Goal: Task Accomplishment & Management: Use online tool/utility

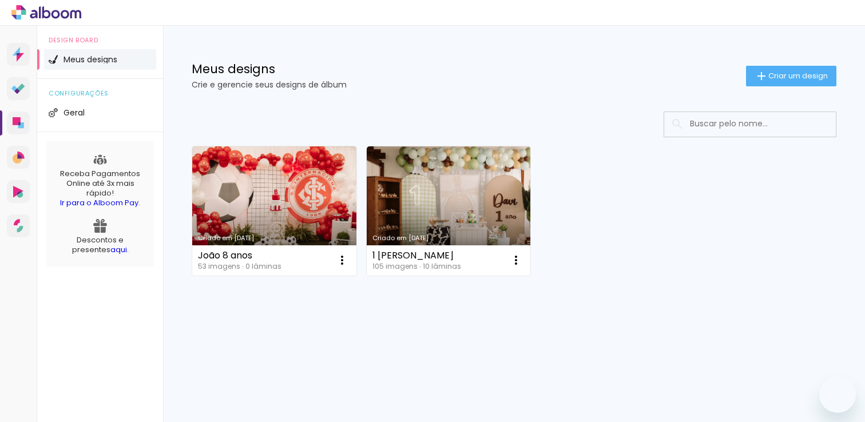
click at [614, 193] on div "Criado em [DATE] João 8 anos 53 imagens ∙ 0 lâminas Abrir Fazer uma cópia Exclu…" at bounding box center [513, 211] width 655 height 140
click at [551, 257] on div "Criado em 18/09/25 João 8 anos 53 imagens ∙ 0 lâminas Abrir Fazer uma cópia Exc…" at bounding box center [513, 211] width 655 height 140
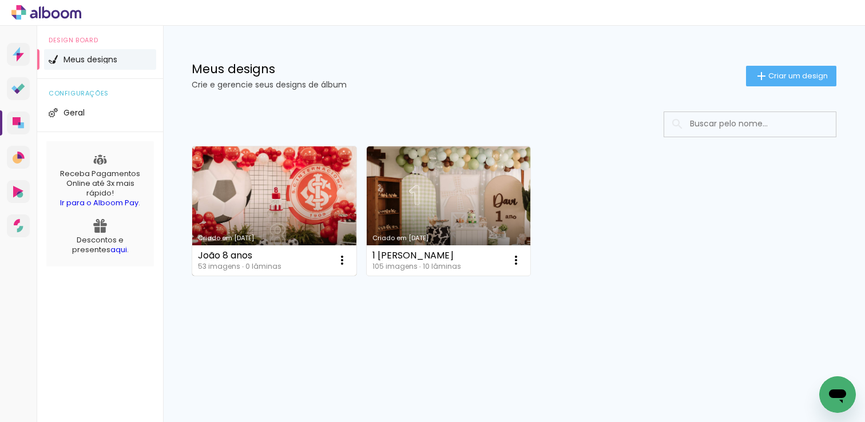
click at [192, 217] on link "Criado em [DATE]" at bounding box center [274, 210] width 164 height 129
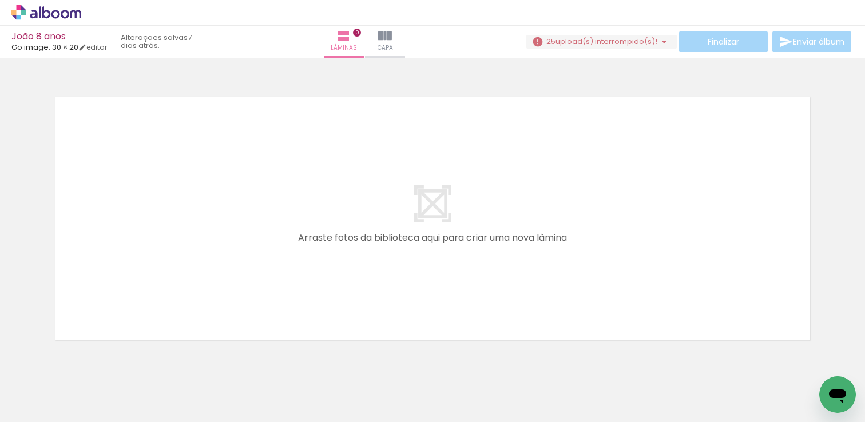
click at [526, 86] on div at bounding box center [432, 204] width 865 height 284
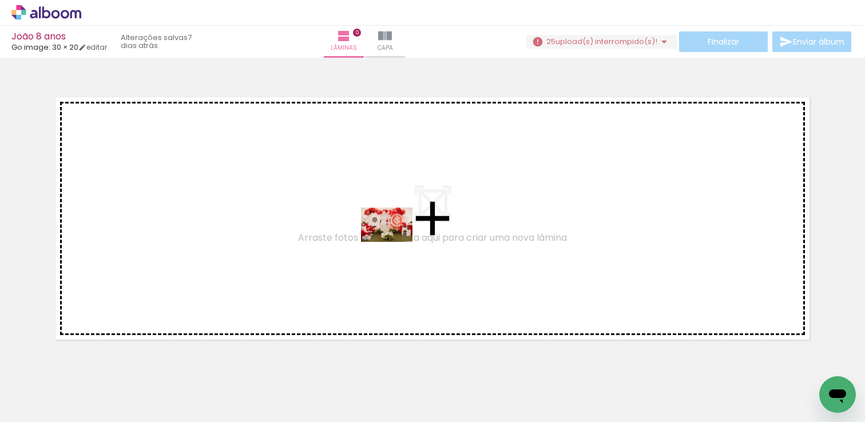
drag, startPoint x: 140, startPoint y: 400, endPoint x: 395, endPoint y: 242, distance: 300.5
click at [395, 242] on quentale-workspace at bounding box center [432, 211] width 865 height 422
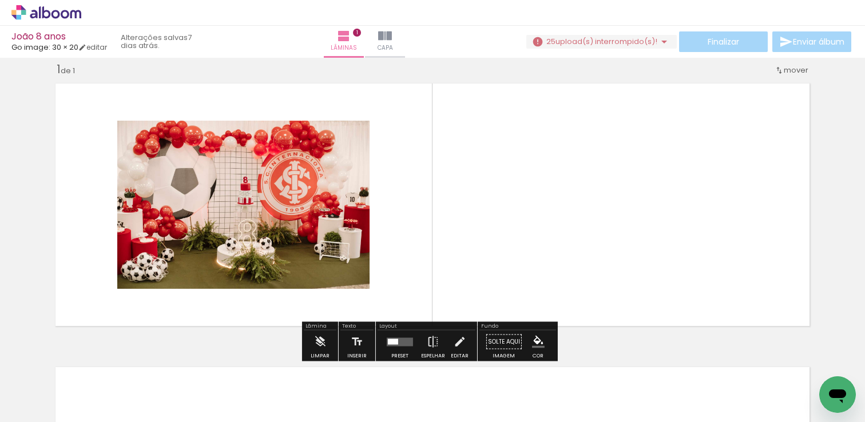
scroll to position [14, 0]
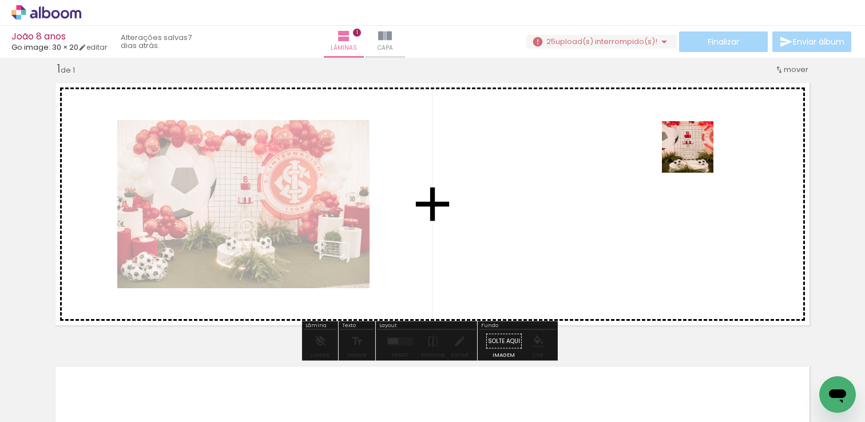
drag, startPoint x: 253, startPoint y: 396, endPoint x: 584, endPoint y: 194, distance: 387.9
click at [584, 194] on quentale-workspace at bounding box center [432, 211] width 865 height 422
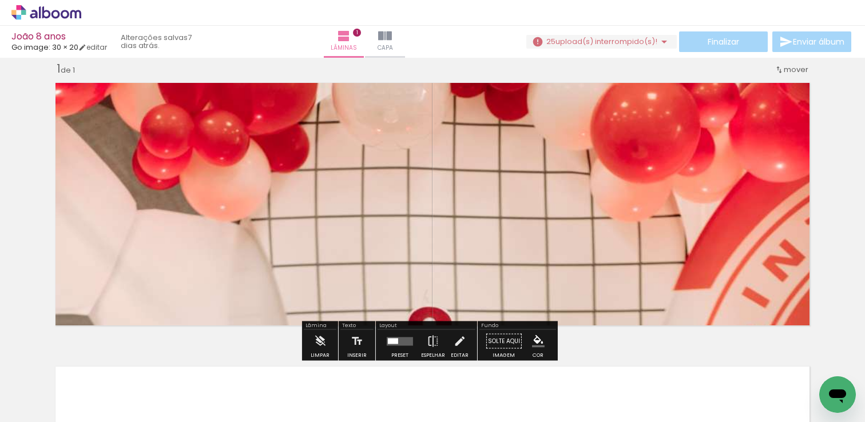
click at [410, 249] on quentale-photo at bounding box center [432, 204] width 766 height 255
click at [274, 379] on quentale-thumb at bounding box center [242, 384] width 64 height 66
click at [249, 379] on div at bounding box center [243, 383] width 57 height 57
click at [222, 363] on iron-icon at bounding box center [218, 361] width 12 height 12
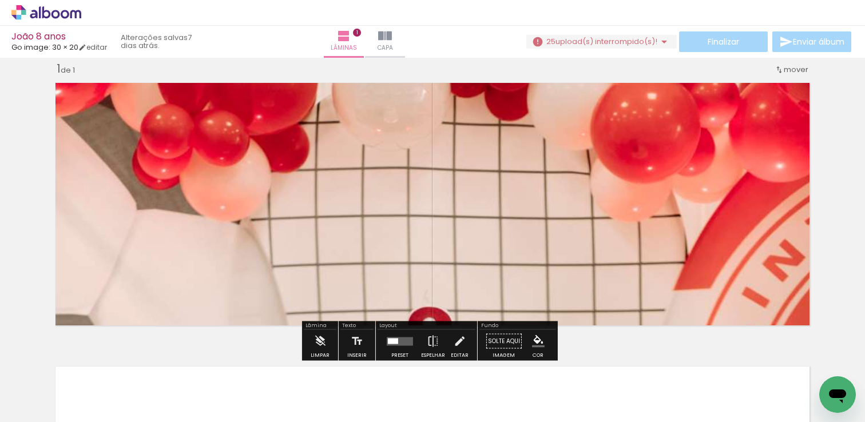
click at [551, 207] on quentale-photo at bounding box center [432, 204] width 766 height 255
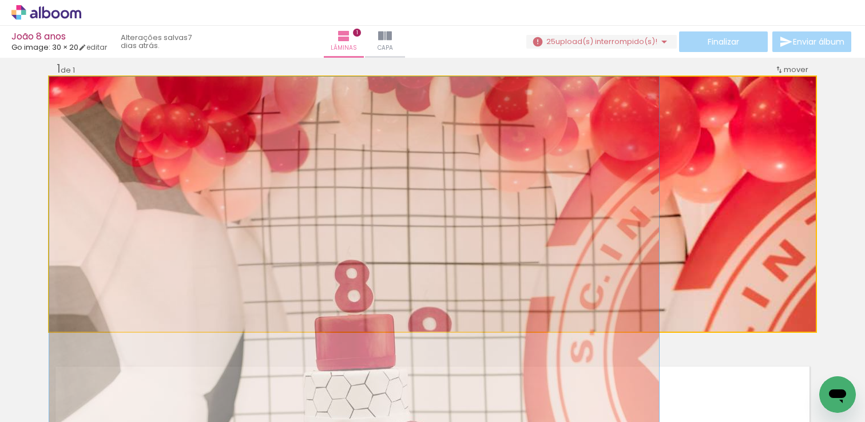
drag, startPoint x: 551, startPoint y: 207, endPoint x: 747, endPoint y: 258, distance: 202.7
click at [747, 258] on quentale-layouter at bounding box center [432, 204] width 766 height 255
click at [569, 245] on quentale-photo at bounding box center [432, 204] width 766 height 255
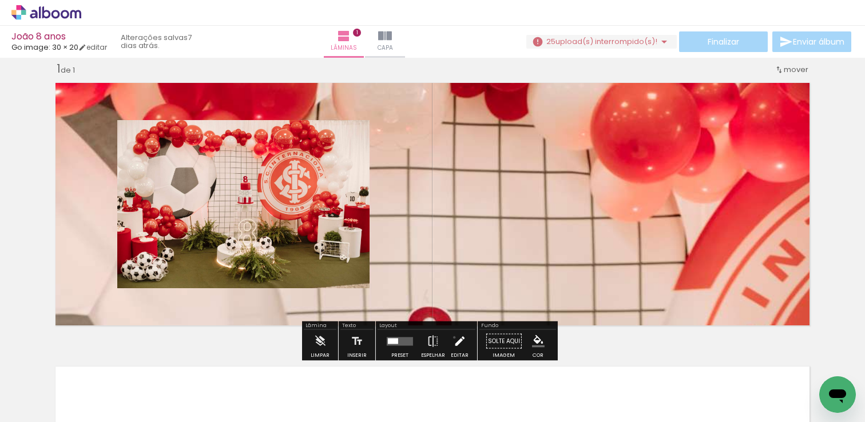
click at [453, 337] on iron-icon at bounding box center [459, 341] width 13 height 23
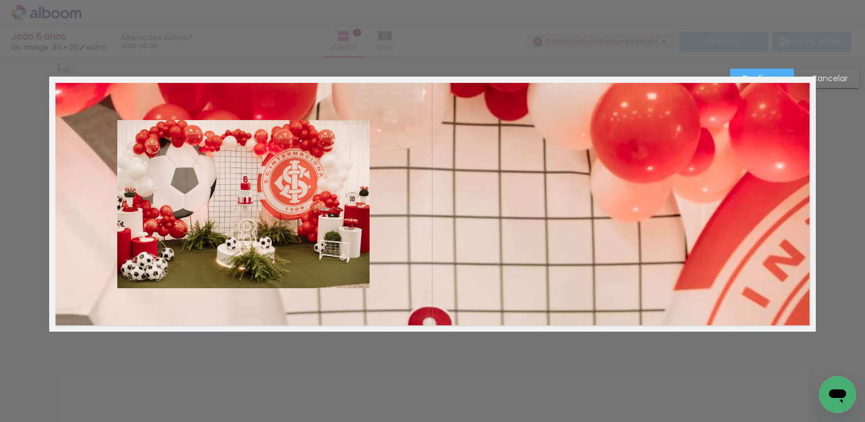
click at [154, 43] on div at bounding box center [432, 29] width 865 height 58
click at [769, 71] on paper-button "Confirmar" at bounding box center [762, 78] width 64 height 19
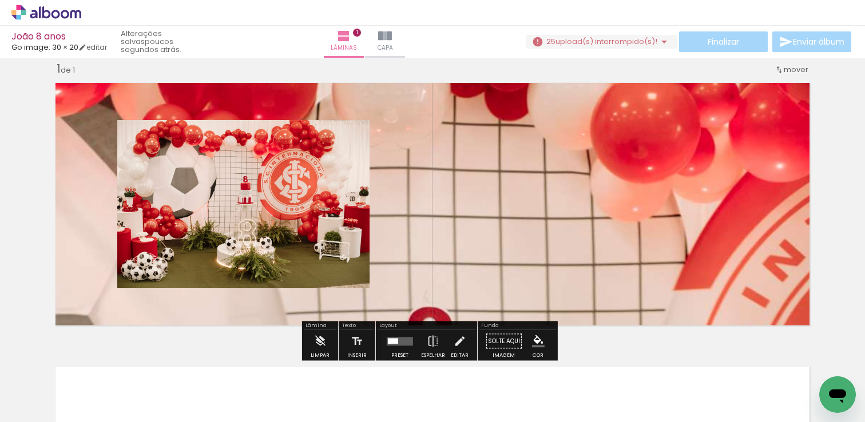
click at [165, 96] on div "Largura Cor" at bounding box center [166, 88] width 21 height 17
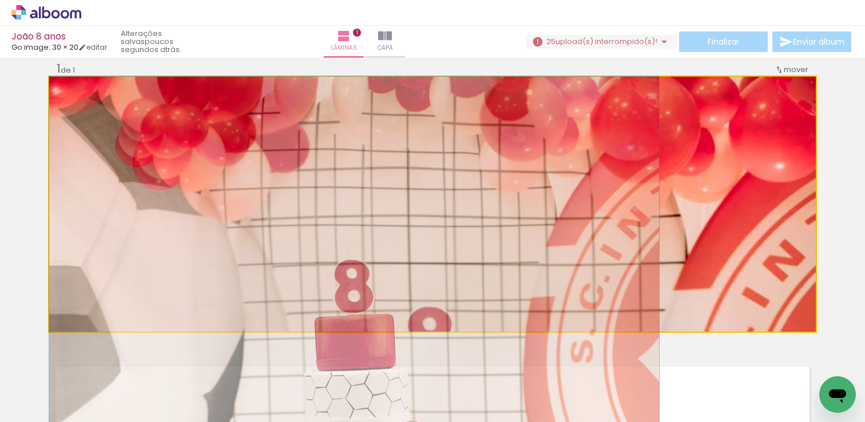
click at [617, 164] on quentale-photo at bounding box center [432, 204] width 766 height 255
drag, startPoint x: 617, startPoint y: 164, endPoint x: 632, endPoint y: 179, distance: 21.0
click at [632, 179] on quentale-layouter at bounding box center [432, 204] width 766 height 255
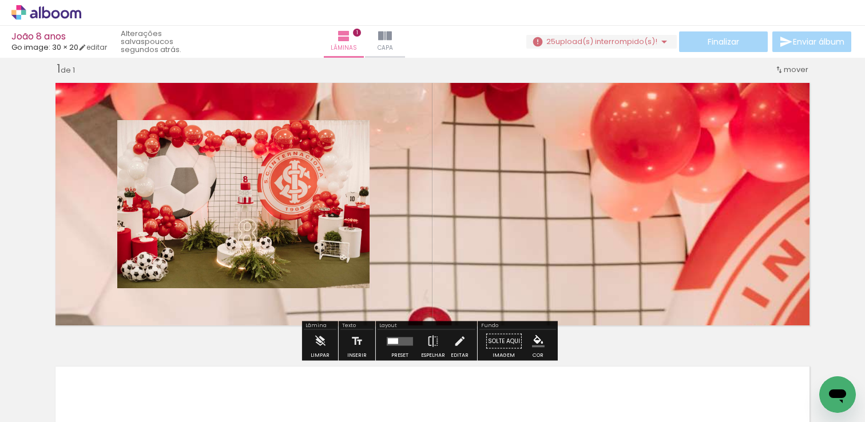
click at [817, 242] on div "Inserir lâmina 1 de 1" at bounding box center [432, 331] width 865 height 568
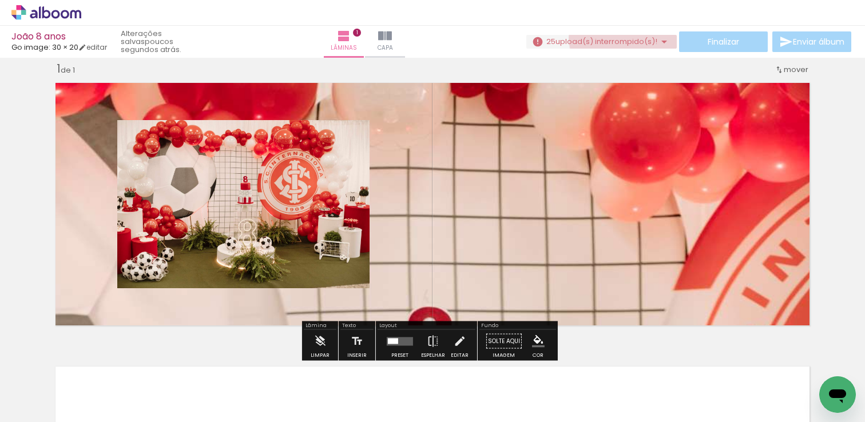
click at [623, 38] on span "upload(s) interrompido(s)!" at bounding box center [606, 41] width 102 height 11
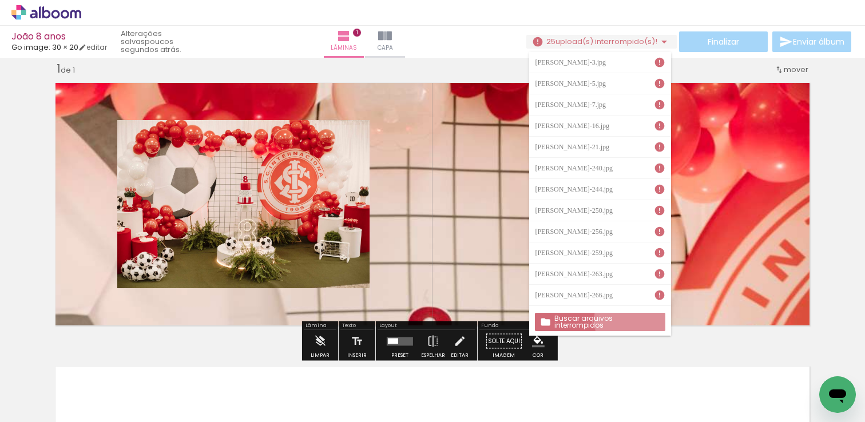
click at [0, 0] on slot "Buscar arquivos interrompidos" at bounding box center [0, 0] width 0 height 0
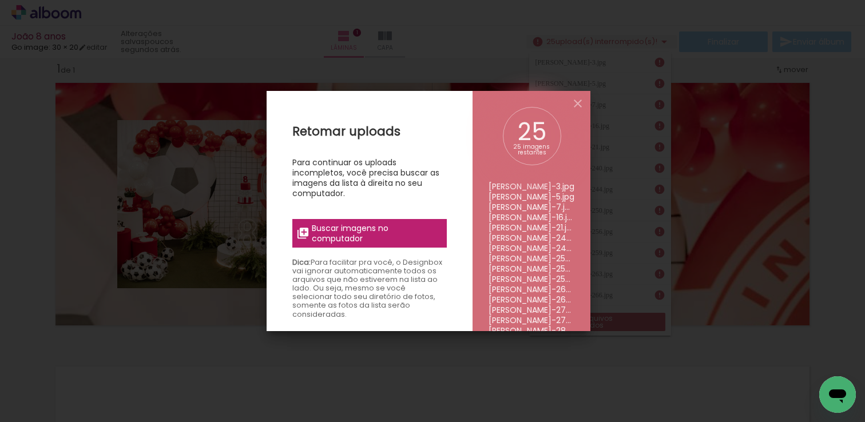
click at [394, 231] on span "Buscar imagens no computador" at bounding box center [376, 233] width 128 height 21
click at [0, 0] on input "file" at bounding box center [0, 0] width 0 height 0
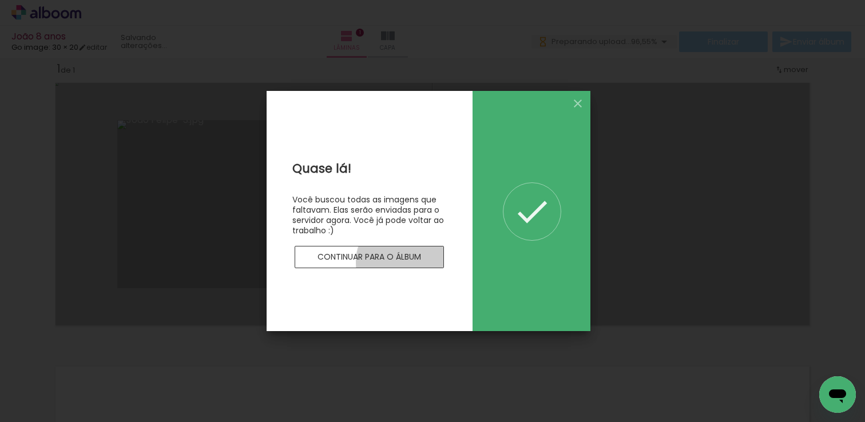
click at [406, 263] on paper-button "Continuar para o álbum" at bounding box center [370, 257] width 150 height 23
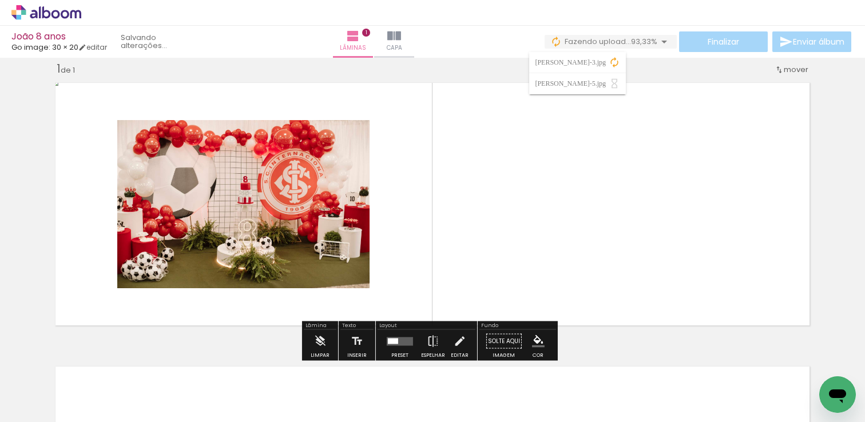
click at [451, 239] on quentale-photo at bounding box center [432, 204] width 766 height 255
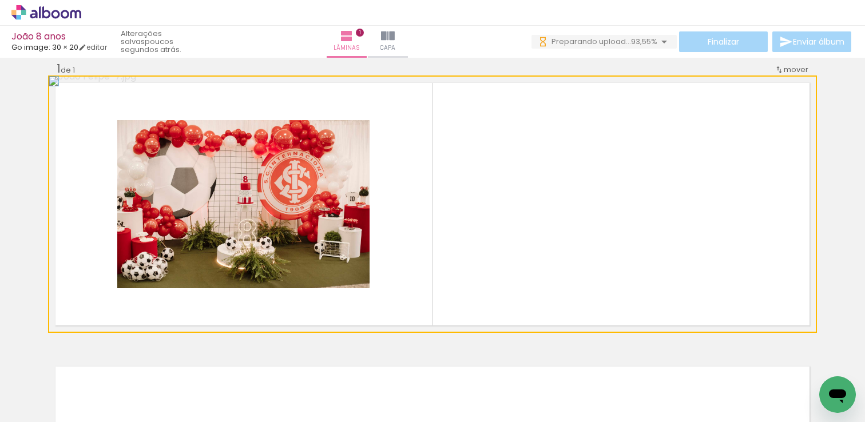
click at [451, 239] on quentale-photo at bounding box center [432, 204] width 766 height 255
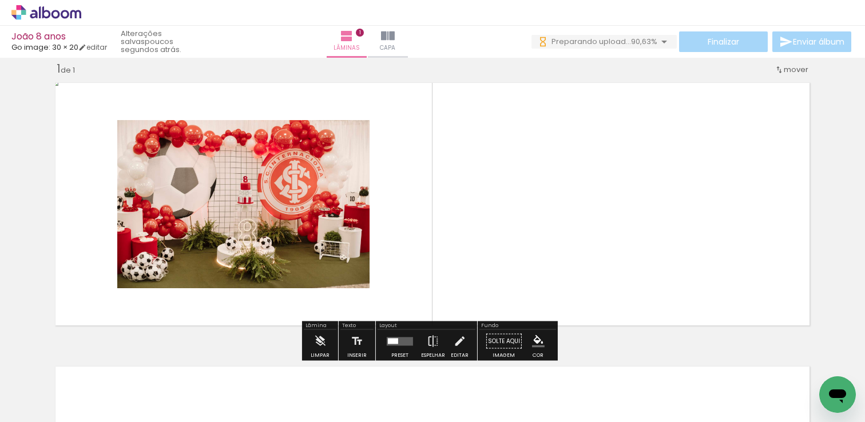
click at [269, 193] on quentale-photo at bounding box center [243, 204] width 252 height 168
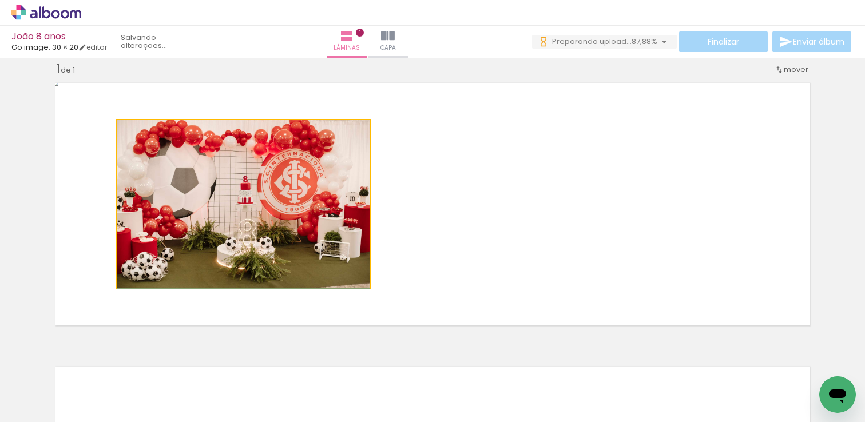
click at [269, 193] on quentale-photo at bounding box center [243, 204] width 252 height 168
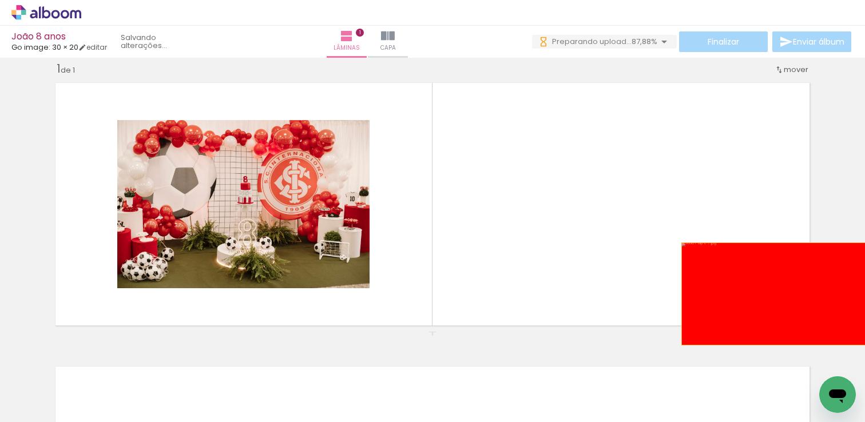
drag, startPoint x: 526, startPoint y: 206, endPoint x: 831, endPoint y: 294, distance: 316.8
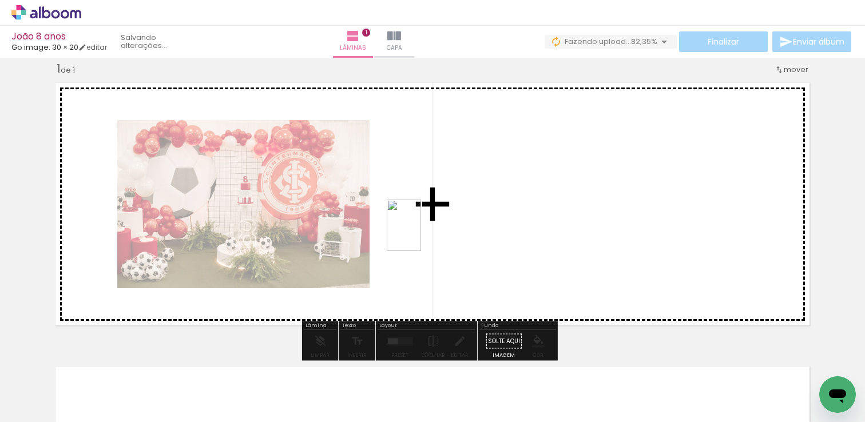
drag, startPoint x: 247, startPoint y: 393, endPoint x: 435, endPoint y: 231, distance: 248.2
click at [435, 231] on quentale-workspace at bounding box center [432, 211] width 865 height 422
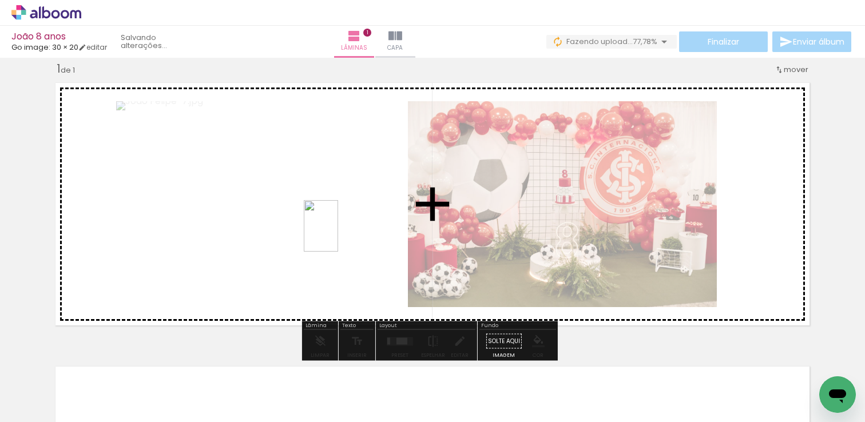
drag, startPoint x: 304, startPoint y: 395, endPoint x: 338, endPoint y: 235, distance: 164.2
click at [338, 235] on quentale-workspace at bounding box center [432, 211] width 865 height 422
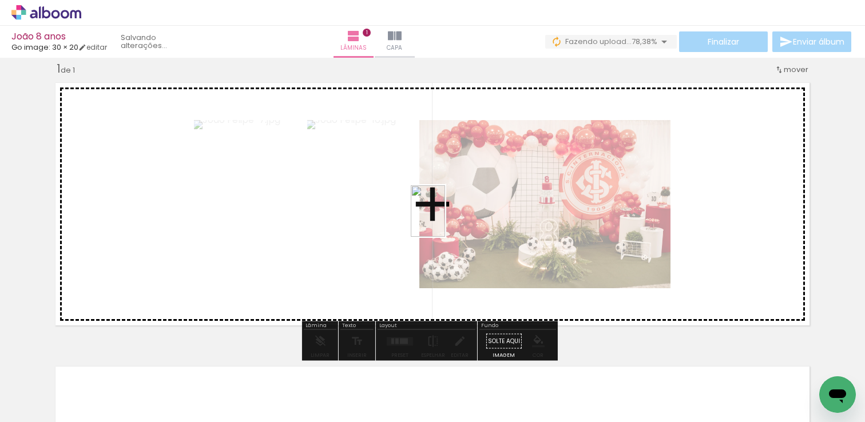
drag, startPoint x: 388, startPoint y: 404, endPoint x: 445, endPoint y: 220, distance: 192.9
click at [445, 220] on quentale-workspace at bounding box center [432, 211] width 865 height 422
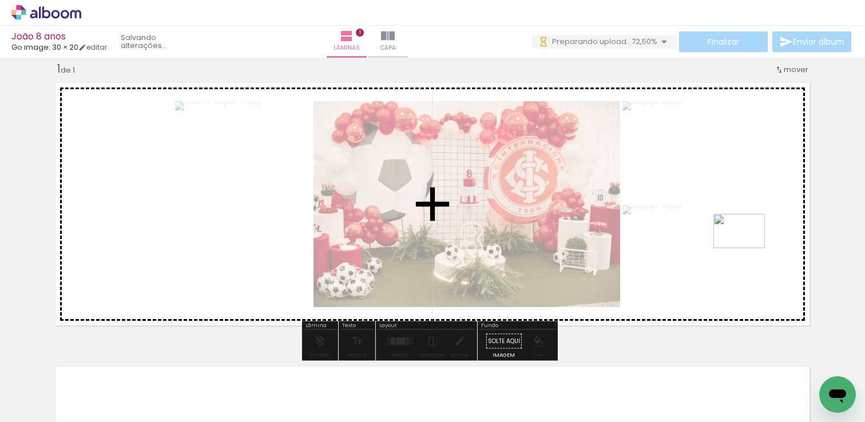
drag, startPoint x: 191, startPoint y: 388, endPoint x: 748, endPoint y: 248, distance: 573.8
click at [748, 248] on quentale-workspace at bounding box center [432, 211] width 865 height 422
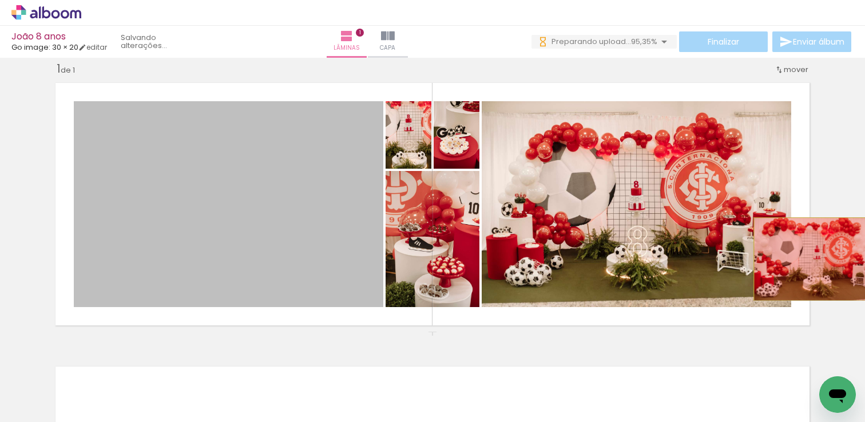
drag, startPoint x: 229, startPoint y: 228, endPoint x: 811, endPoint y: 259, distance: 583.1
click at [811, 259] on div "Inserir lâmina 1 de 1" at bounding box center [432, 331] width 865 height 568
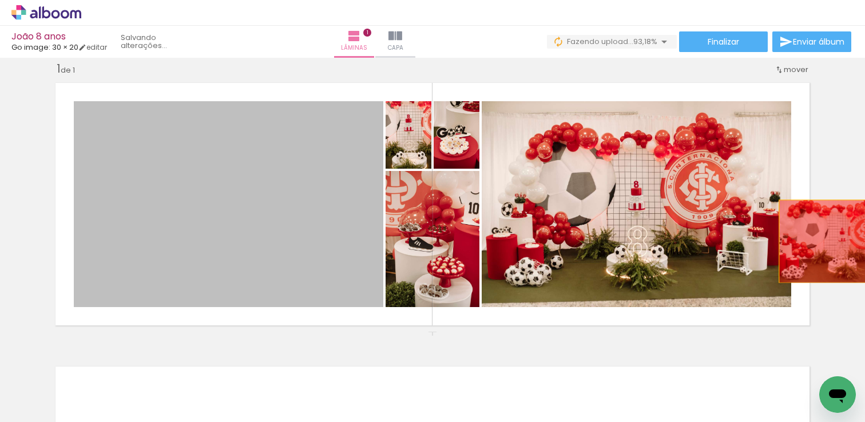
drag, startPoint x: 240, startPoint y: 216, endPoint x: 837, endPoint y: 241, distance: 597.7
click at [837, 241] on div "Inserir lâmina 1 de 1" at bounding box center [432, 331] width 865 height 568
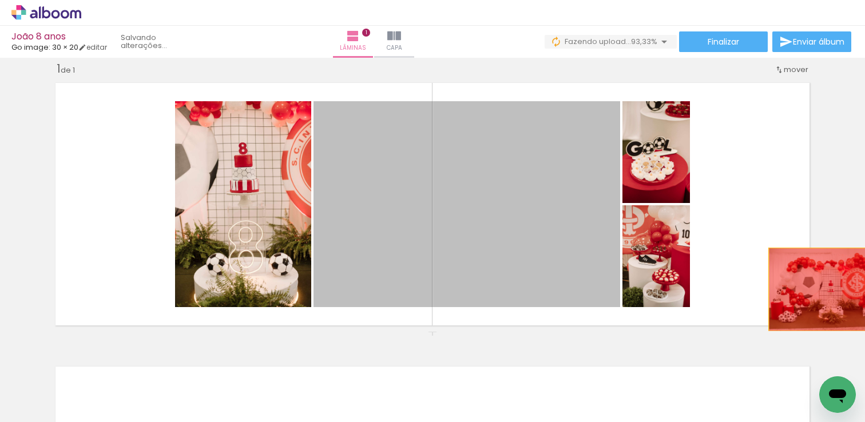
drag, startPoint x: 497, startPoint y: 249, endPoint x: 826, endPoint y: 289, distance: 331.3
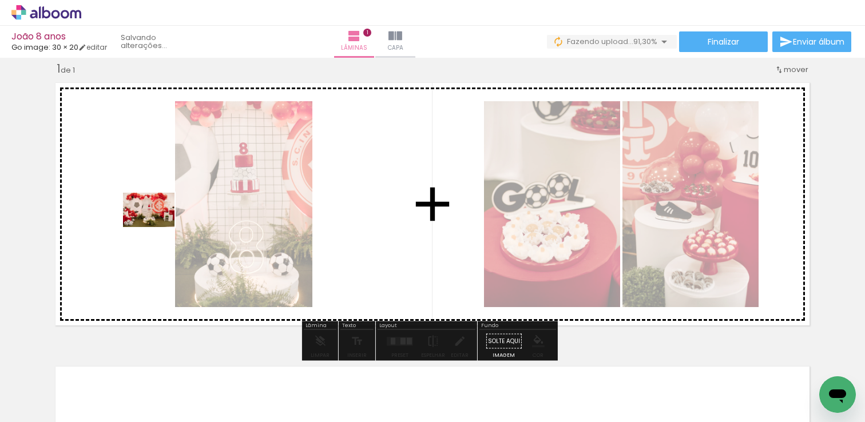
drag, startPoint x: 130, startPoint y: 390, endPoint x: 157, endPoint y: 227, distance: 165.8
click at [157, 227] on quentale-workspace at bounding box center [432, 211] width 865 height 422
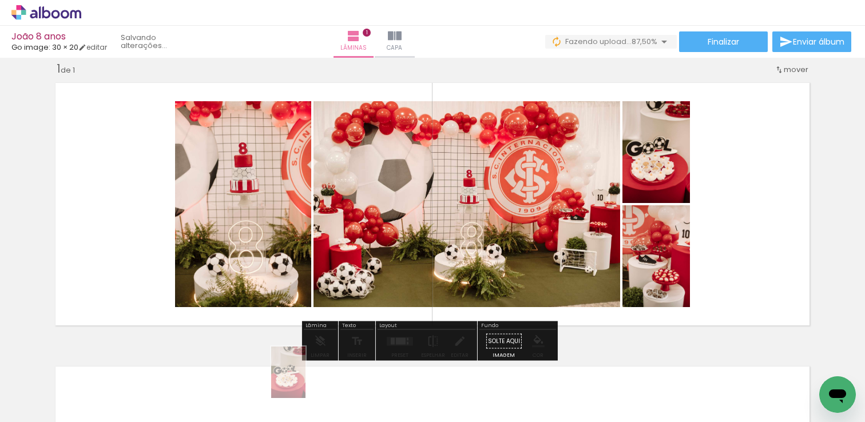
drag, startPoint x: 304, startPoint y: 390, endPoint x: 309, endPoint y: 394, distance: 6.7
click at [309, 394] on div at bounding box center [307, 383] width 38 height 57
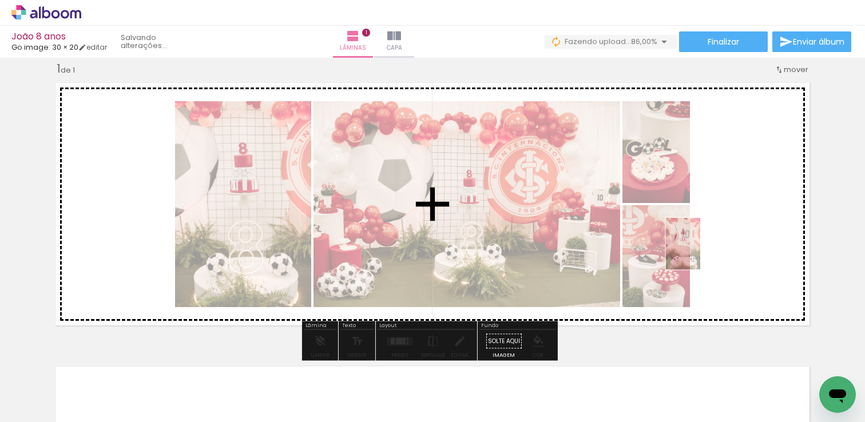
drag, startPoint x: 249, startPoint y: 392, endPoint x: 700, endPoint y: 252, distance: 472.0
click at [700, 252] on quentale-workspace at bounding box center [432, 211] width 865 height 422
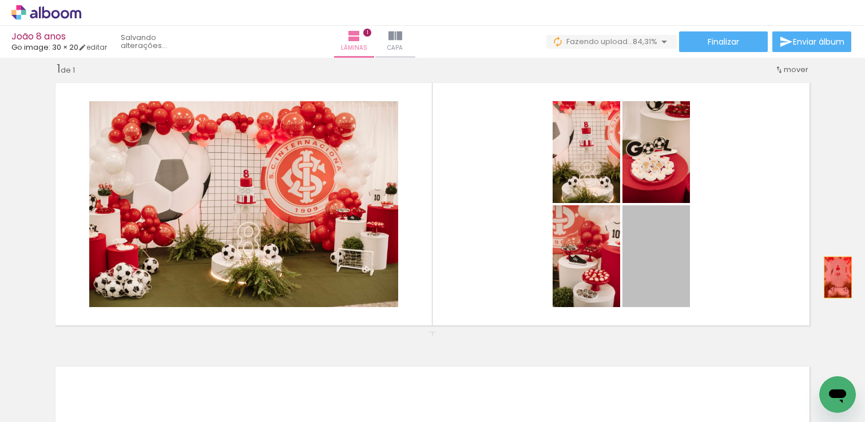
drag, startPoint x: 644, startPoint y: 263, endPoint x: 833, endPoint y: 277, distance: 189.9
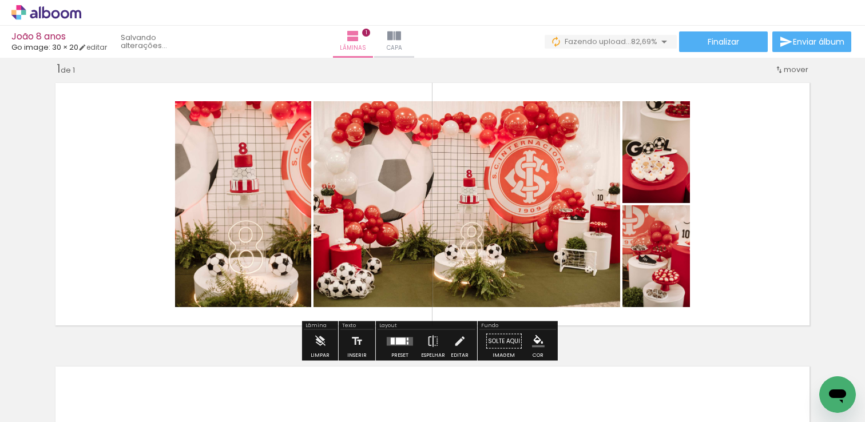
click at [801, 133] on div "Inserir lâmina 1 de 1" at bounding box center [432, 331] width 865 height 568
click at [391, 337] on quentale-layouter at bounding box center [400, 341] width 26 height 9
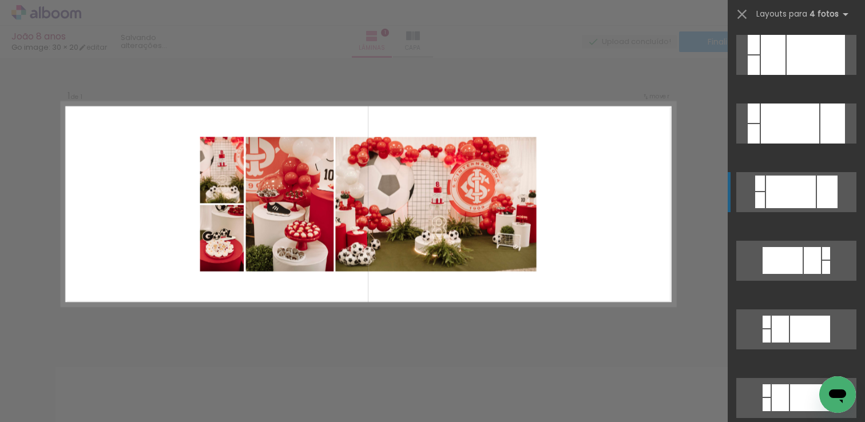
scroll to position [355, 0]
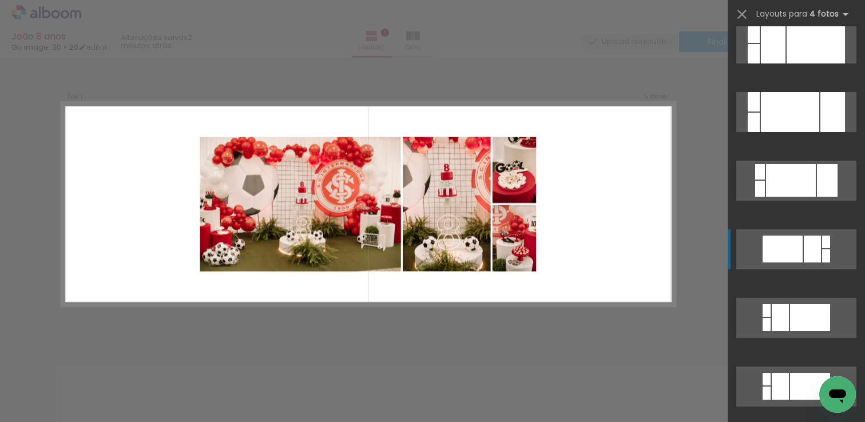
click at [796, 246] on div at bounding box center [782, 249] width 40 height 27
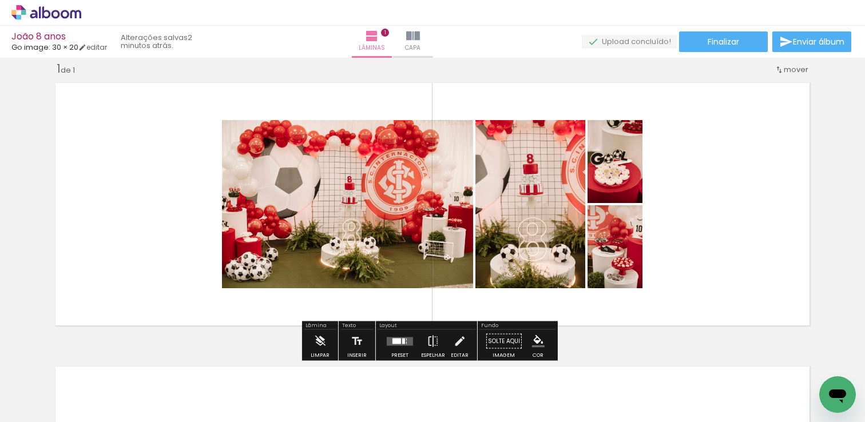
click at [739, 148] on quentale-layouter at bounding box center [432, 204] width 766 height 255
click at [397, 342] on div at bounding box center [396, 341] width 9 height 6
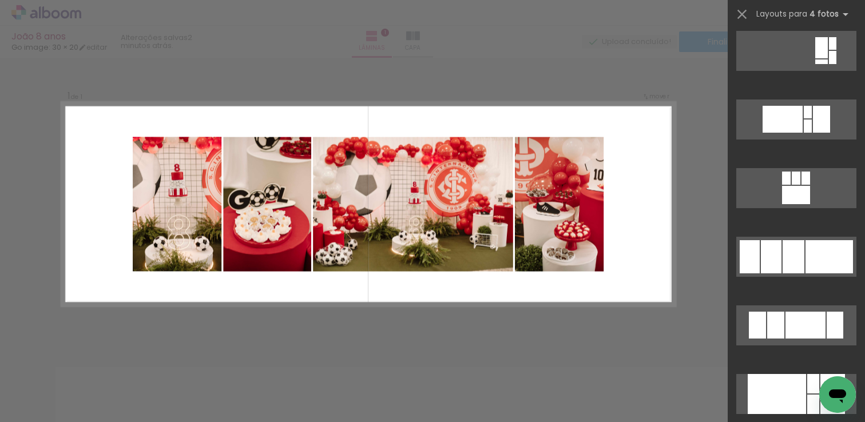
scroll to position [1380, 0]
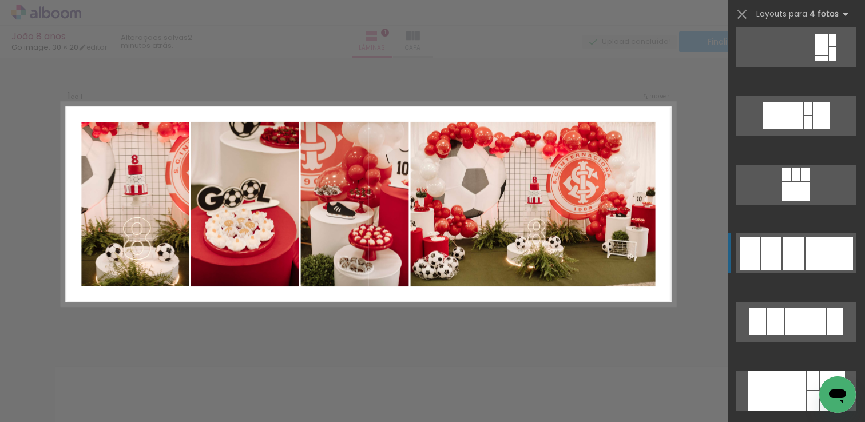
click at [784, 264] on div at bounding box center [794, 253] width 22 height 33
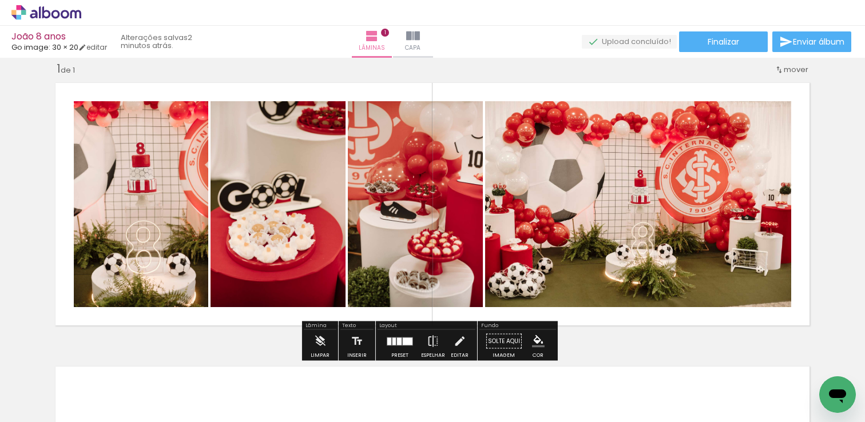
drag, startPoint x: 234, startPoint y: 93, endPoint x: 352, endPoint y: 137, distance: 125.6
click at [235, 93] on quentale-layouter at bounding box center [432, 204] width 766 height 255
click at [433, 341] on iron-icon at bounding box center [433, 341] width 13 height 23
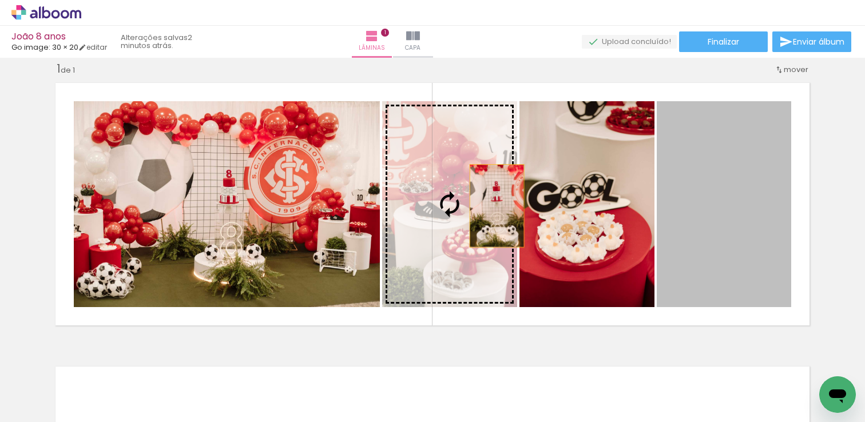
drag, startPoint x: 734, startPoint y: 202, endPoint x: 483, endPoint y: 206, distance: 250.6
click at [0, 0] on slot at bounding box center [0, 0] width 0 height 0
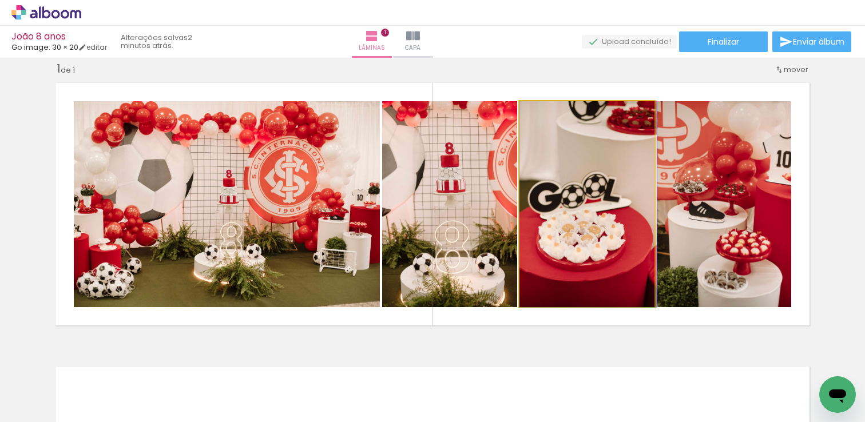
drag, startPoint x: 583, startPoint y: 229, endPoint x: 599, endPoint y: 217, distance: 20.0
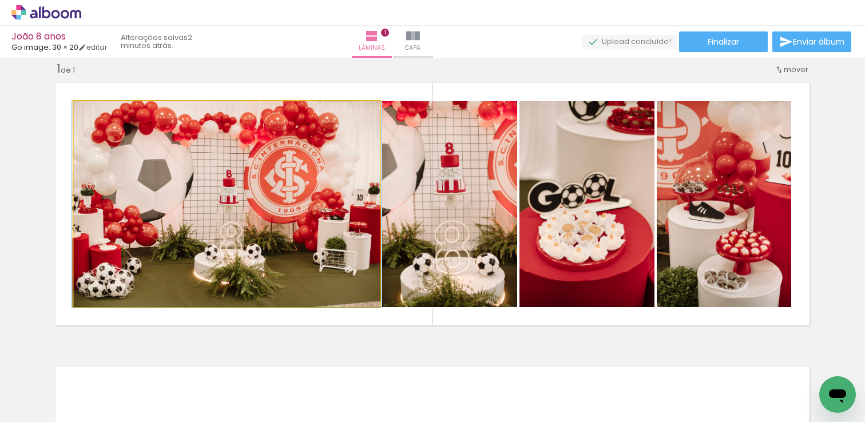
click at [253, 231] on quentale-photo at bounding box center [227, 204] width 306 height 206
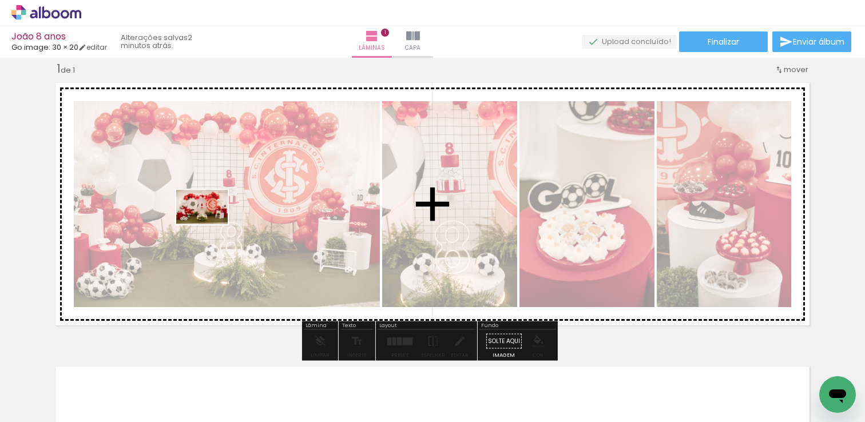
drag, startPoint x: 184, startPoint y: 387, endPoint x: 210, endPoint y: 224, distance: 164.7
click at [210, 224] on quentale-workspace at bounding box center [432, 211] width 865 height 422
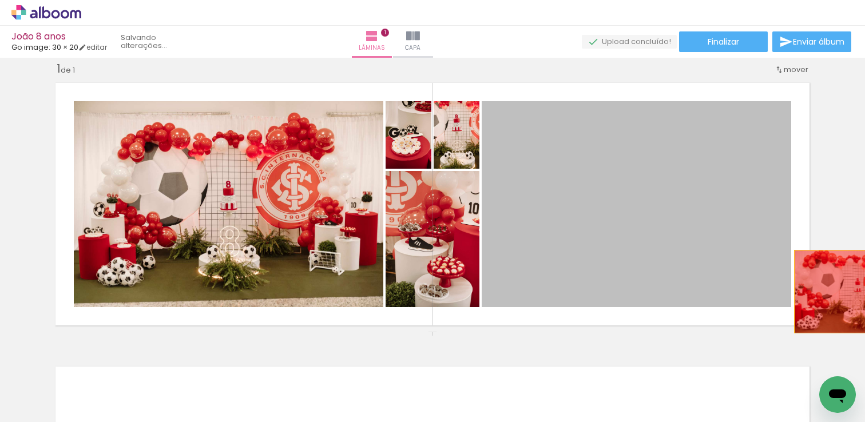
drag, startPoint x: 673, startPoint y: 240, endPoint x: 852, endPoint y: 292, distance: 186.3
click at [852, 292] on div "Inserir lâmina 1 de 1" at bounding box center [432, 331] width 865 height 568
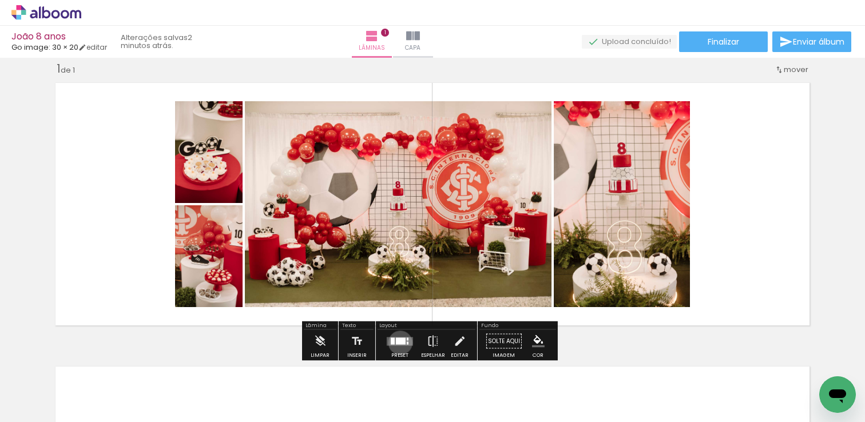
click at [398, 343] on div at bounding box center [401, 340] width 10 height 7
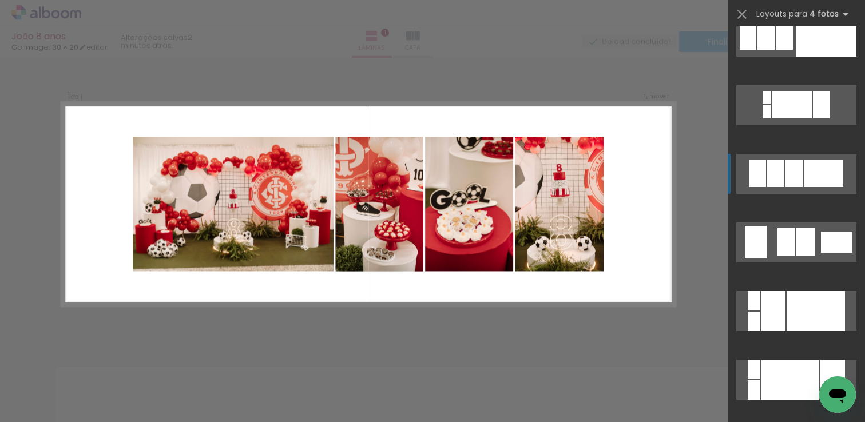
scroll to position [0, 0]
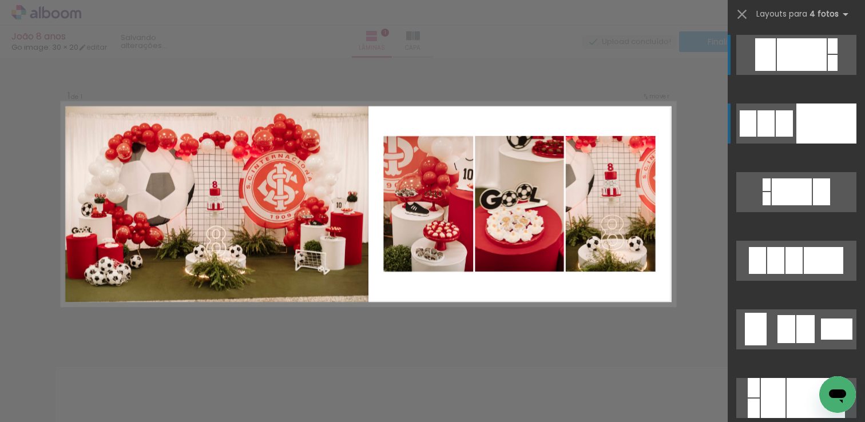
click at [776, 123] on div at bounding box center [784, 123] width 17 height 26
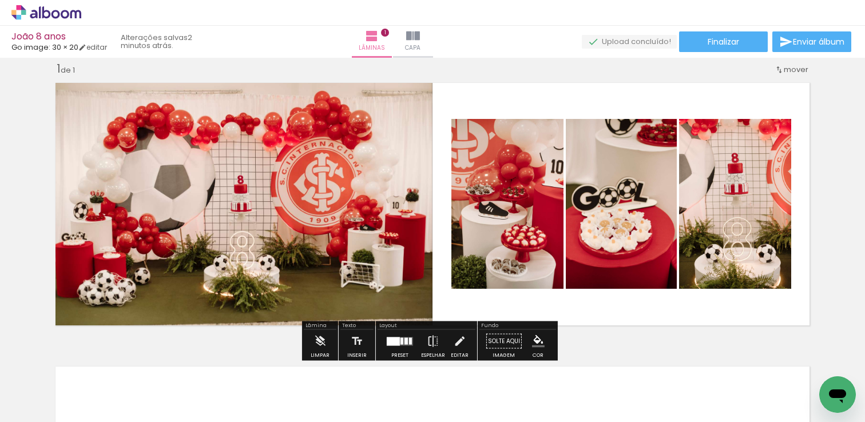
click at [820, 135] on div "Inserir lâmina 1 de 1" at bounding box center [432, 331] width 865 height 568
click at [835, 134] on div "Inserir lâmina 1 de 1" at bounding box center [432, 331] width 865 height 568
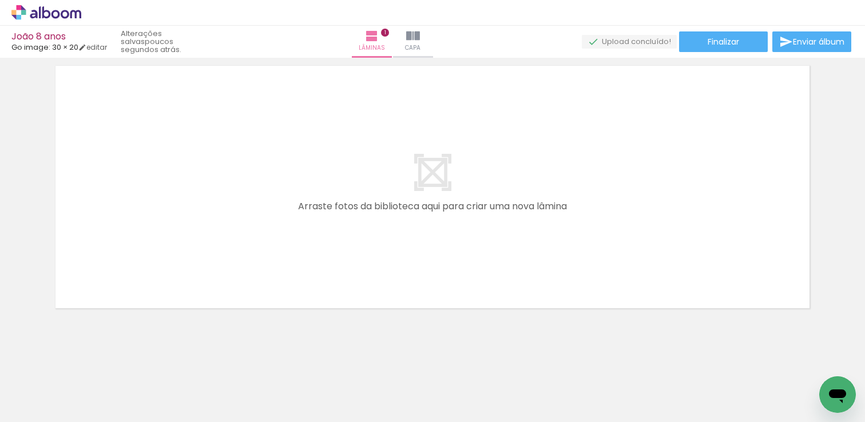
scroll to position [0, 261]
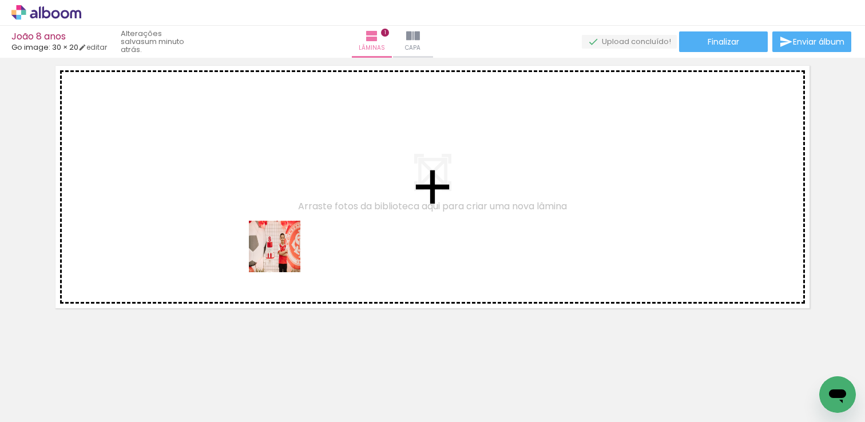
drag, startPoint x: 204, startPoint y: 390, endPoint x: 284, endPoint y: 255, distance: 157.2
click at [284, 255] on quentale-workspace at bounding box center [432, 211] width 865 height 422
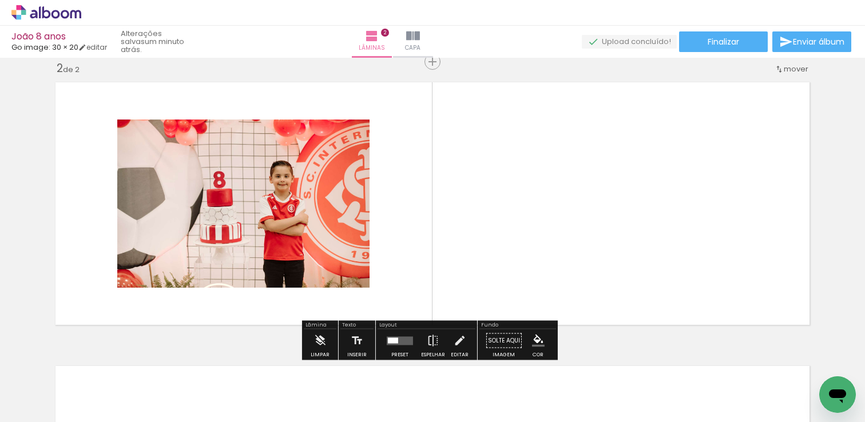
scroll to position [298, 0]
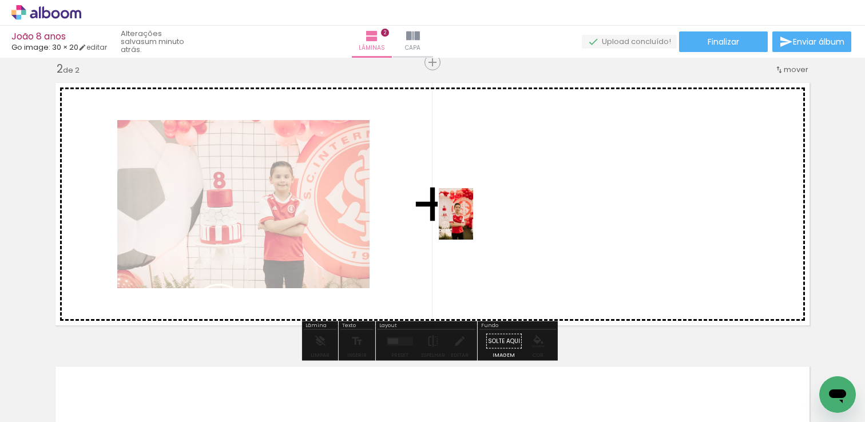
drag, startPoint x: 326, startPoint y: 336, endPoint x: 473, endPoint y: 223, distance: 185.9
click at [473, 223] on quentale-workspace at bounding box center [432, 211] width 865 height 422
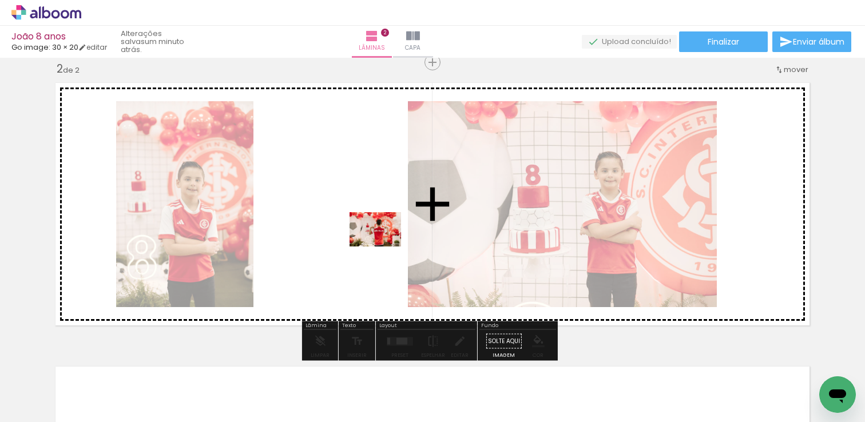
drag, startPoint x: 317, startPoint y: 380, endPoint x: 384, endPoint y: 247, distance: 149.4
click at [384, 247] on quentale-workspace at bounding box center [432, 211] width 865 height 422
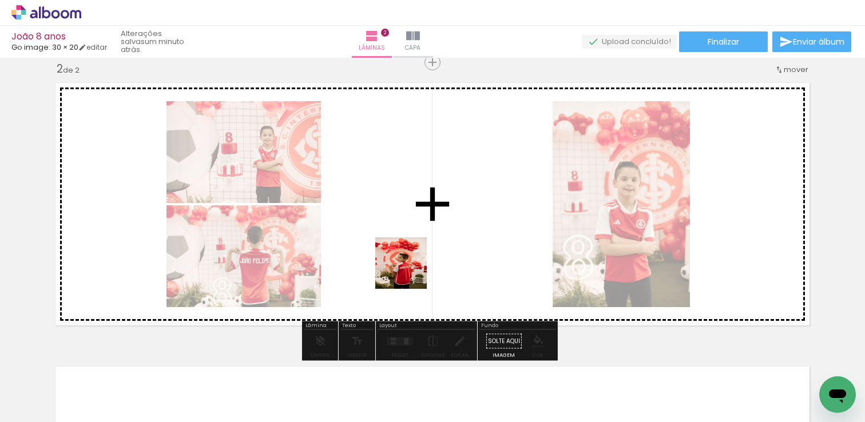
drag, startPoint x: 370, startPoint y: 397, endPoint x: 415, endPoint y: 255, distance: 148.7
click at [415, 255] on quentale-workspace at bounding box center [432, 211] width 865 height 422
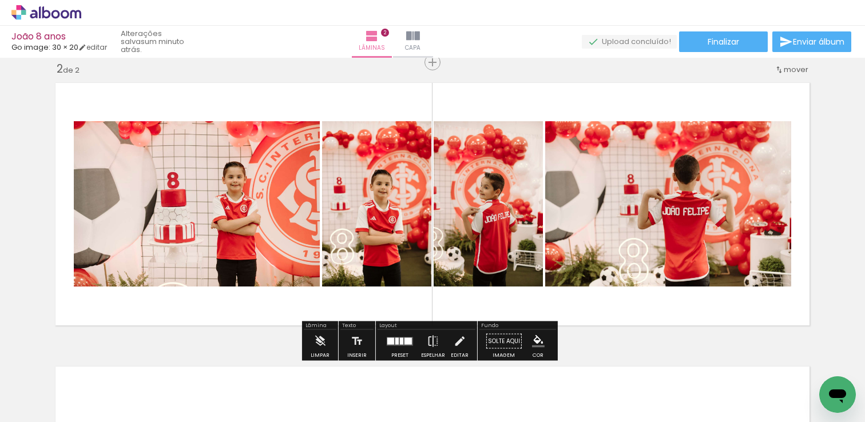
click at [404, 344] on div at bounding box center [407, 340] width 7 height 7
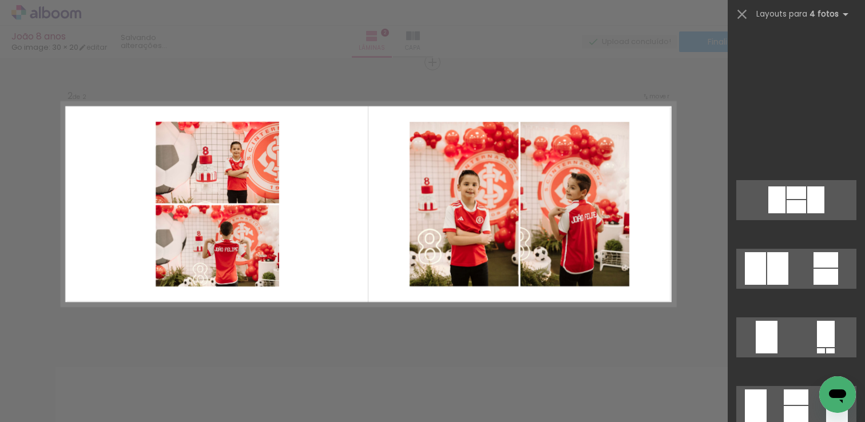
scroll to position [1445, 0]
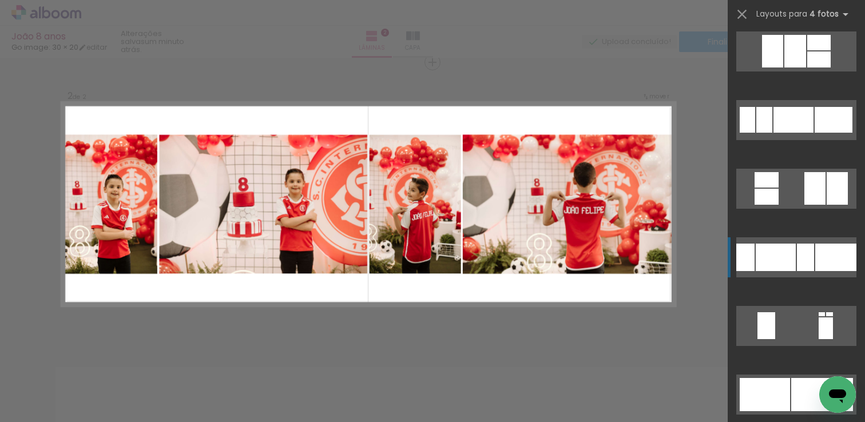
click at [803, 257] on div at bounding box center [805, 257] width 17 height 27
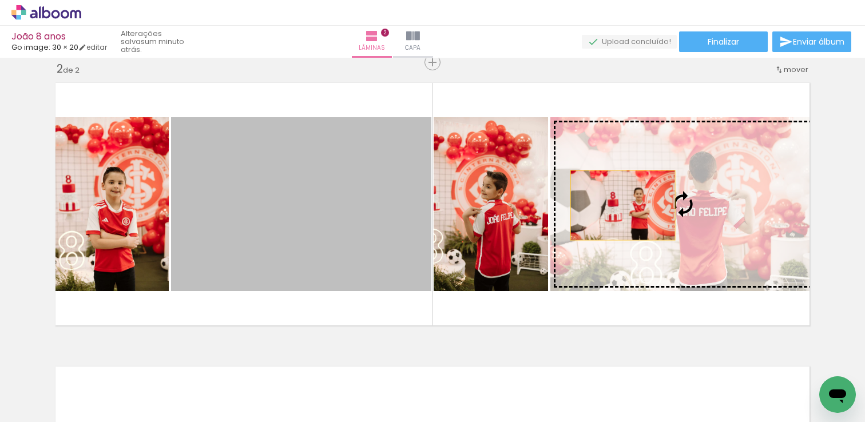
drag, startPoint x: 257, startPoint y: 256, endPoint x: 618, endPoint y: 205, distance: 364.4
click at [0, 0] on slot at bounding box center [0, 0] width 0 height 0
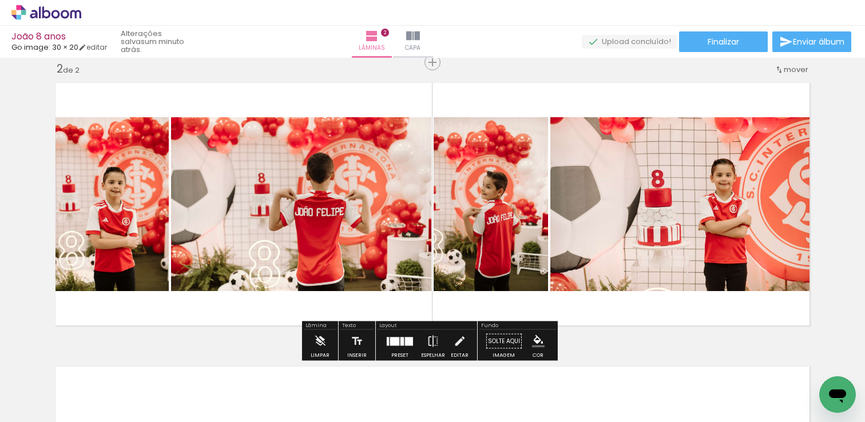
click at [838, 178] on div "Inserir lâmina 1 de 2 Inserir lâmina 2 de 2" at bounding box center [432, 190] width 865 height 852
click at [432, 341] on iron-icon at bounding box center [433, 341] width 13 height 23
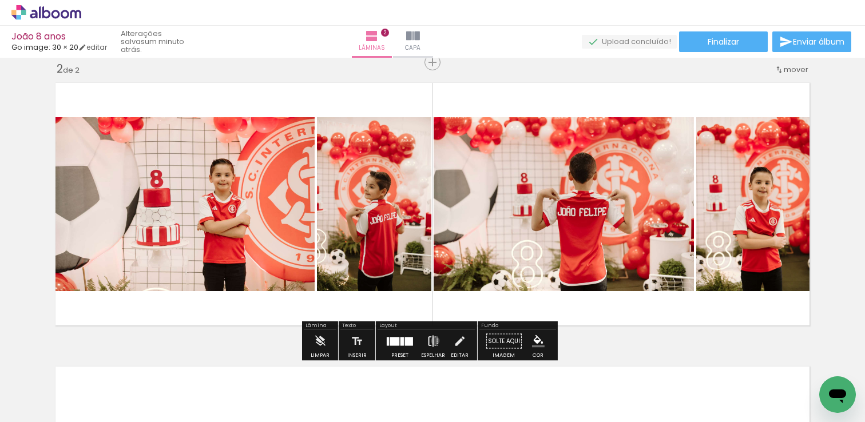
click at [432, 341] on iron-icon at bounding box center [433, 341] width 13 height 23
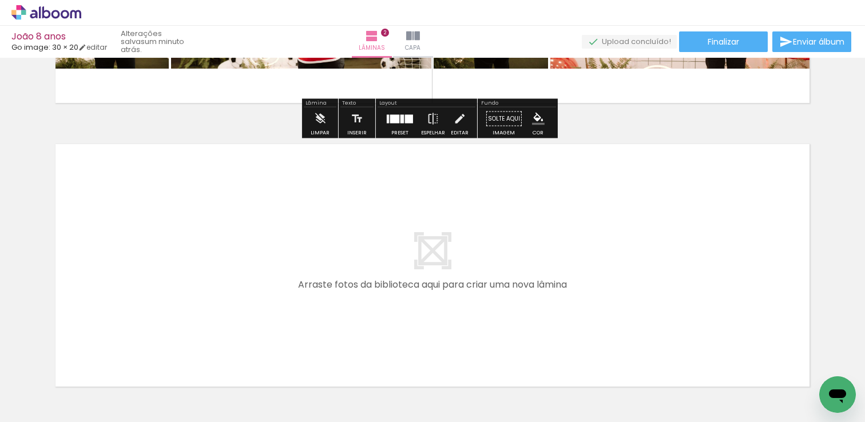
scroll to position [603, 0]
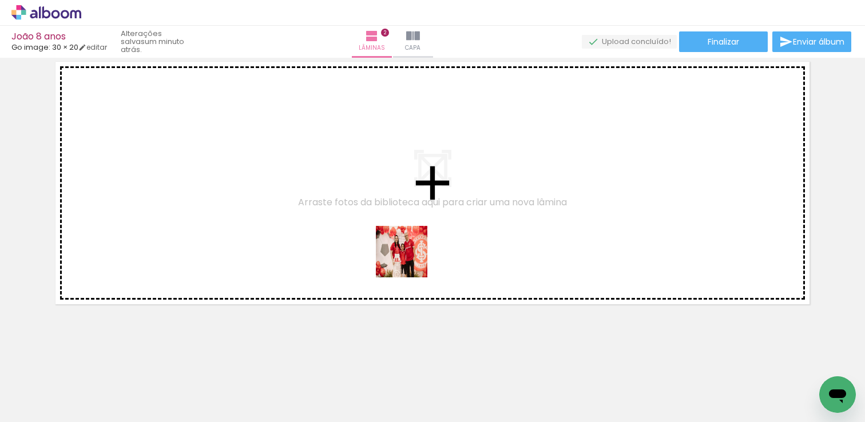
drag, startPoint x: 434, startPoint y: 291, endPoint x: 410, endPoint y: 260, distance: 38.7
click at [410, 260] on quentale-workspace at bounding box center [432, 211] width 865 height 422
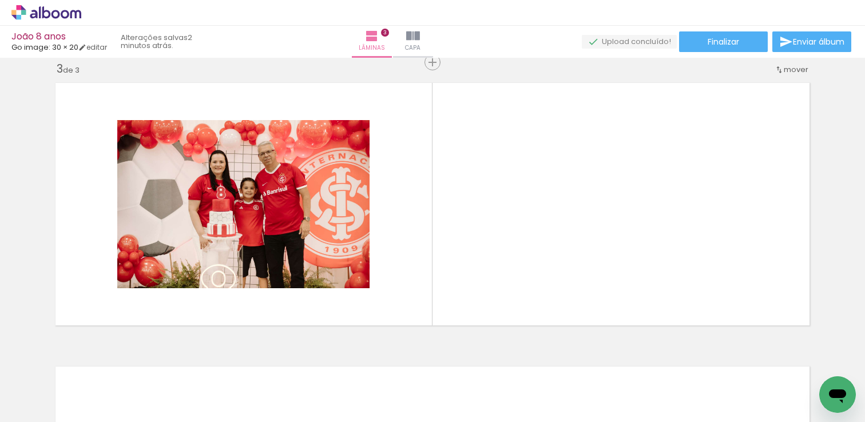
scroll to position [0, 536]
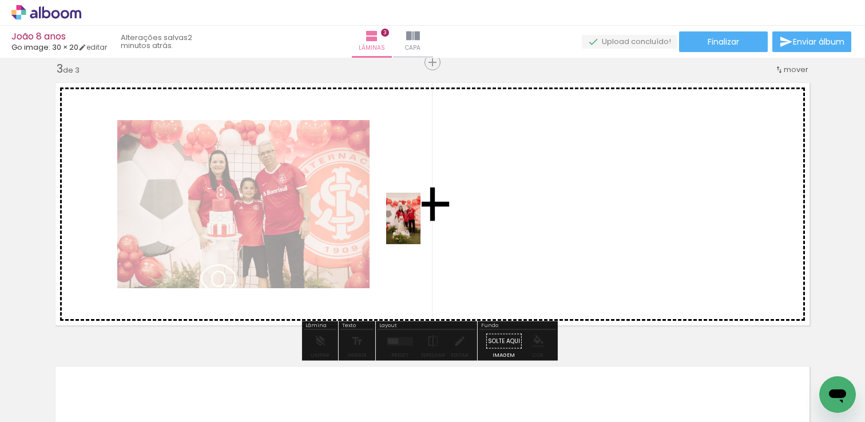
drag, startPoint x: 219, startPoint y: 394, endPoint x: 420, endPoint y: 227, distance: 261.6
click at [420, 227] on quentale-workspace at bounding box center [432, 211] width 865 height 422
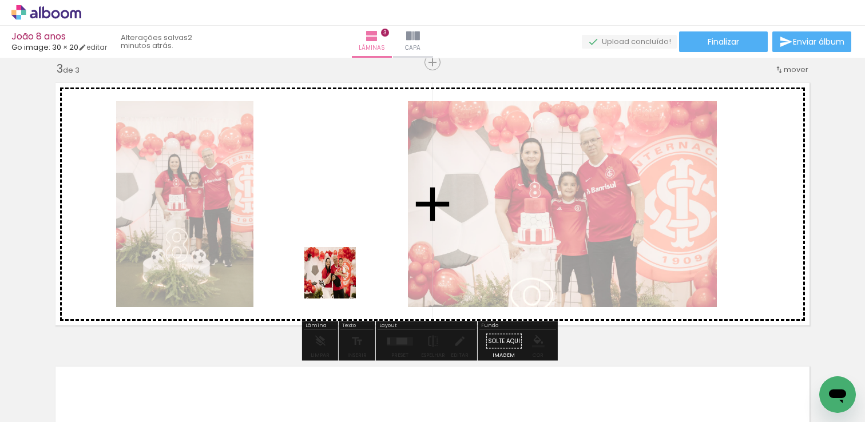
drag, startPoint x: 299, startPoint y: 359, endPoint x: 336, endPoint y: 255, distance: 110.0
click at [336, 255] on quentale-workspace at bounding box center [432, 211] width 865 height 422
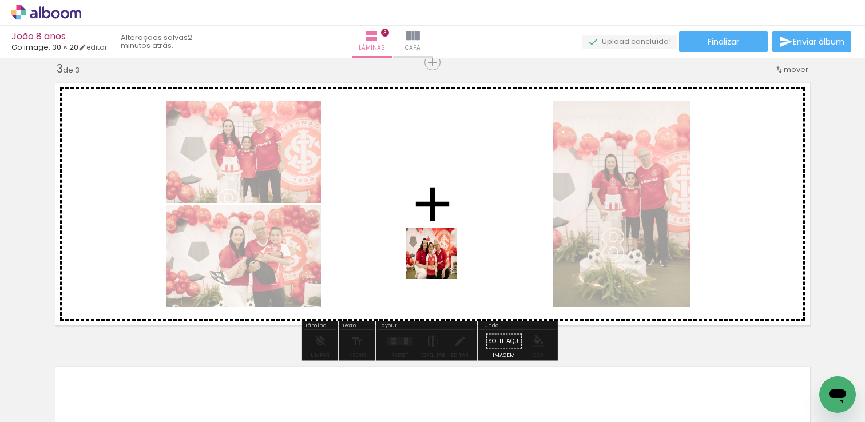
drag, startPoint x: 418, startPoint y: 304, endPoint x: 440, endPoint y: 261, distance: 48.4
click at [440, 261] on quentale-workspace at bounding box center [432, 211] width 865 height 422
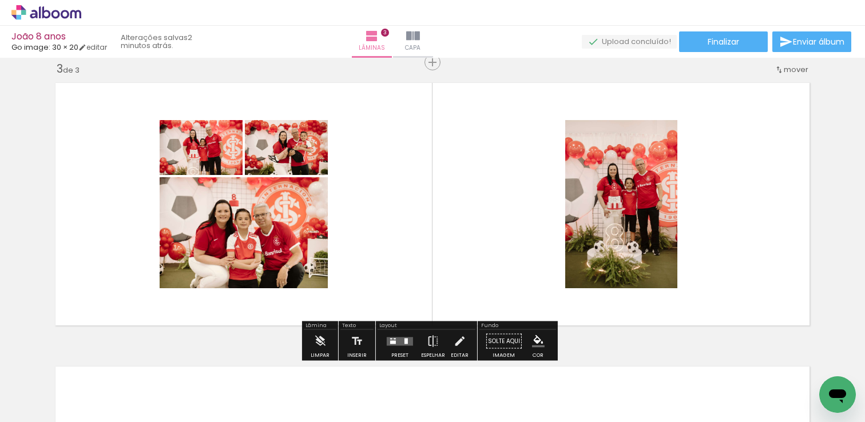
click at [400, 340] on quentale-layouter at bounding box center [400, 341] width 26 height 9
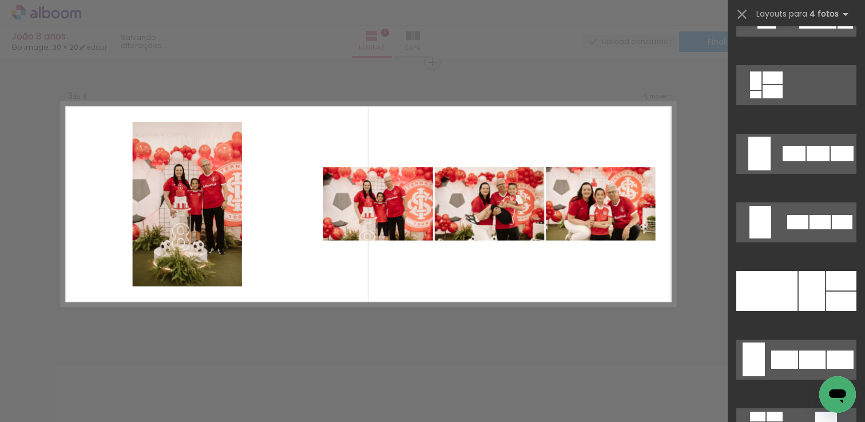
scroll to position [730, 0]
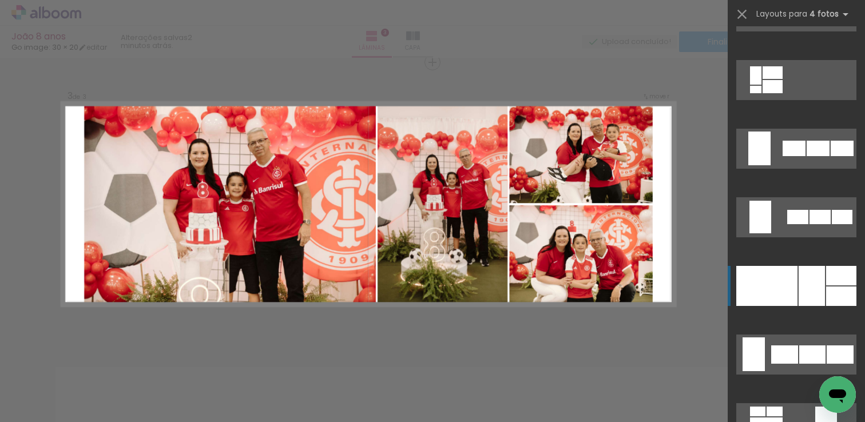
click at [779, 294] on div at bounding box center [766, 286] width 61 height 40
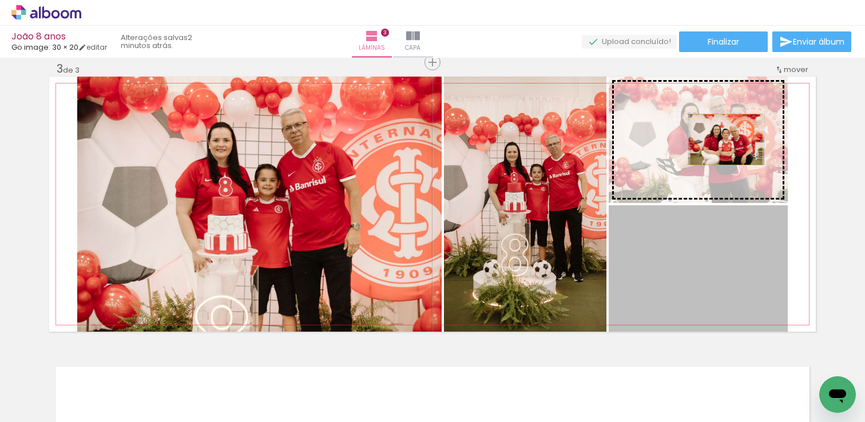
drag, startPoint x: 728, startPoint y: 284, endPoint x: 722, endPoint y: 127, distance: 156.8
click at [0, 0] on slot at bounding box center [0, 0] width 0 height 0
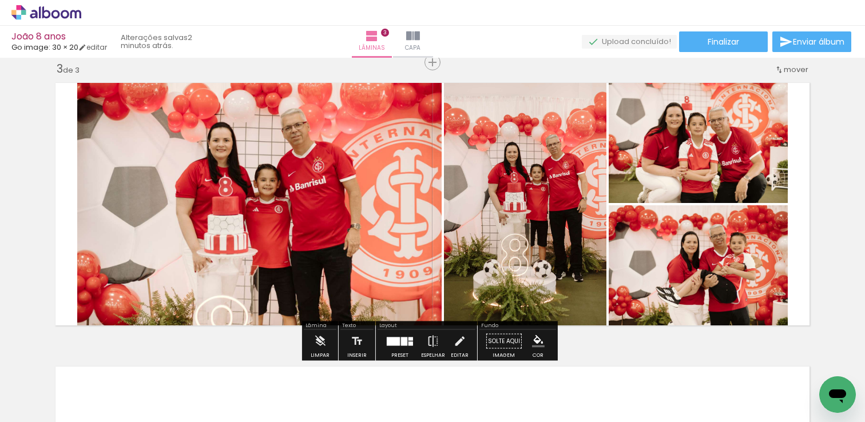
click at [840, 192] on div "Inserir lâmina 1 de 3 Inserir lâmina 2 de 3 Inserir lâmina 3 de 3" at bounding box center [432, 47] width 865 height 1135
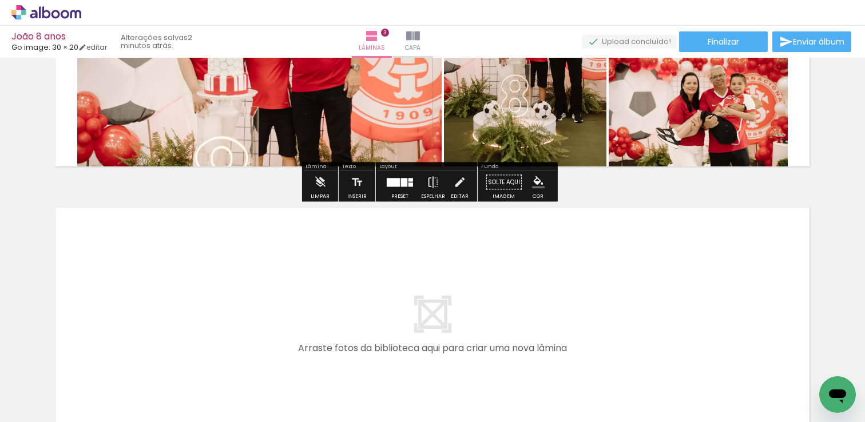
scroll to position [887, 0]
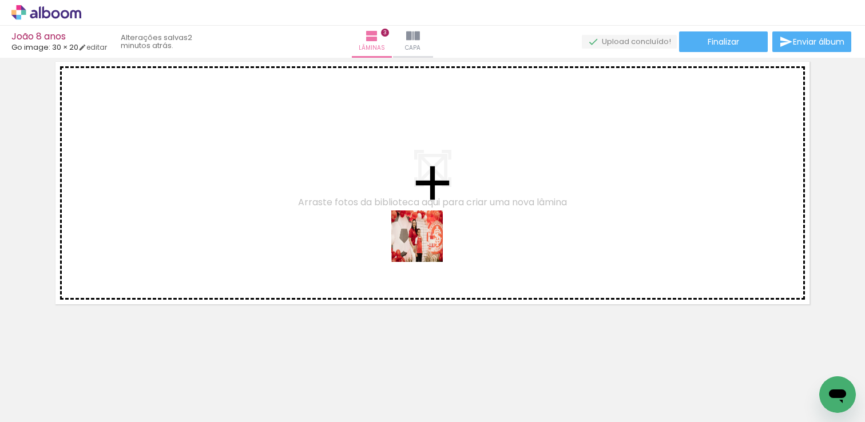
drag, startPoint x: 425, startPoint y: 271, endPoint x: 426, endPoint y: 244, distance: 26.9
click at [426, 244] on quentale-workspace at bounding box center [432, 211] width 865 height 422
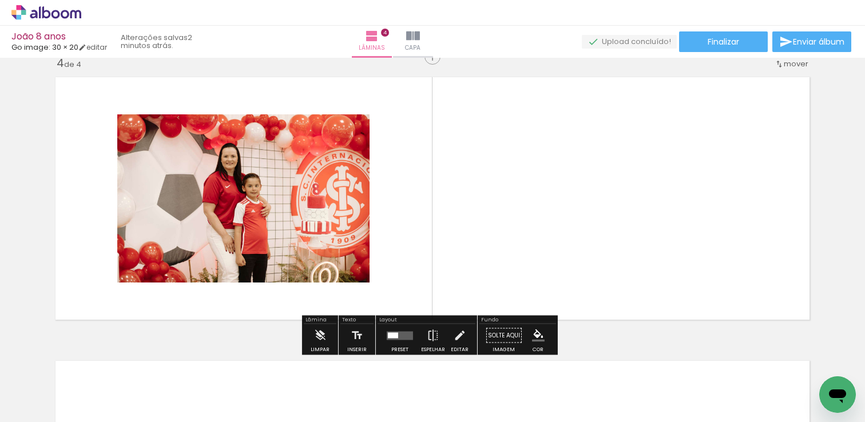
scroll to position [865, 0]
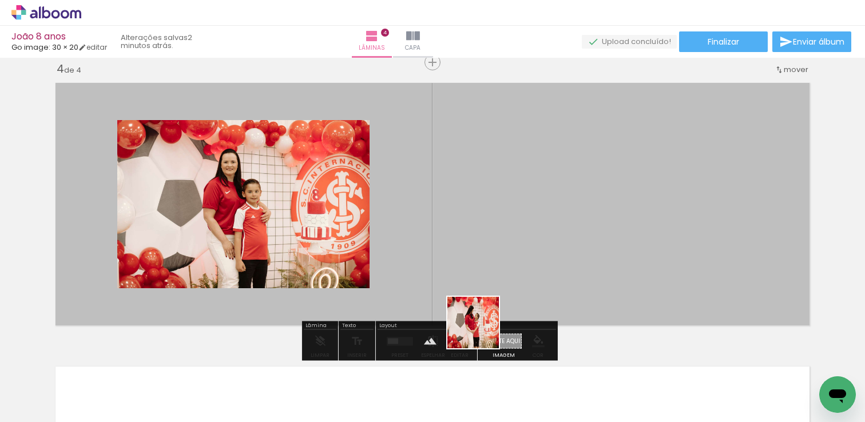
drag, startPoint x: 480, startPoint y: 387, endPoint x: 489, endPoint y: 259, distance: 127.9
click at [489, 259] on quentale-workspace at bounding box center [432, 211] width 865 height 422
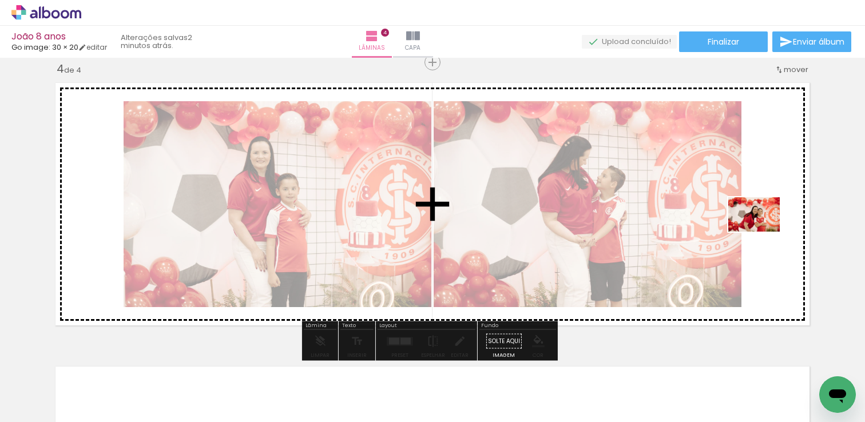
drag, startPoint x: 545, startPoint y: 384, endPoint x: 762, endPoint y: 232, distance: 265.7
click at [762, 232] on quentale-workspace at bounding box center [432, 211] width 865 height 422
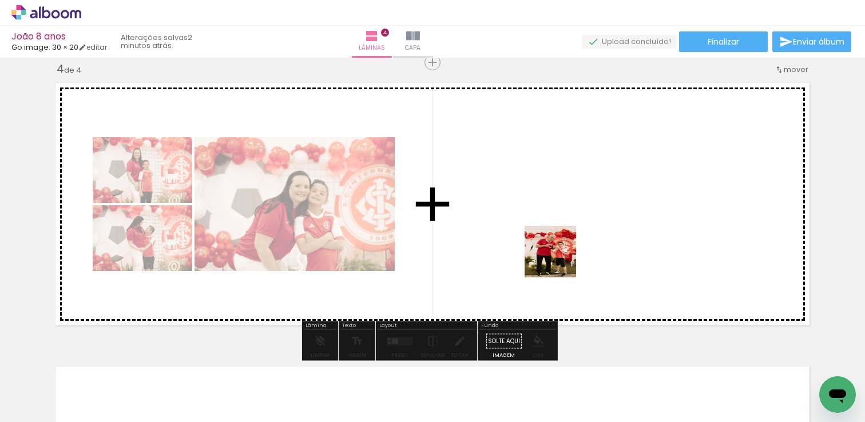
drag, startPoint x: 599, startPoint y: 391, endPoint x: 554, endPoint y: 238, distance: 159.8
click at [554, 238] on quentale-workspace at bounding box center [432, 211] width 865 height 422
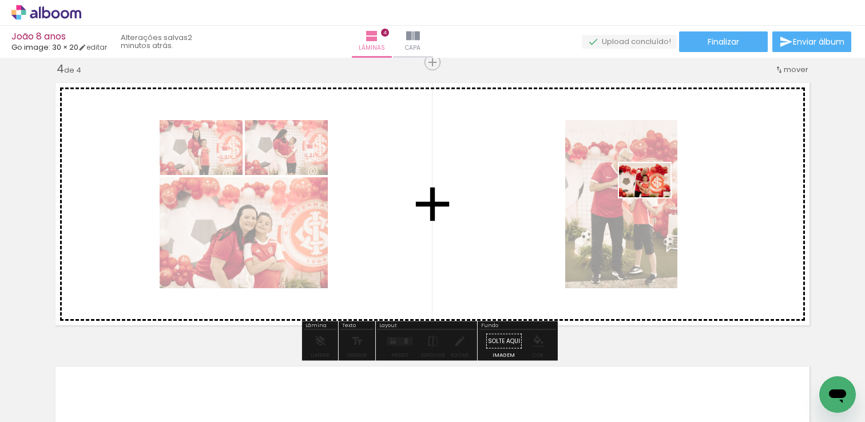
drag, startPoint x: 664, startPoint y: 385, endPoint x: 653, endPoint y: 197, distance: 187.9
click at [653, 197] on quentale-workspace at bounding box center [432, 211] width 865 height 422
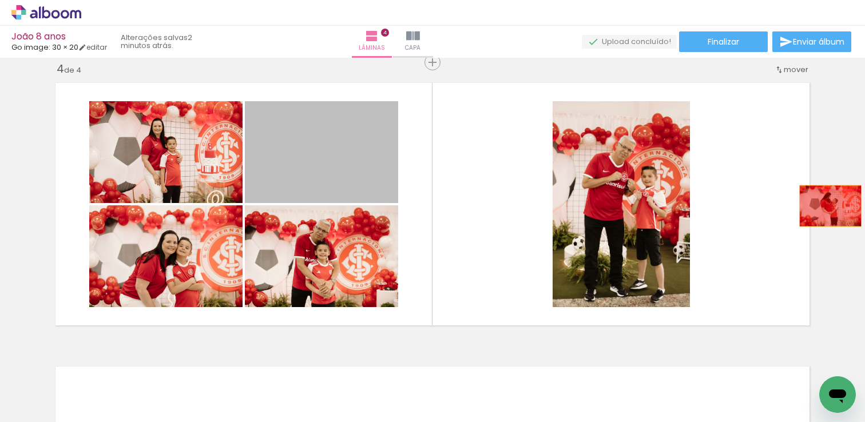
drag, startPoint x: 346, startPoint y: 161, endPoint x: 829, endPoint y: 207, distance: 484.9
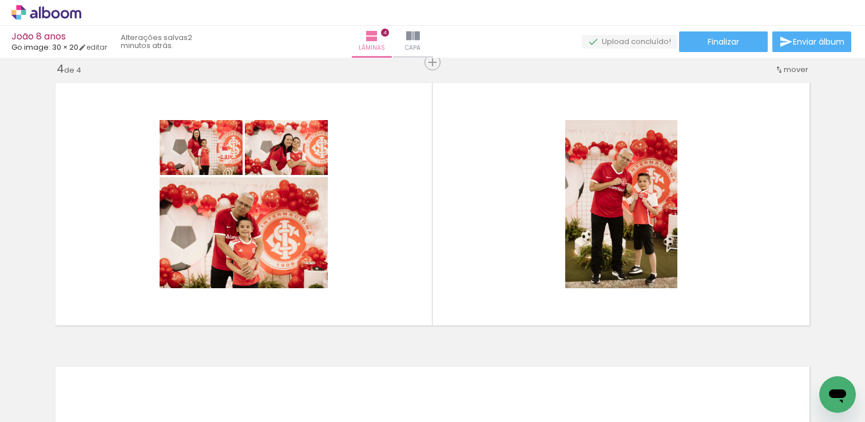
scroll to position [0, 669]
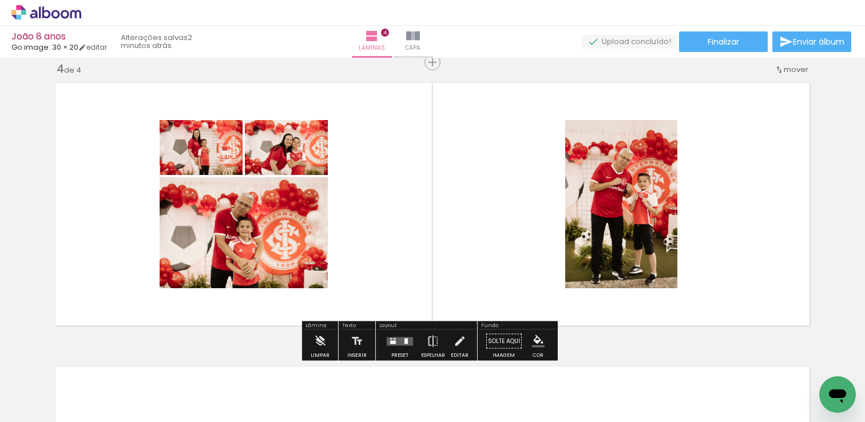
click at [400, 344] on quentale-layouter at bounding box center [400, 341] width 26 height 9
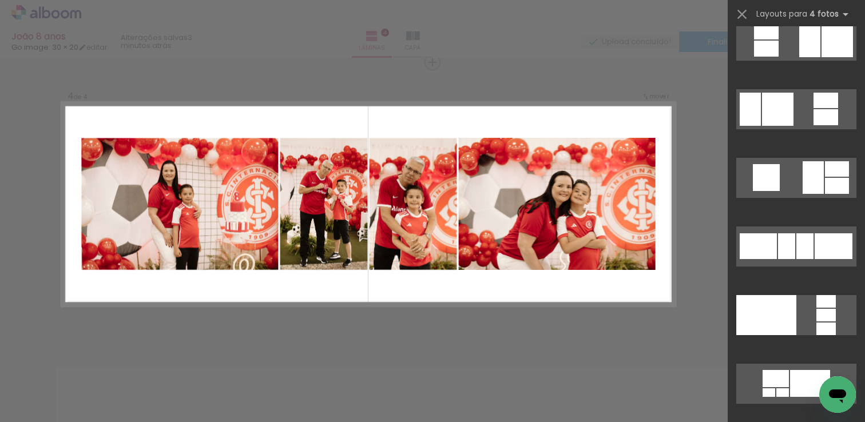
scroll to position [3741, 0]
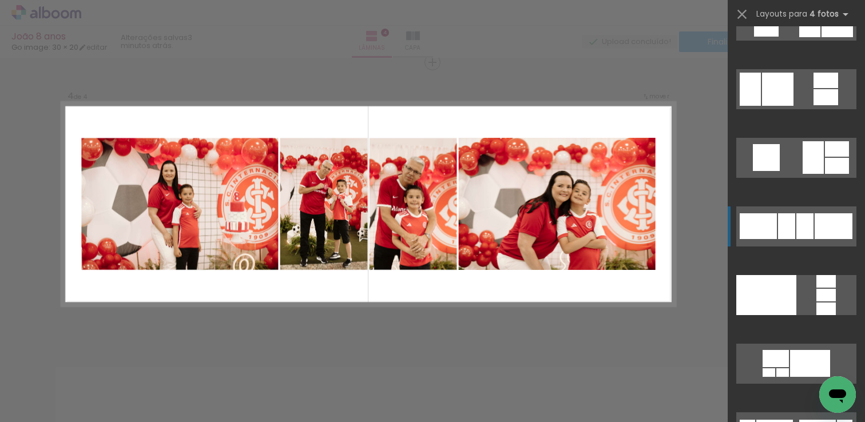
click at [789, 217] on div at bounding box center [786, 226] width 17 height 26
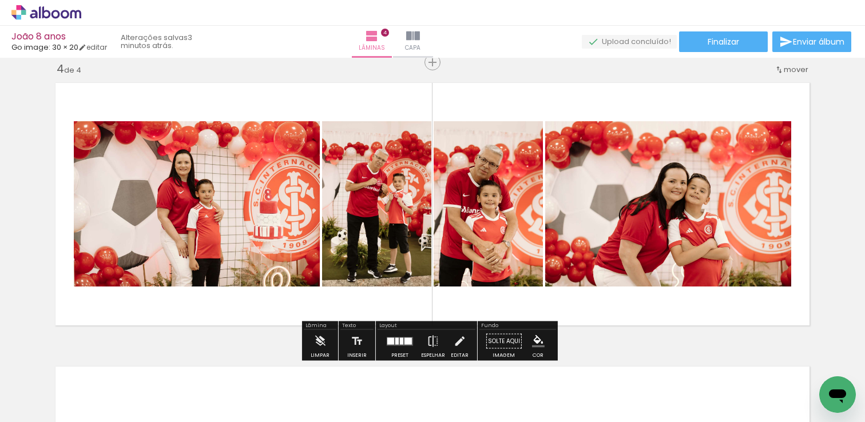
click at [400, 343] on div at bounding box center [401, 340] width 3 height 7
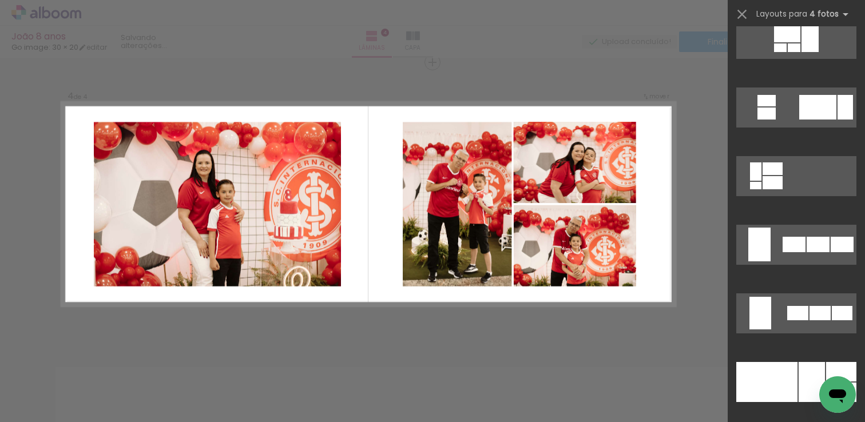
scroll to position [0, 0]
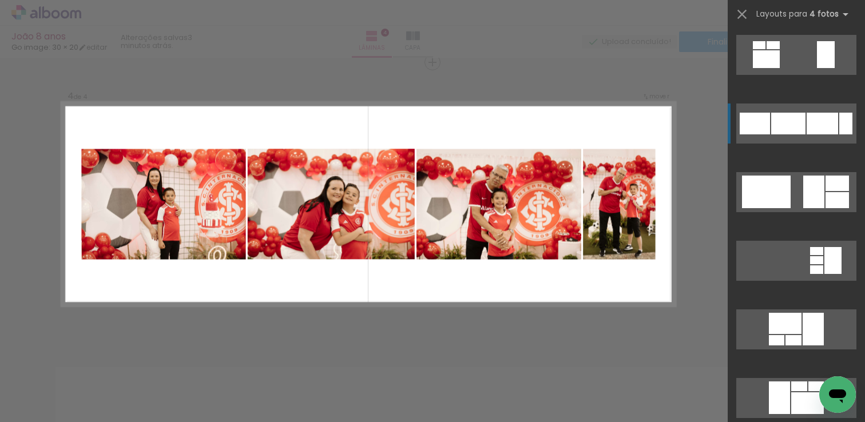
click at [773, 116] on div at bounding box center [788, 124] width 34 height 22
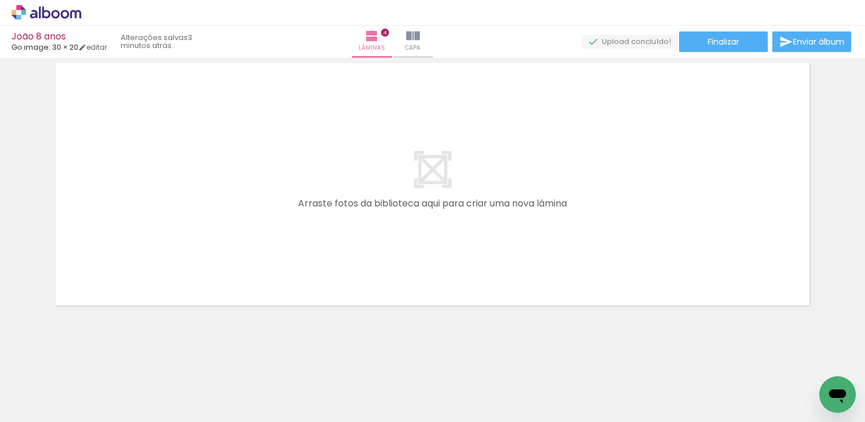
scroll to position [1169, 0]
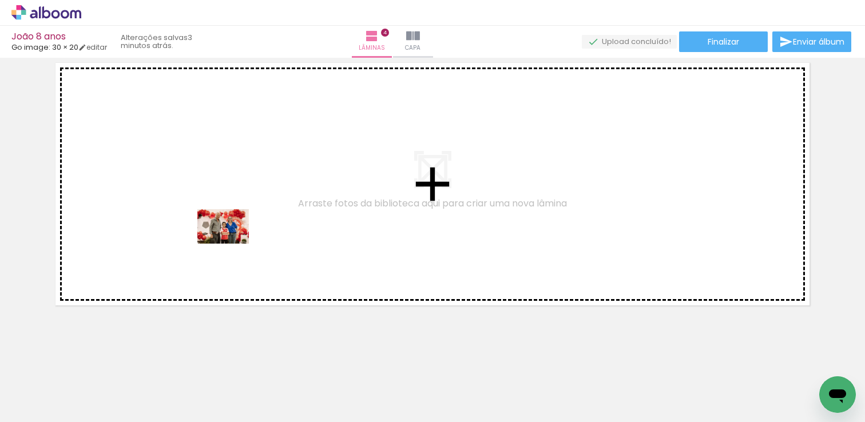
drag, startPoint x: 257, startPoint y: 399, endPoint x: 232, endPoint y: 244, distance: 157.0
click at [232, 244] on quentale-workspace at bounding box center [432, 211] width 865 height 422
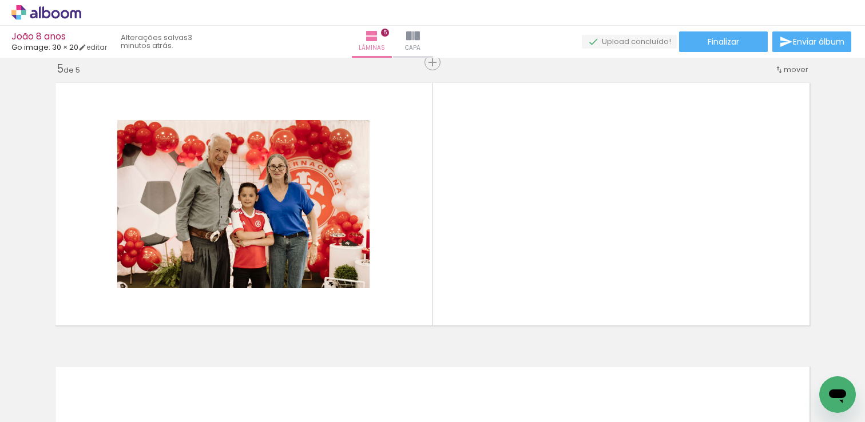
scroll to position [0, 1079]
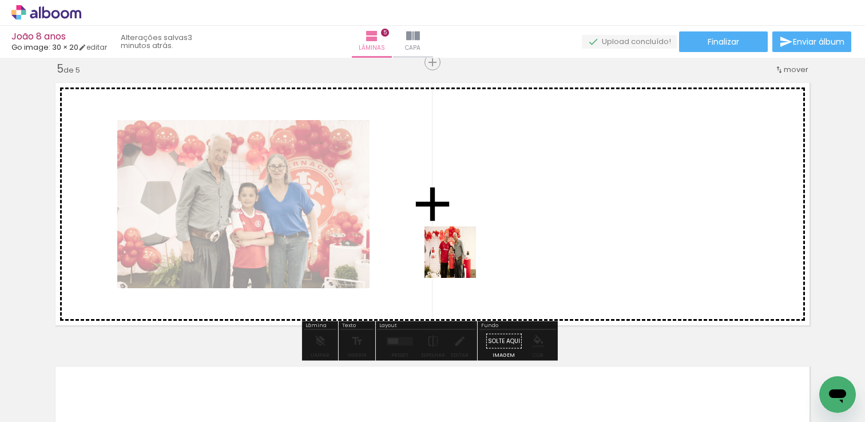
drag, startPoint x: 259, startPoint y: 388, endPoint x: 490, endPoint y: 248, distance: 269.8
click at [490, 248] on quentale-workspace at bounding box center [432, 211] width 865 height 422
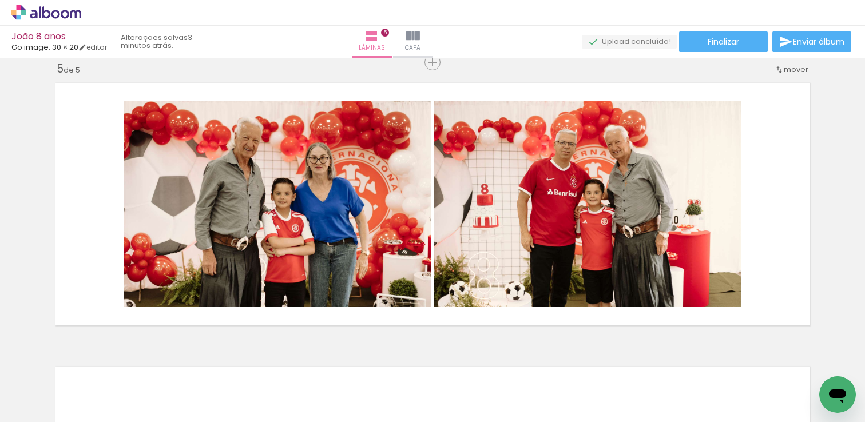
scroll to position [0, 1794]
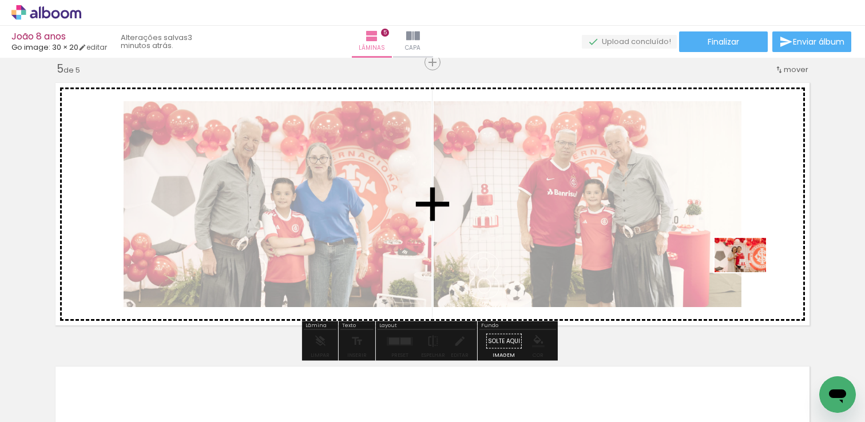
drag, startPoint x: 455, startPoint y: 390, endPoint x: 746, endPoint y: 277, distance: 311.7
click at [756, 274] on quentale-workspace at bounding box center [432, 211] width 865 height 422
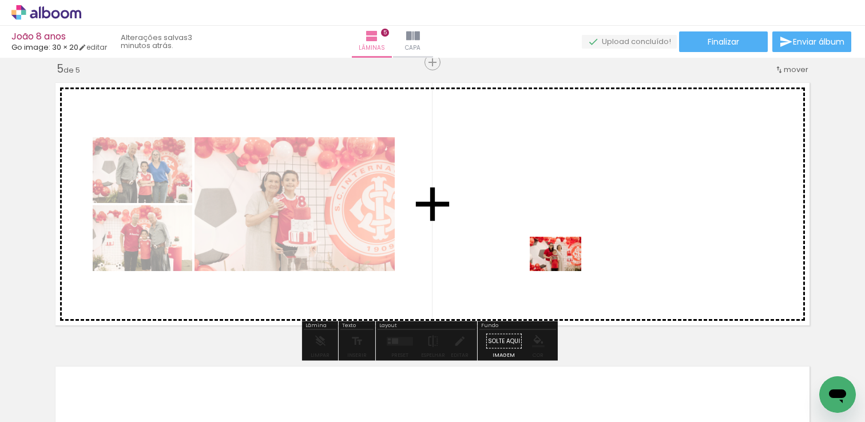
drag, startPoint x: 512, startPoint y: 395, endPoint x: 564, endPoint y: 269, distance: 136.2
click at [564, 269] on quentale-workspace at bounding box center [432, 211] width 865 height 422
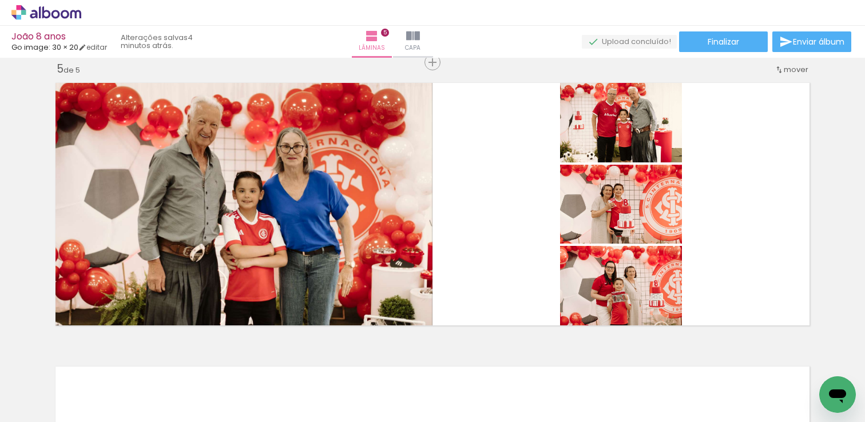
scroll to position [0, 1620]
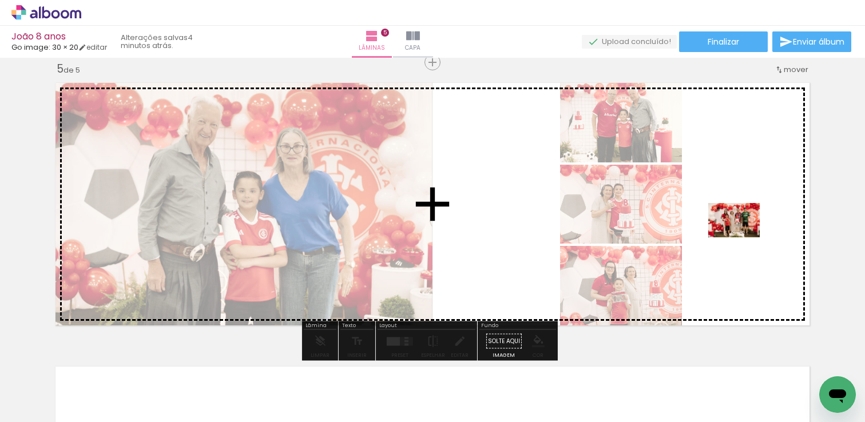
drag, startPoint x: 550, startPoint y: 387, endPoint x: 742, endPoint y: 237, distance: 243.4
click at [742, 237] on quentale-workspace at bounding box center [432, 211] width 865 height 422
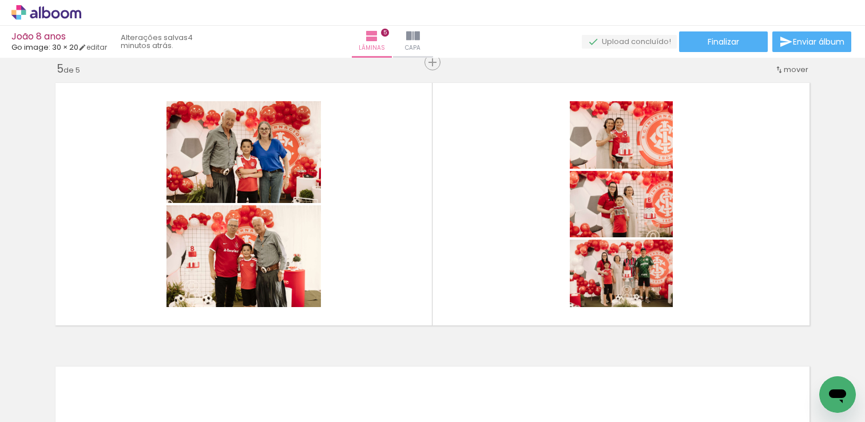
scroll to position [0, 1082]
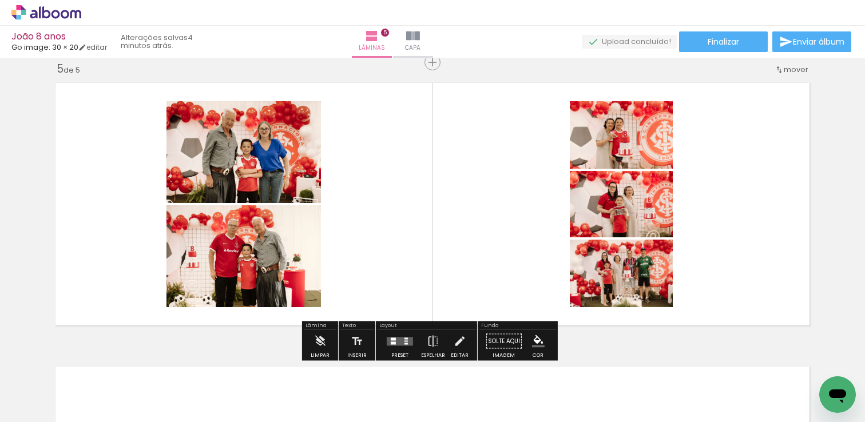
click at [406, 340] on quentale-layouter at bounding box center [400, 341] width 26 height 9
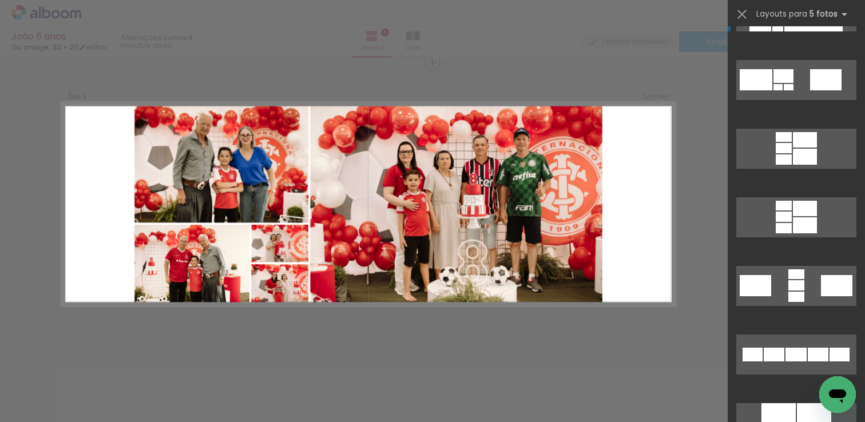
scroll to position [320, 0]
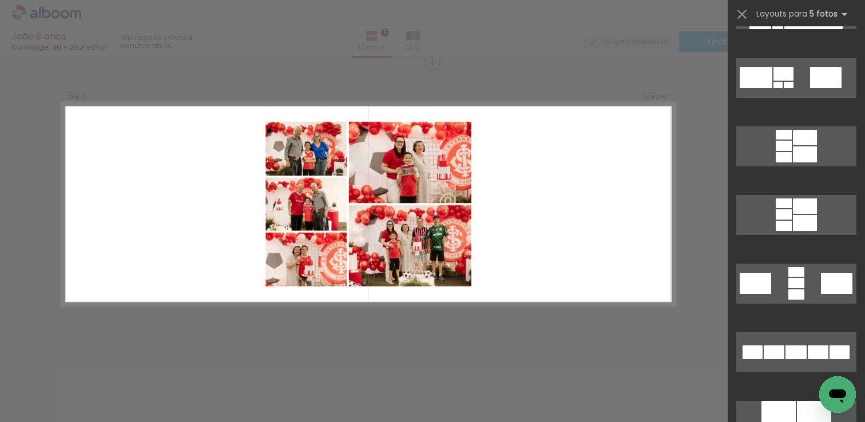
click at [661, 212] on quentale-layouter at bounding box center [368, 204] width 613 height 204
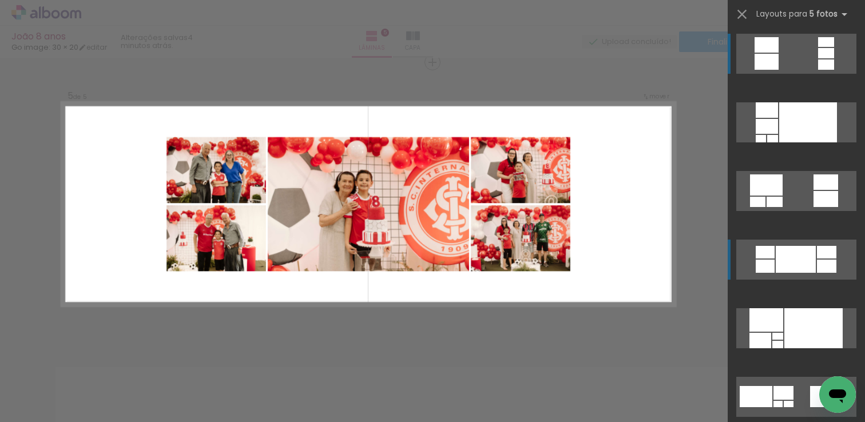
scroll to position [2, 0]
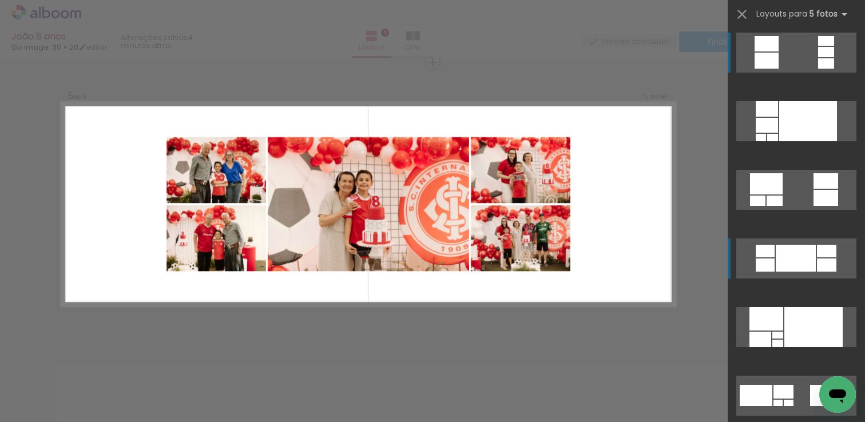
click at [796, 260] on div at bounding box center [796, 258] width 40 height 27
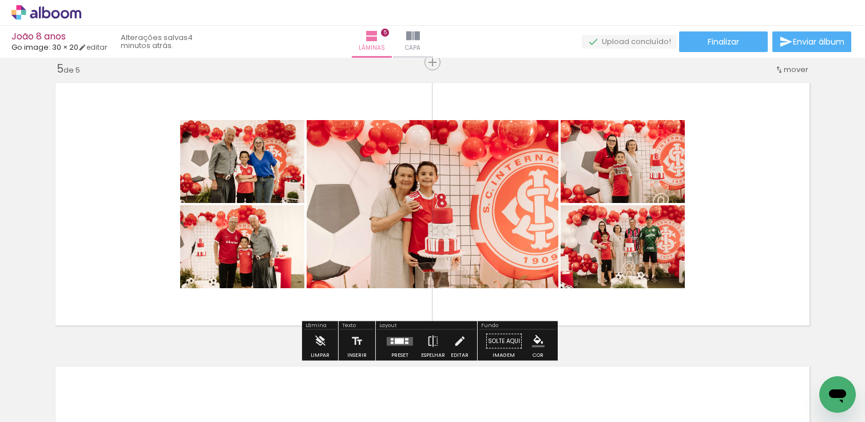
click at [395, 340] on div at bounding box center [399, 341] width 9 height 6
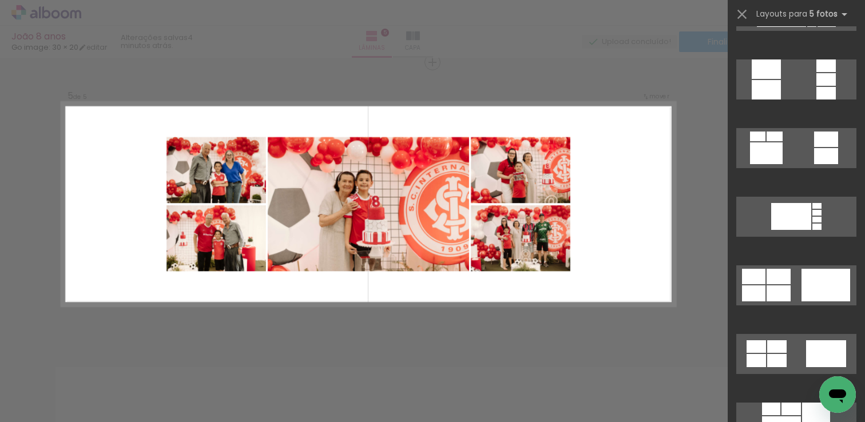
scroll to position [940, 0]
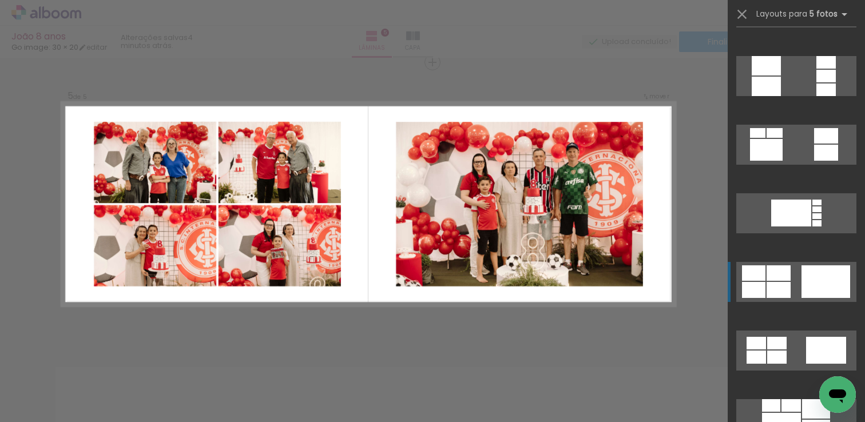
click at [791, 283] on quentale-layouter at bounding box center [796, 282] width 120 height 40
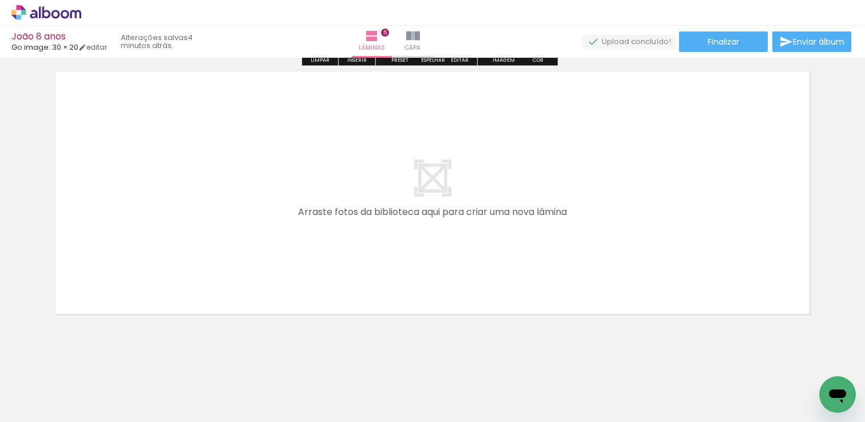
scroll to position [1445, 0]
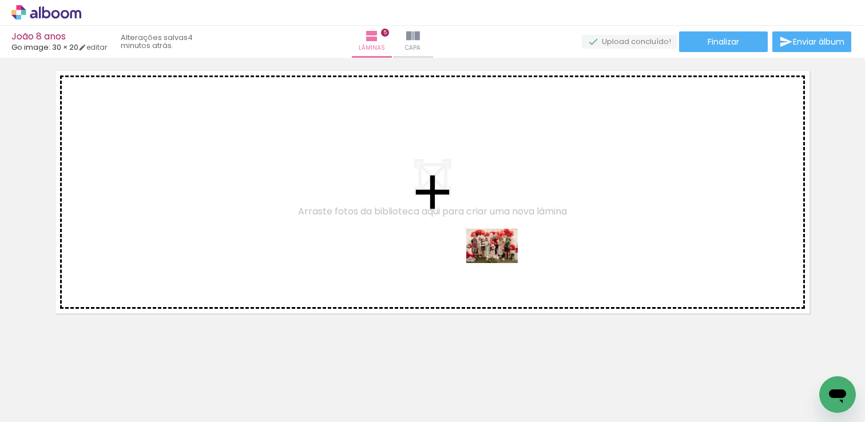
drag, startPoint x: 640, startPoint y: 388, endPoint x: 501, endPoint y: 263, distance: 186.7
click at [501, 263] on quentale-workspace at bounding box center [432, 211] width 865 height 422
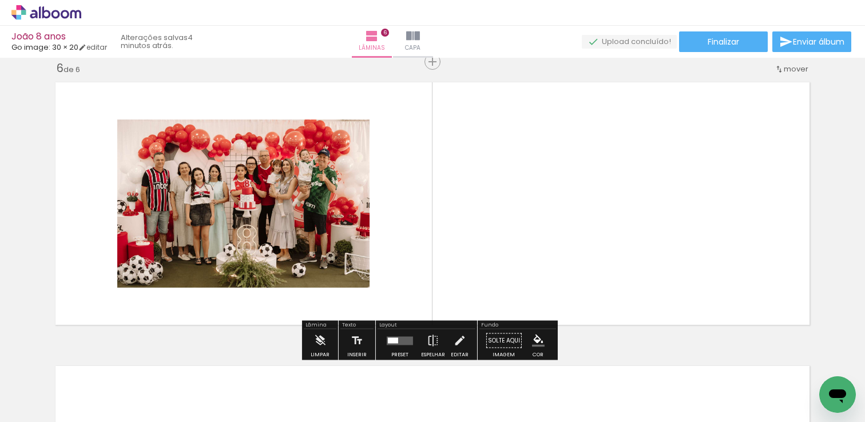
scroll to position [1433, 0]
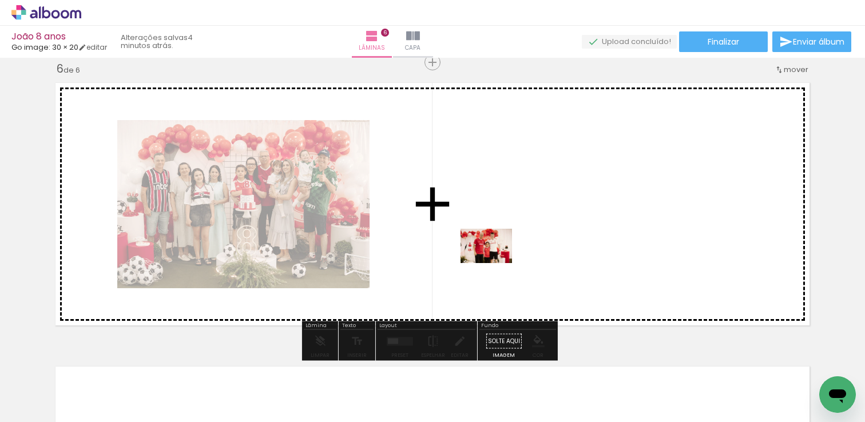
drag, startPoint x: 321, startPoint y: 393, endPoint x: 503, endPoint y: 251, distance: 231.1
click at [503, 251] on quentale-workspace at bounding box center [432, 211] width 865 height 422
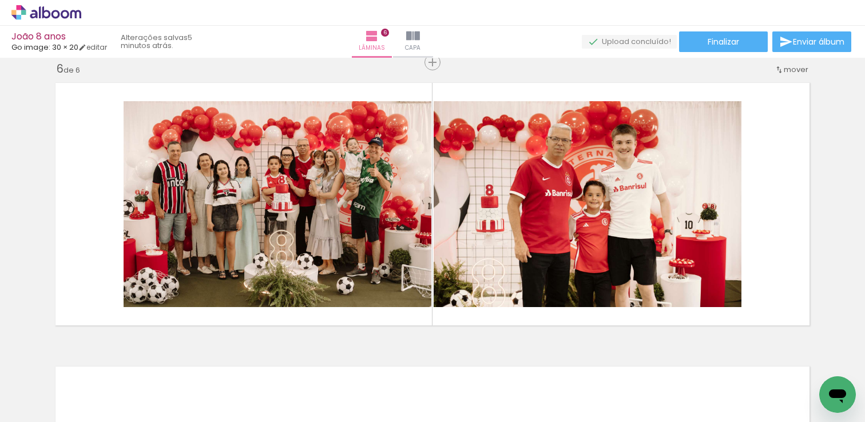
scroll to position [0, 1619]
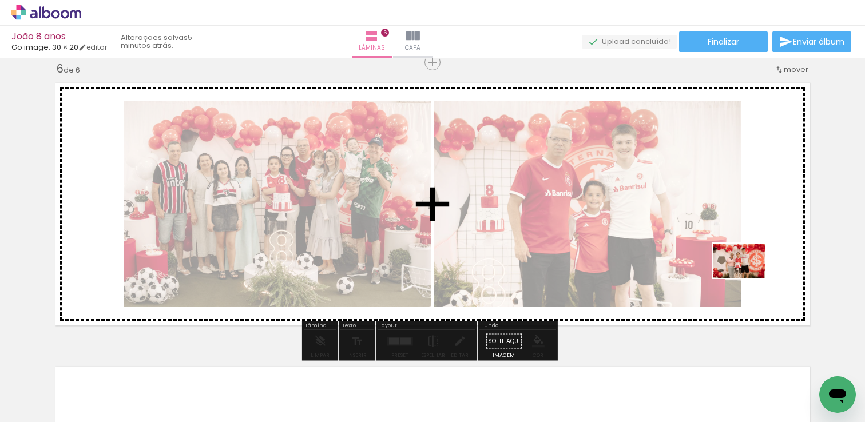
drag, startPoint x: 490, startPoint y: 395, endPoint x: 743, endPoint y: 271, distance: 282.2
click at [743, 271] on quentale-workspace at bounding box center [432, 211] width 865 height 422
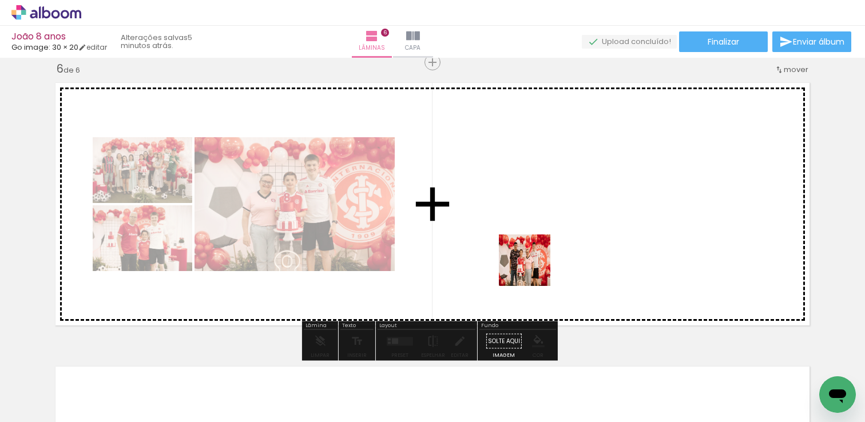
drag, startPoint x: 423, startPoint y: 386, endPoint x: 534, endPoint y: 267, distance: 162.7
click at [534, 267] on quentale-workspace at bounding box center [432, 211] width 865 height 422
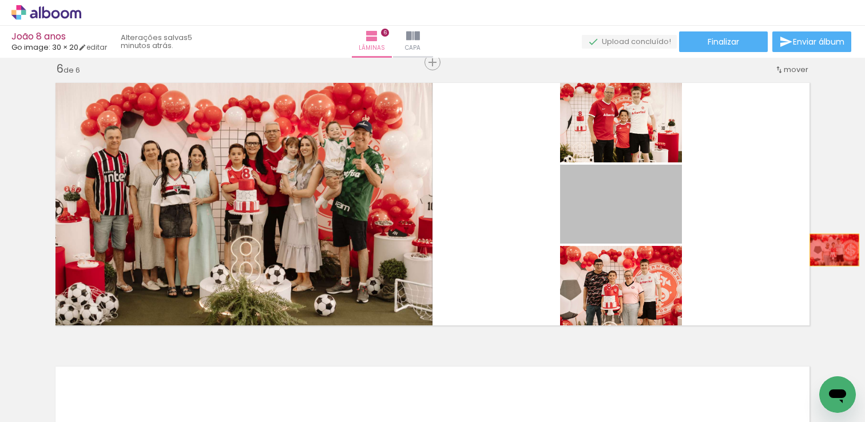
drag, startPoint x: 625, startPoint y: 212, endPoint x: 836, endPoint y: 252, distance: 215.4
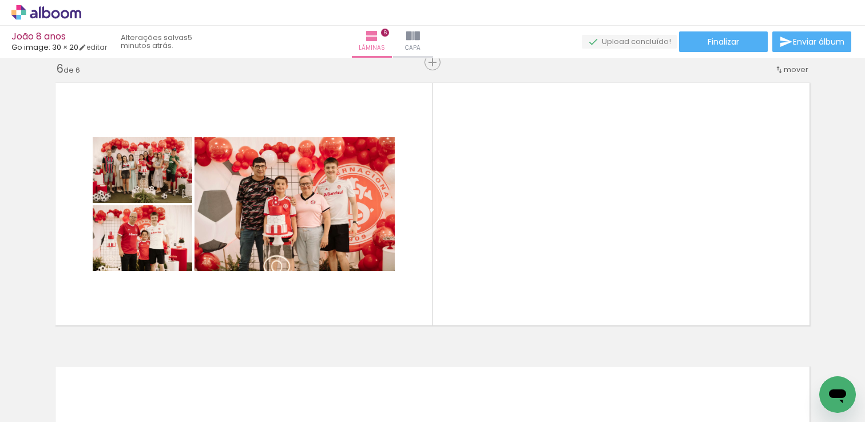
scroll to position [0, 1189]
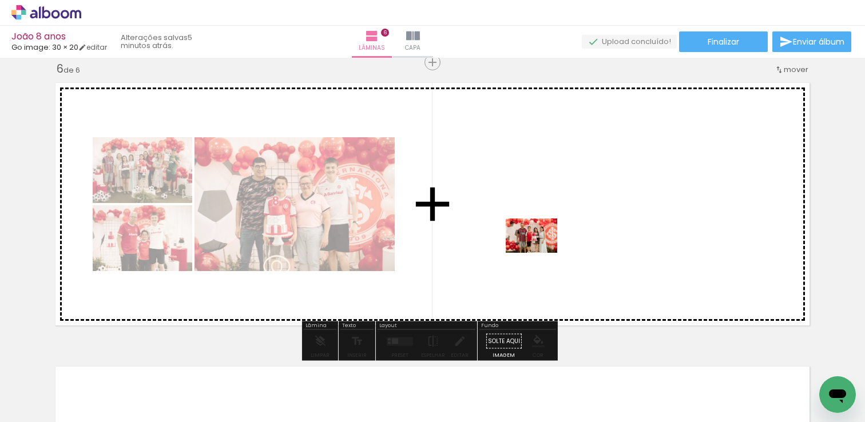
drag, startPoint x: 486, startPoint y: 382, endPoint x: 540, endPoint y: 253, distance: 139.5
click at [540, 253] on quentale-workspace at bounding box center [432, 211] width 865 height 422
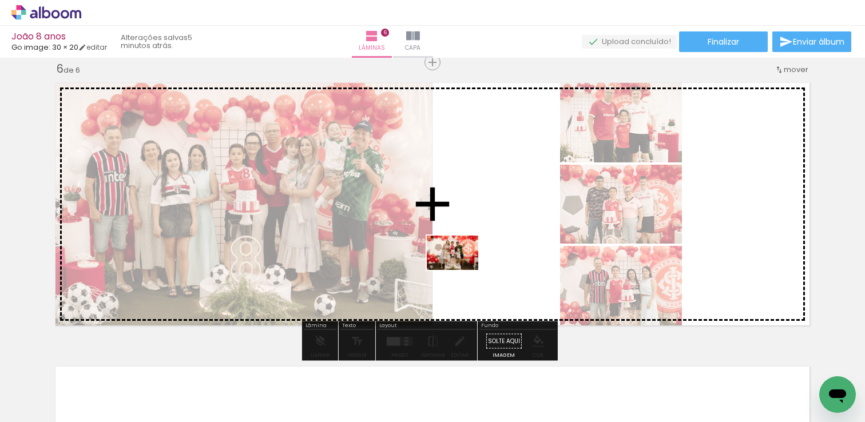
drag, startPoint x: 347, startPoint y: 395, endPoint x: 487, endPoint y: 260, distance: 194.2
click at [487, 260] on quentale-workspace at bounding box center [432, 211] width 865 height 422
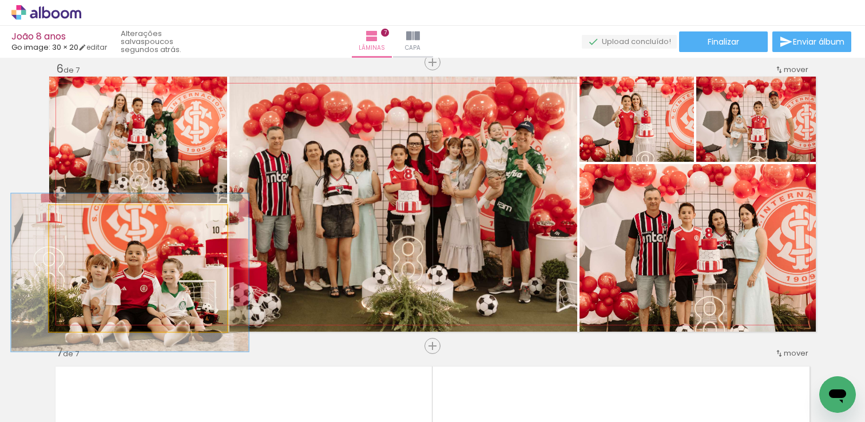
scroll to position [0, 1436]
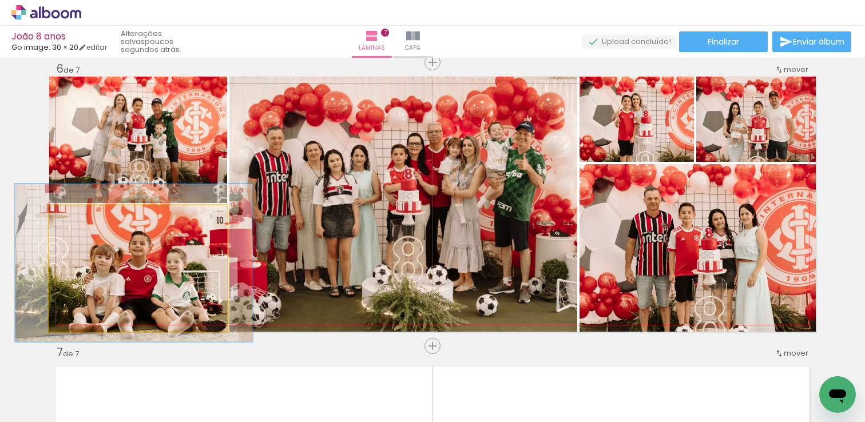
drag, startPoint x: 201, startPoint y: 272, endPoint x: 202, endPoint y: 264, distance: 8.0
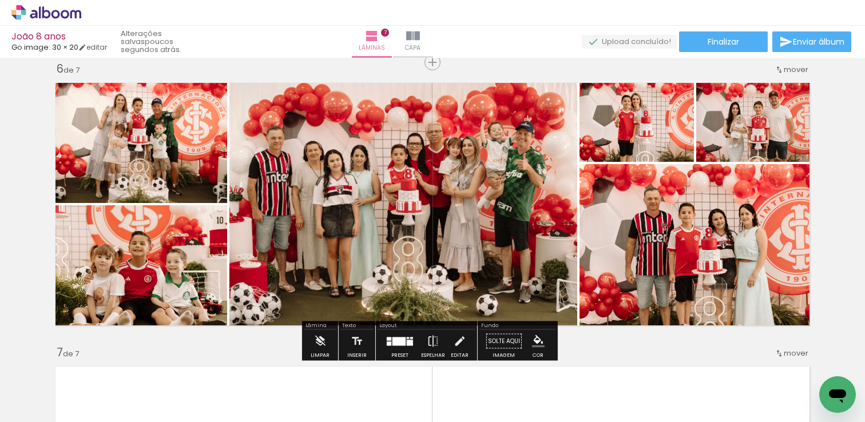
click at [195, 274] on quentale-photo at bounding box center [138, 268] width 178 height 126
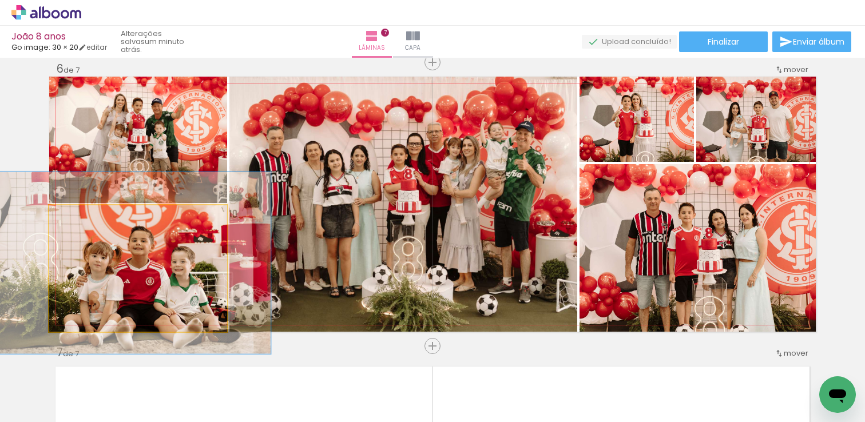
drag, startPoint x: 84, startPoint y: 220, endPoint x: 92, endPoint y: 220, distance: 8.0
type paper-slider "143"
click at [92, 220] on div at bounding box center [95, 217] width 10 height 10
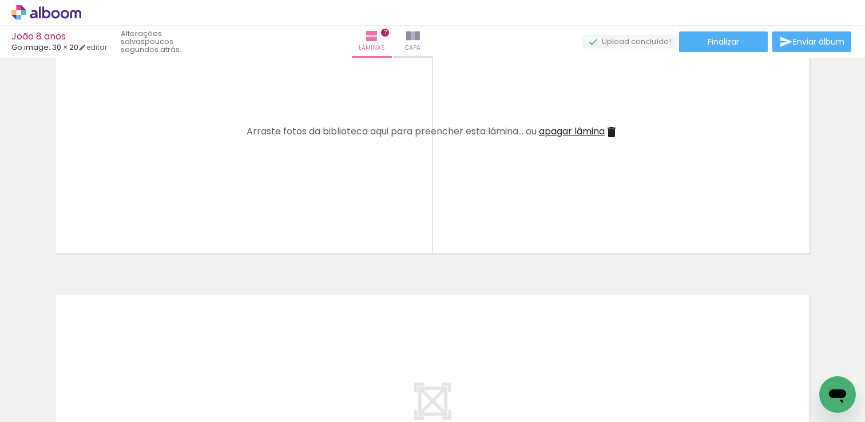
scroll to position [1789, 0]
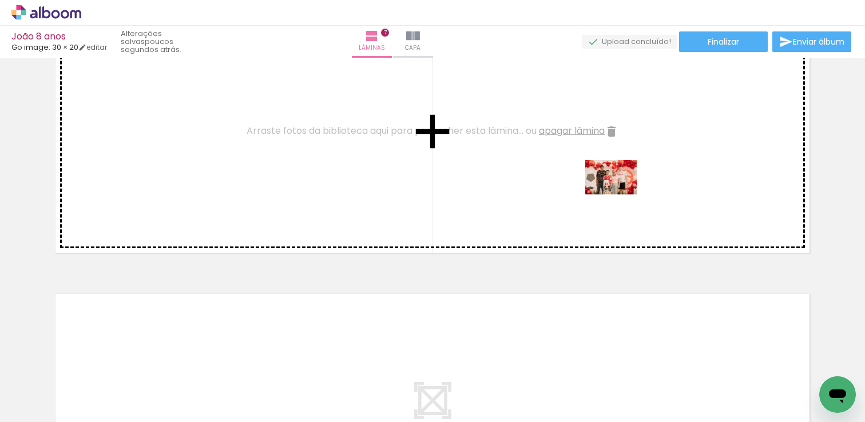
drag, startPoint x: 612, startPoint y: 385, endPoint x: 624, endPoint y: 219, distance: 166.9
click at [619, 194] on quentale-workspace at bounding box center [432, 211] width 865 height 422
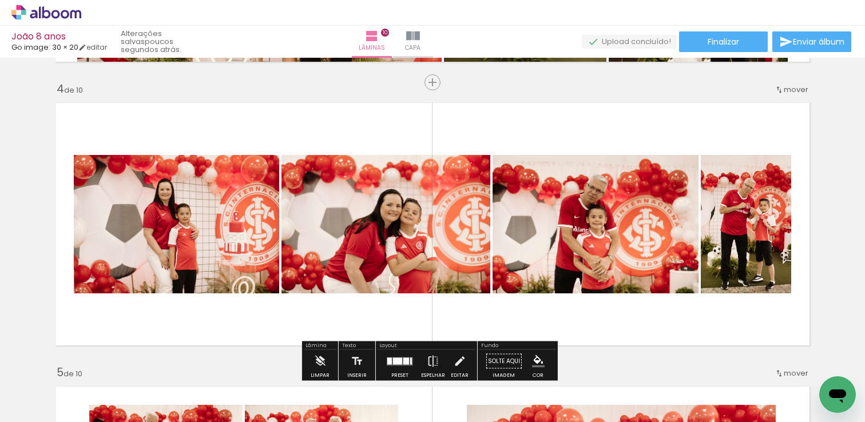
scroll to position [842, 0]
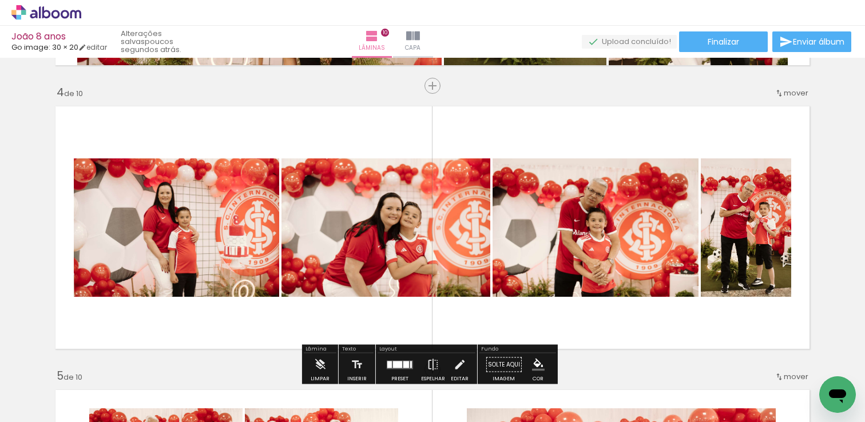
click at [36, 406] on span "Adicionar Fotos" at bounding box center [40, 406] width 34 height 13
click at [0, 0] on input "file" at bounding box center [0, 0] width 0 height 0
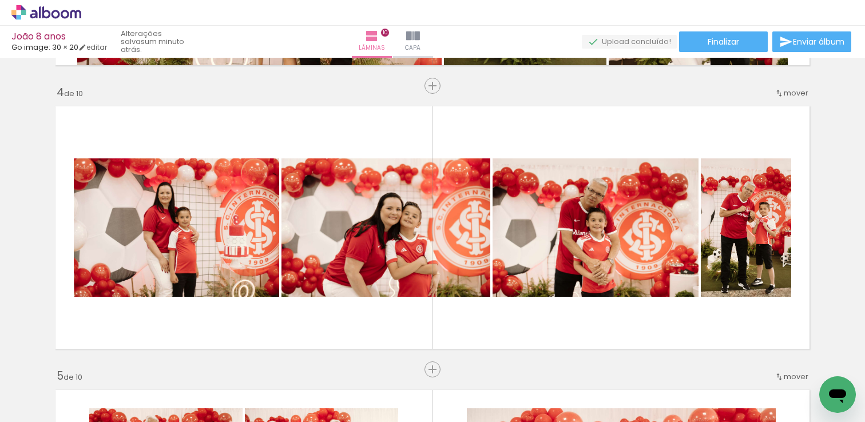
scroll to position [0, 0]
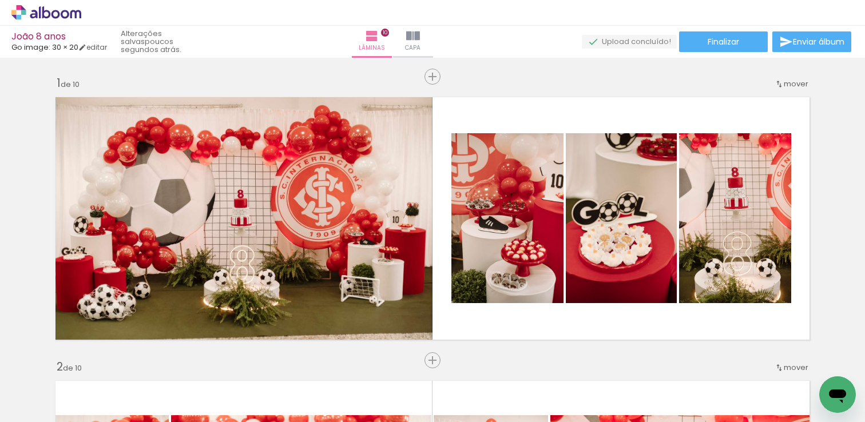
scroll to position [842, 0]
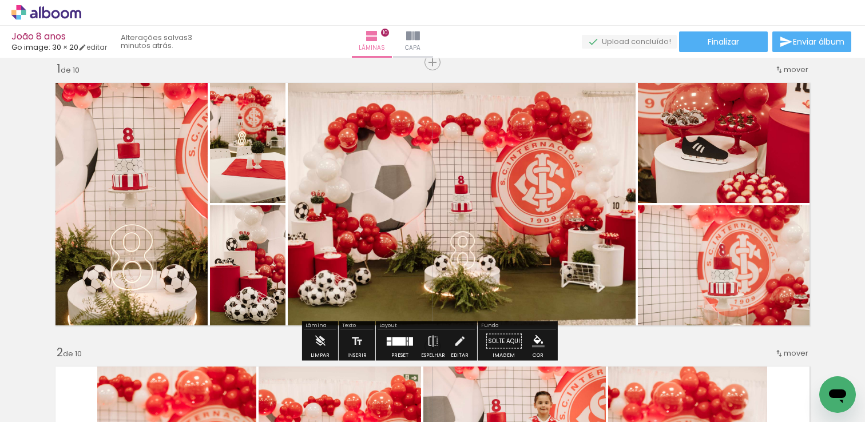
scroll to position [0, 3204]
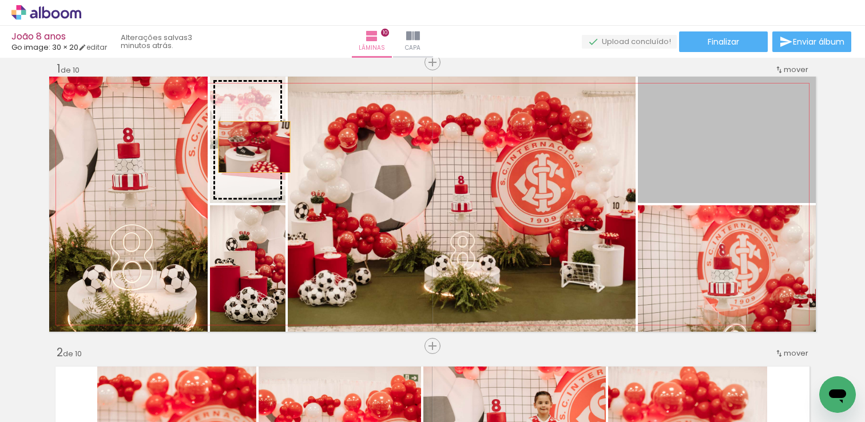
drag, startPoint x: 766, startPoint y: 144, endPoint x: 250, endPoint y: 147, distance: 516.0
click at [0, 0] on slot at bounding box center [0, 0] width 0 height 0
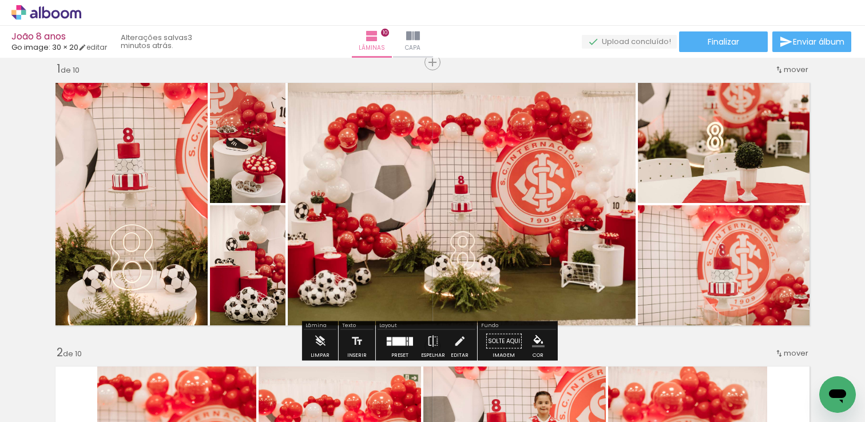
click at [761, 130] on quentale-photo at bounding box center [727, 140] width 178 height 126
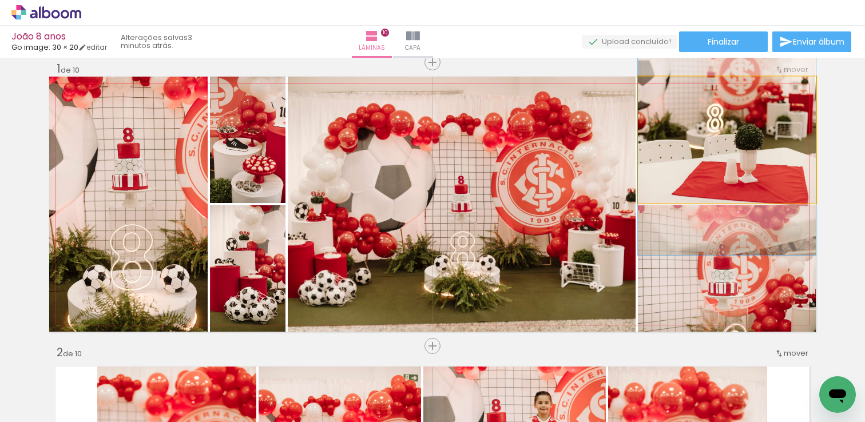
drag, startPoint x: 760, startPoint y: 152, endPoint x: 757, endPoint y: 134, distance: 18.6
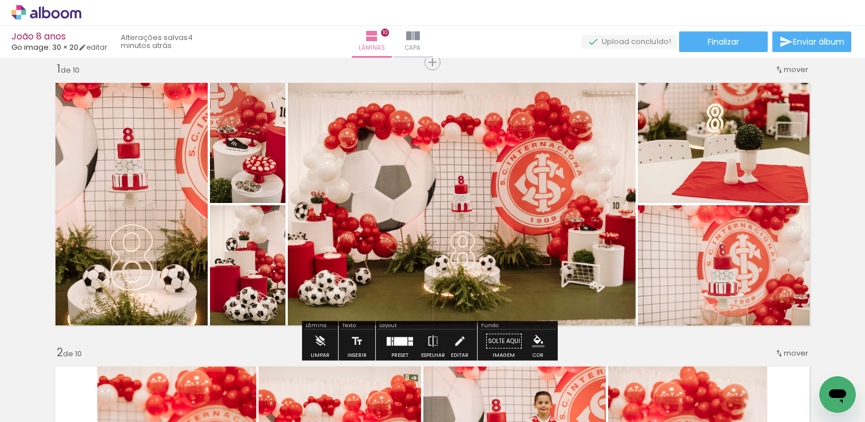
click at [499, 260] on quentale-photo at bounding box center [462, 204] width 348 height 255
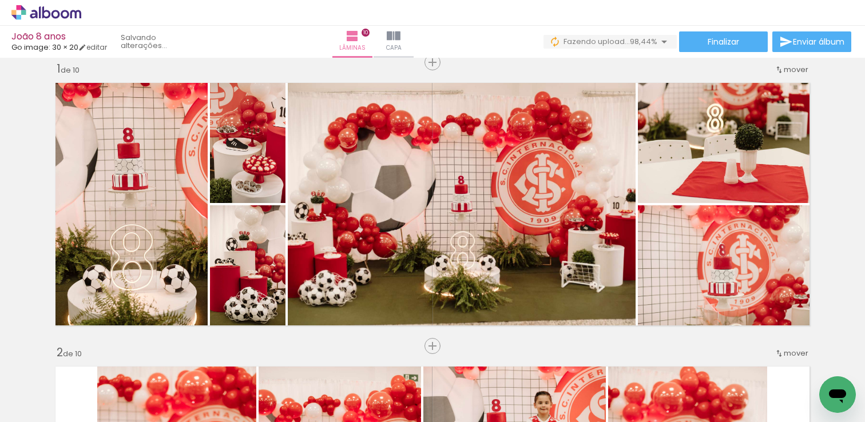
scroll to position [0, 3397]
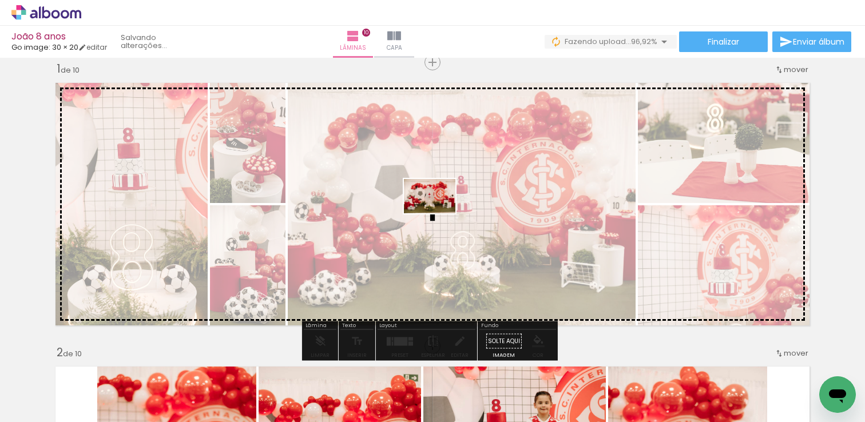
drag, startPoint x: 705, startPoint y: 397, endPoint x: 438, endPoint y: 213, distance: 324.1
click at [438, 213] on quentale-workspace at bounding box center [432, 211] width 865 height 422
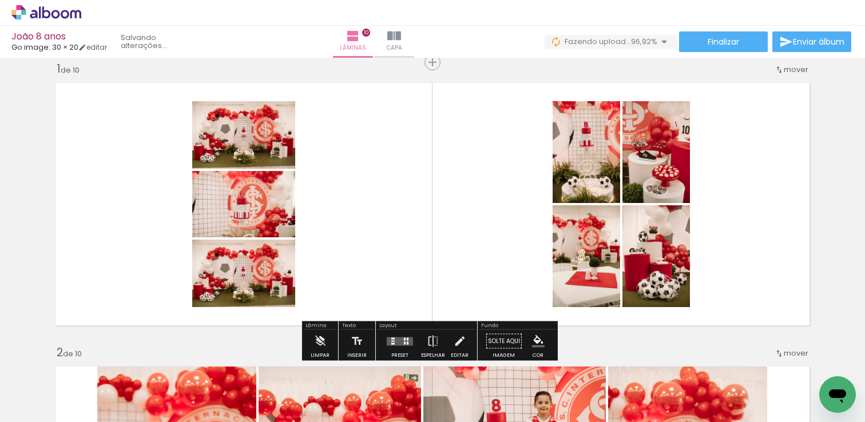
click at [242, 144] on quentale-photo at bounding box center [243, 134] width 103 height 67
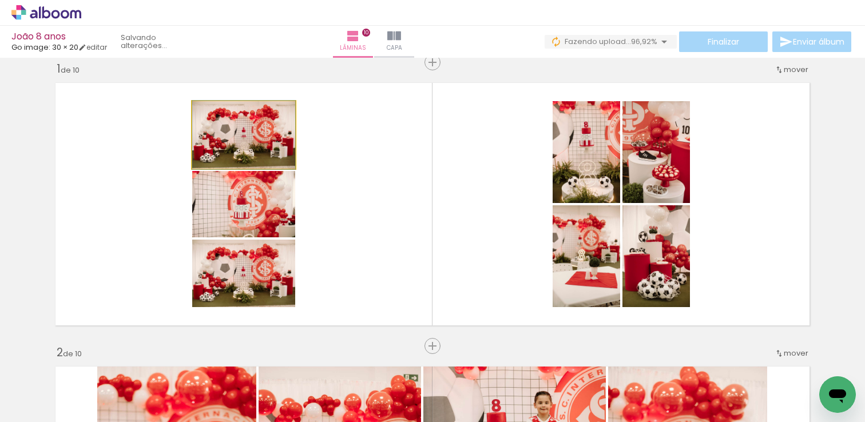
click at [290, 149] on quentale-photo at bounding box center [243, 134] width 103 height 67
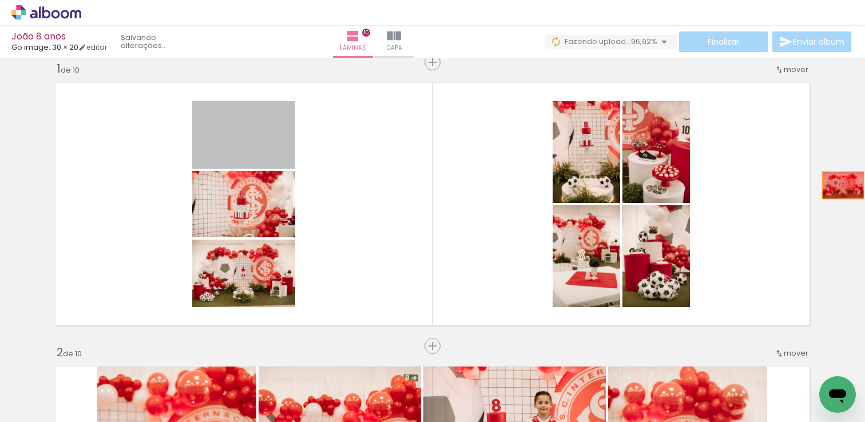
drag, startPoint x: 289, startPoint y: 149, endPoint x: 839, endPoint y: 185, distance: 550.3
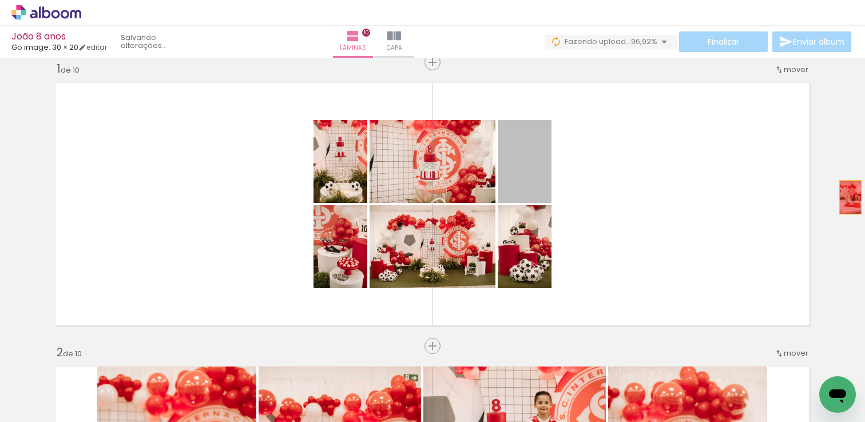
drag, startPoint x: 534, startPoint y: 161, endPoint x: 814, endPoint y: 280, distance: 304.5
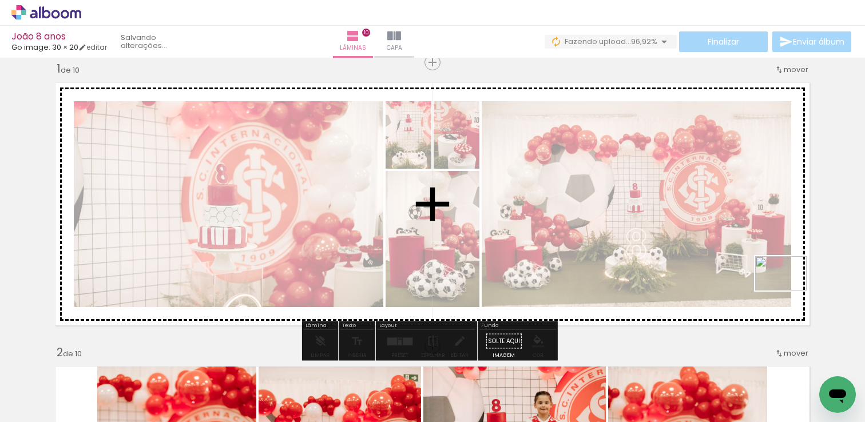
drag, startPoint x: 804, startPoint y: 364, endPoint x: 789, endPoint y: 291, distance: 75.2
click at [789, 291] on quentale-workspace at bounding box center [432, 211] width 865 height 422
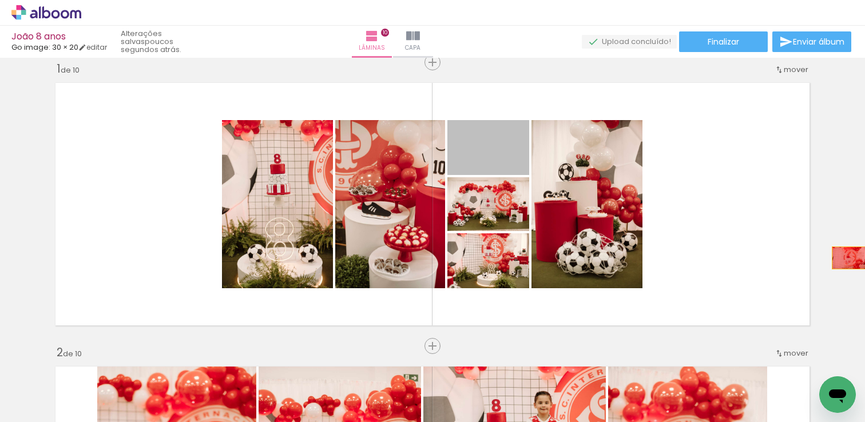
drag, startPoint x: 499, startPoint y: 160, endPoint x: 844, endPoint y: 258, distance: 358.7
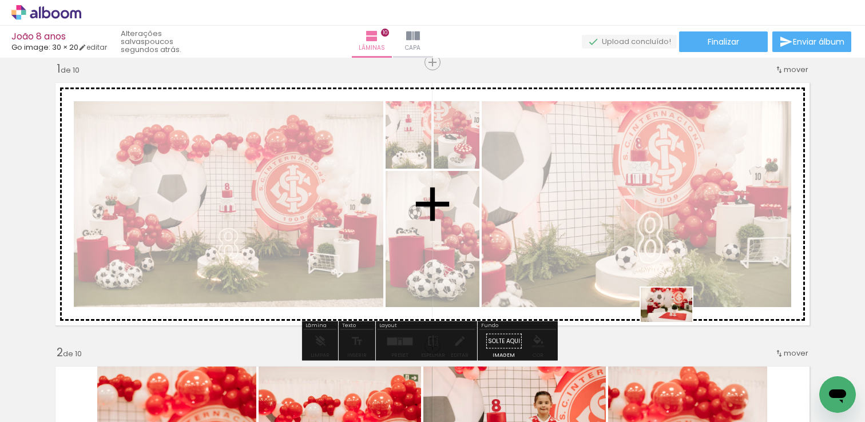
drag, startPoint x: 750, startPoint y: 388, endPoint x: 675, endPoint y: 322, distance: 100.5
click at [675, 322] on quentale-workspace at bounding box center [432, 211] width 865 height 422
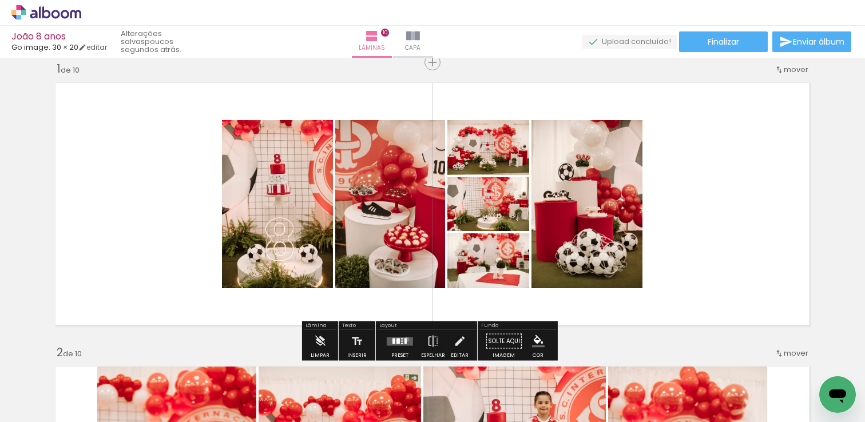
click at [404, 339] on quentale-layouter at bounding box center [400, 341] width 26 height 9
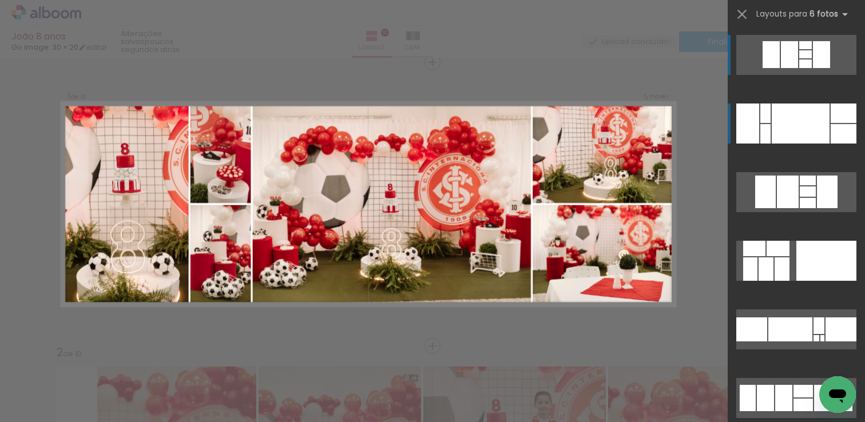
click at [788, 109] on div at bounding box center [801, 124] width 58 height 40
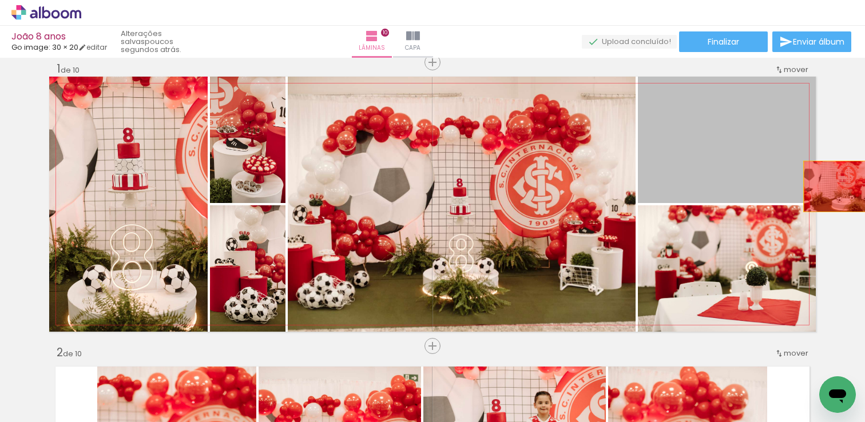
drag, startPoint x: 724, startPoint y: 143, endPoint x: 832, endPoint y: 186, distance: 116.0
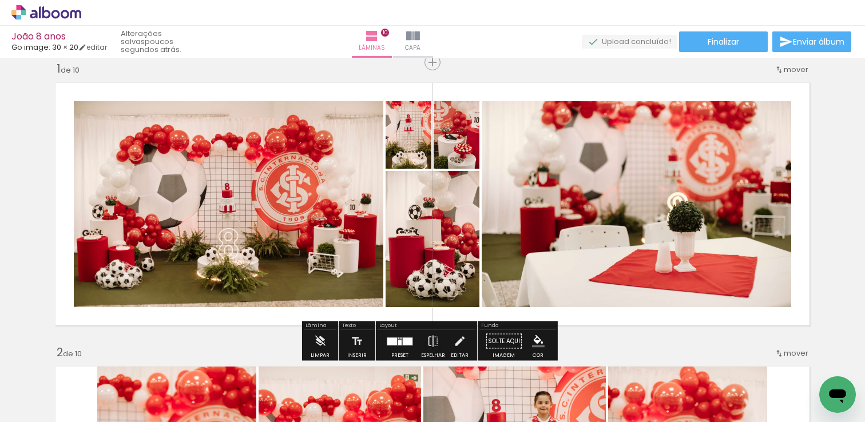
click at [407, 337] on div at bounding box center [408, 340] width 10 height 7
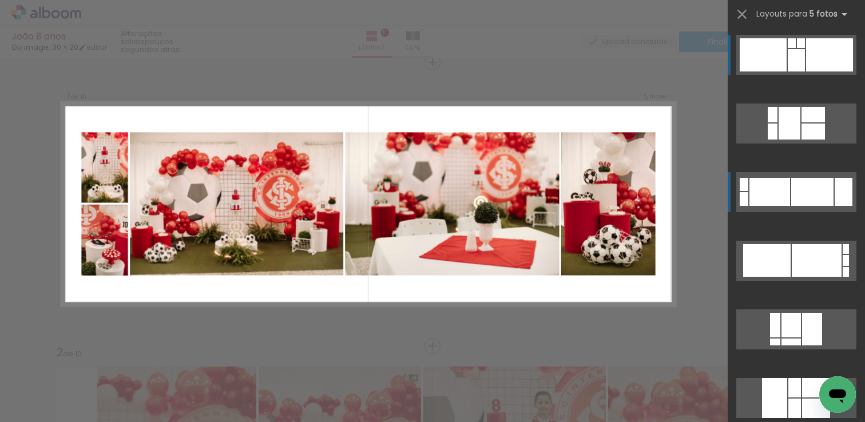
click at [791, 182] on div at bounding box center [812, 192] width 42 height 28
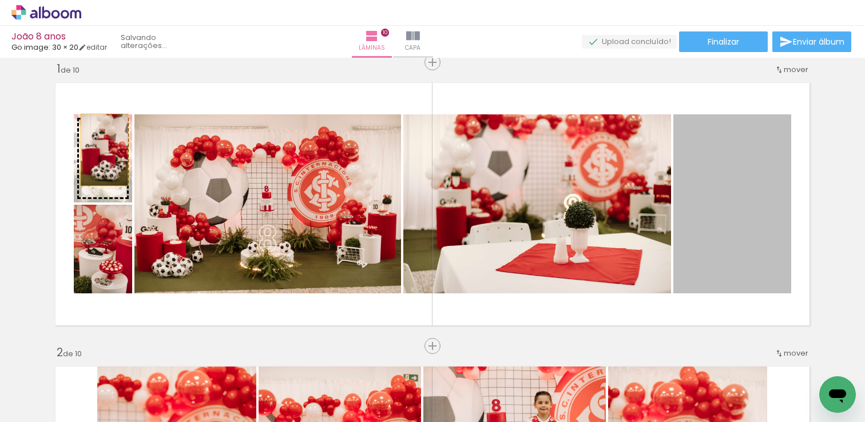
drag, startPoint x: 757, startPoint y: 209, endPoint x: 97, endPoint y: 153, distance: 662.5
click at [0, 0] on slot at bounding box center [0, 0] width 0 height 0
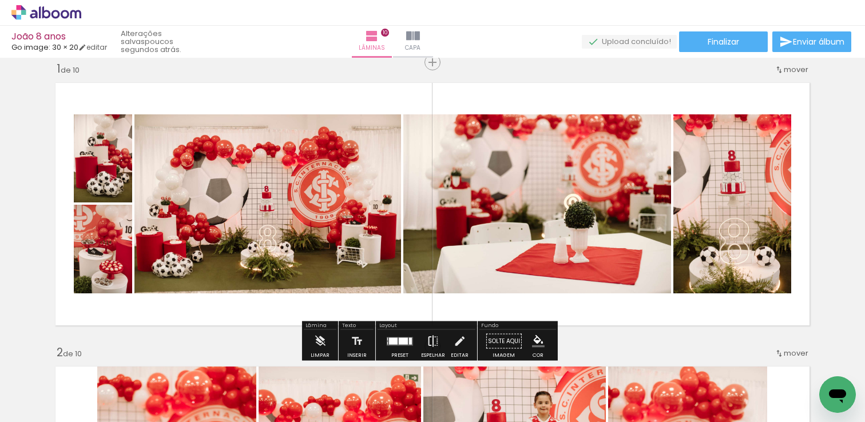
click at [431, 341] on iron-icon at bounding box center [433, 341] width 13 height 23
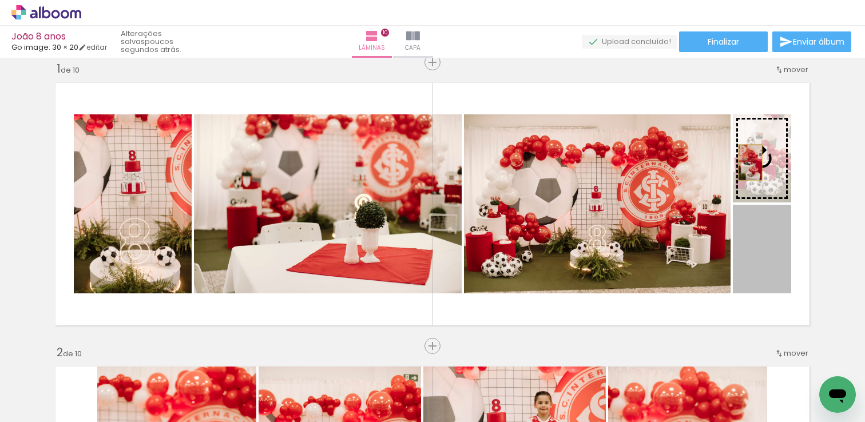
drag, startPoint x: 753, startPoint y: 245, endPoint x: 746, endPoint y: 162, distance: 82.7
click at [0, 0] on slot at bounding box center [0, 0] width 0 height 0
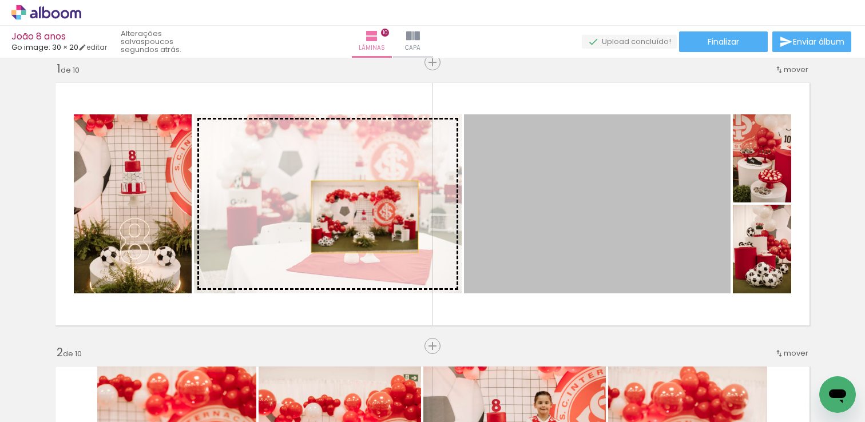
drag, startPoint x: 659, startPoint y: 220, endPoint x: 360, endPoint y: 217, distance: 299.2
click at [0, 0] on slot at bounding box center [0, 0] width 0 height 0
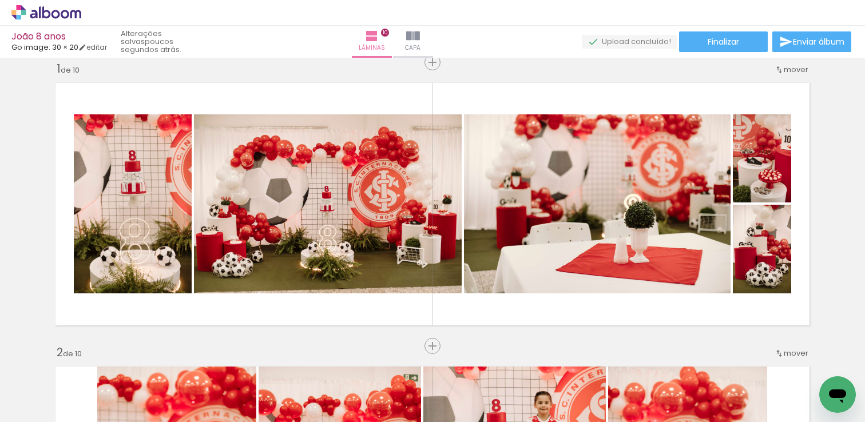
scroll to position [0, 3397]
drag, startPoint x: 173, startPoint y: 418, endPoint x: 8, endPoint y: 8, distance: 442.0
drag, startPoint x: 803, startPoint y: 376, endPoint x: 807, endPoint y: 388, distance: 13.2
click at [807, 388] on div at bounding box center [818, 384] width 57 height 38
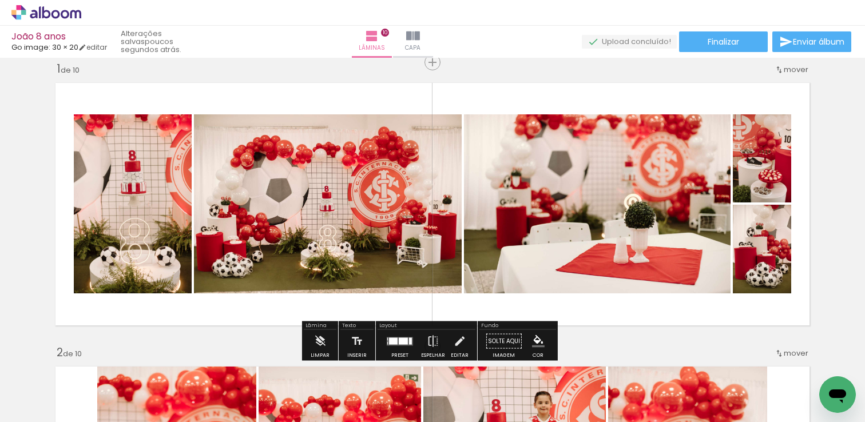
click at [611, 240] on quentale-photo at bounding box center [597, 203] width 267 height 179
click at [502, 344] on paper-button "Solte aqui Imagem" at bounding box center [503, 344] width 41 height 29
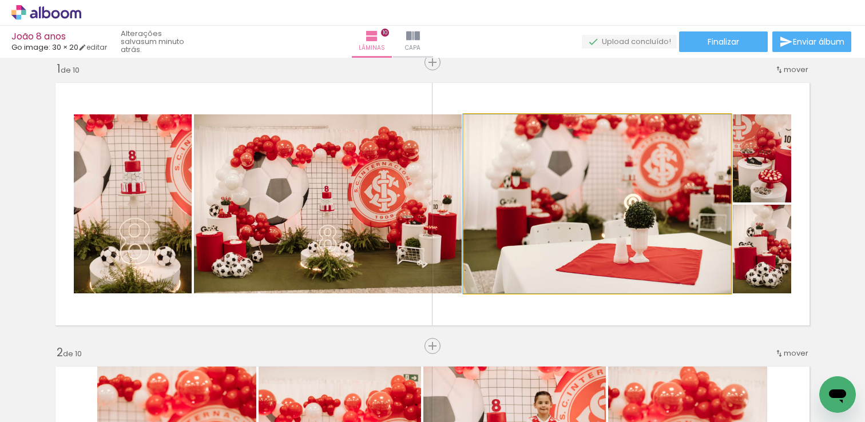
click at [578, 251] on quentale-photo at bounding box center [597, 203] width 267 height 179
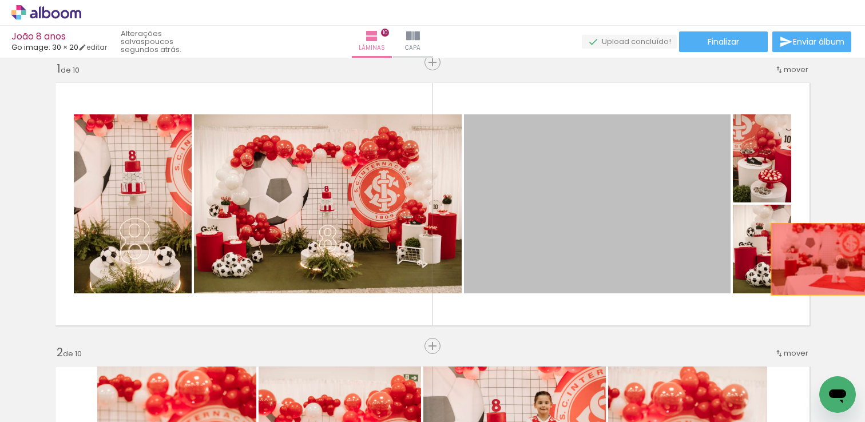
drag, startPoint x: 572, startPoint y: 252, endPoint x: 820, endPoint y: 259, distance: 247.8
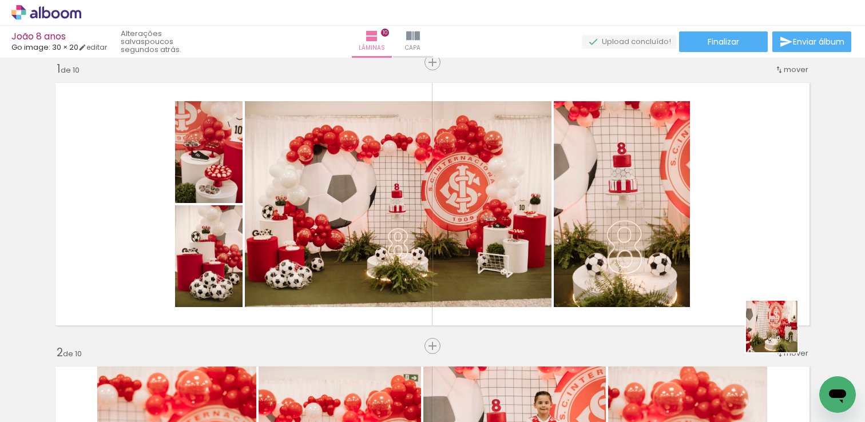
drag, startPoint x: 815, startPoint y: 384, endPoint x: 752, endPoint y: 267, distance: 132.8
click at [752, 267] on quentale-workspace at bounding box center [432, 211] width 865 height 422
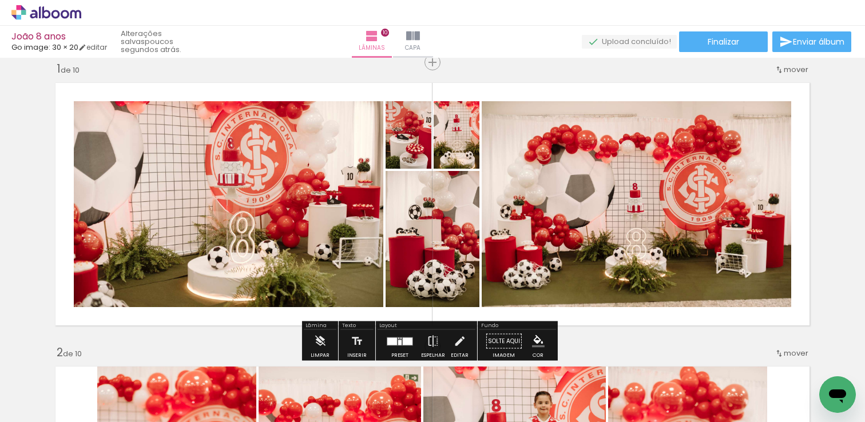
click at [408, 340] on div at bounding box center [408, 340] width 10 height 7
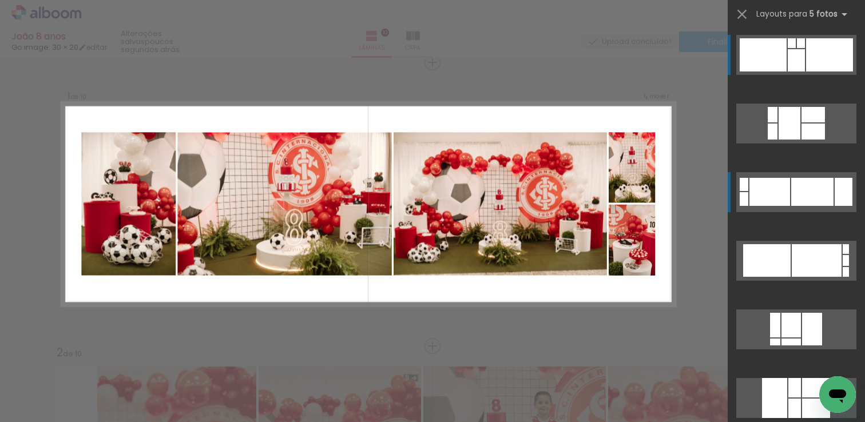
click at [780, 198] on div at bounding box center [769, 192] width 41 height 28
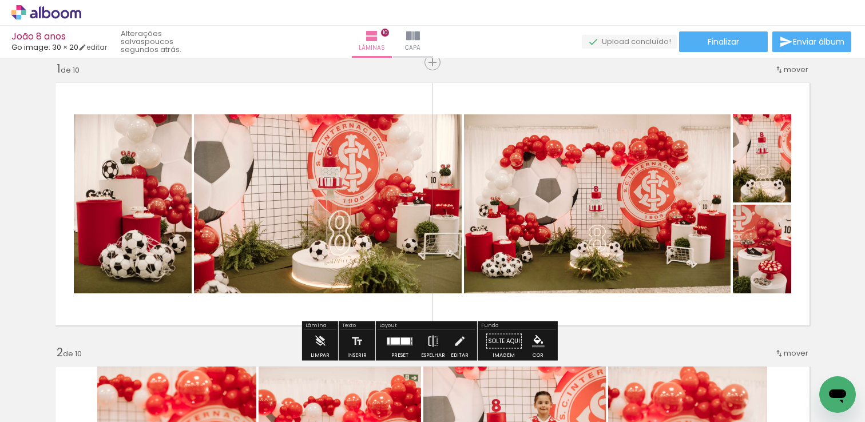
click at [434, 336] on iron-icon at bounding box center [433, 341] width 13 height 23
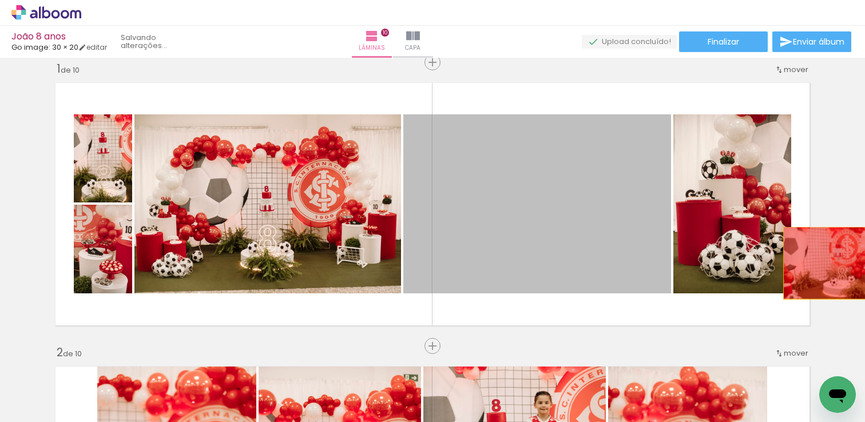
drag, startPoint x: 573, startPoint y: 246, endPoint x: 833, endPoint y: 263, distance: 260.8
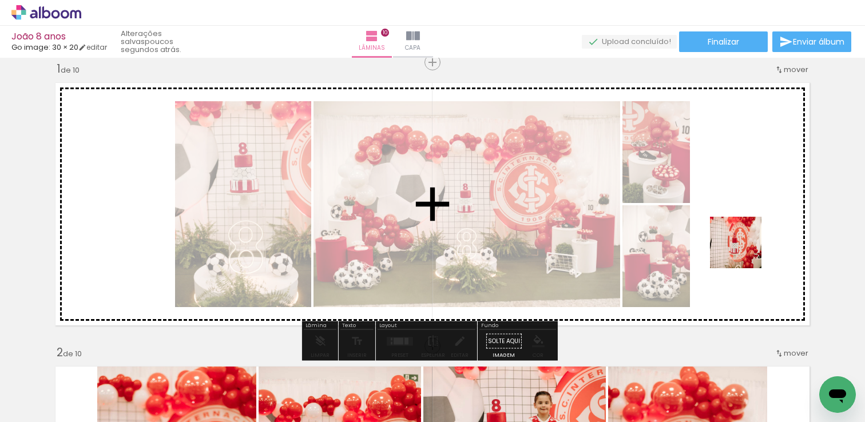
drag, startPoint x: 644, startPoint y: 380, endPoint x: 749, endPoint y: 248, distance: 168.9
click at [749, 248] on quentale-workspace at bounding box center [432, 211] width 865 height 422
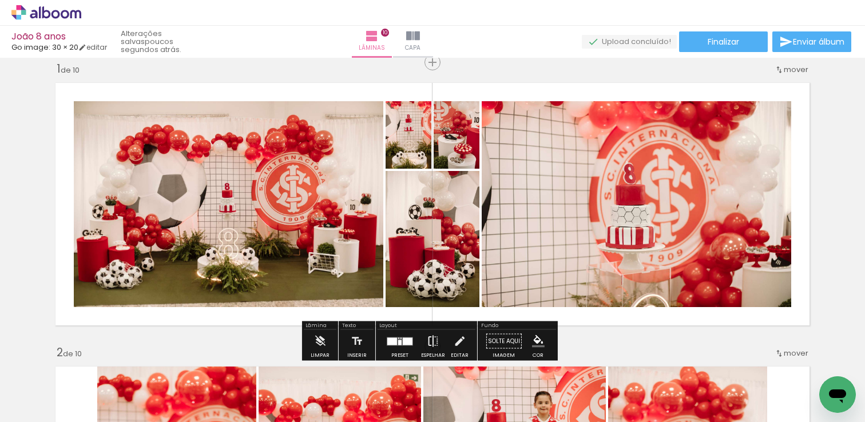
click at [428, 341] on iron-icon at bounding box center [433, 341] width 13 height 23
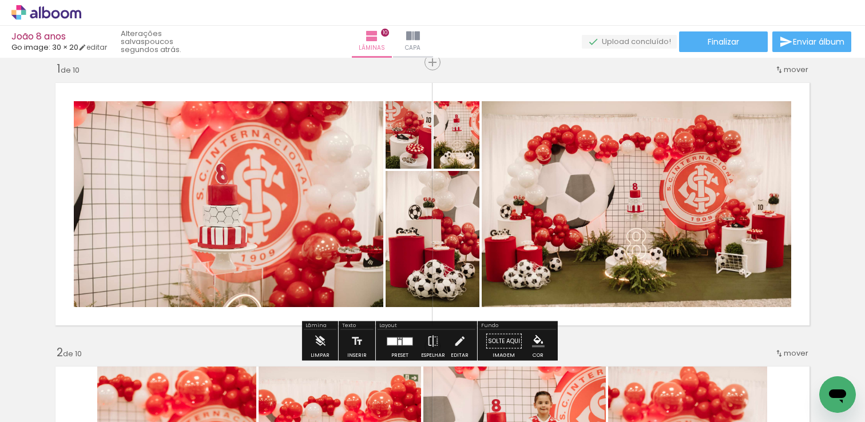
click at [391, 337] on div at bounding box center [392, 340] width 10 height 7
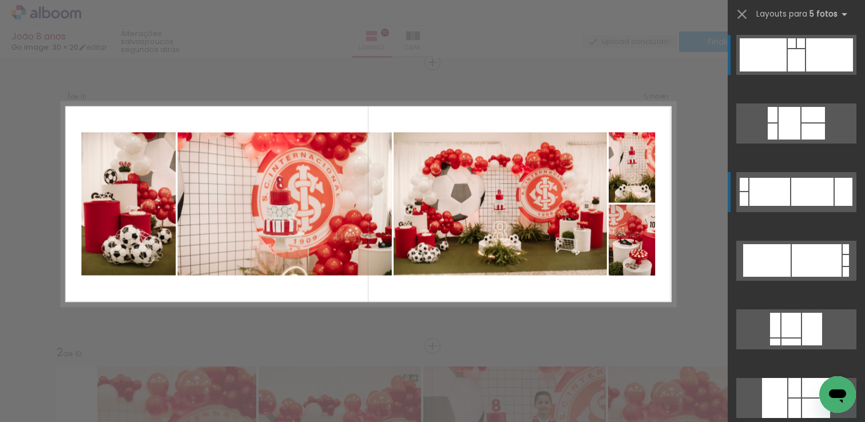
click at [811, 190] on div at bounding box center [812, 192] width 42 height 28
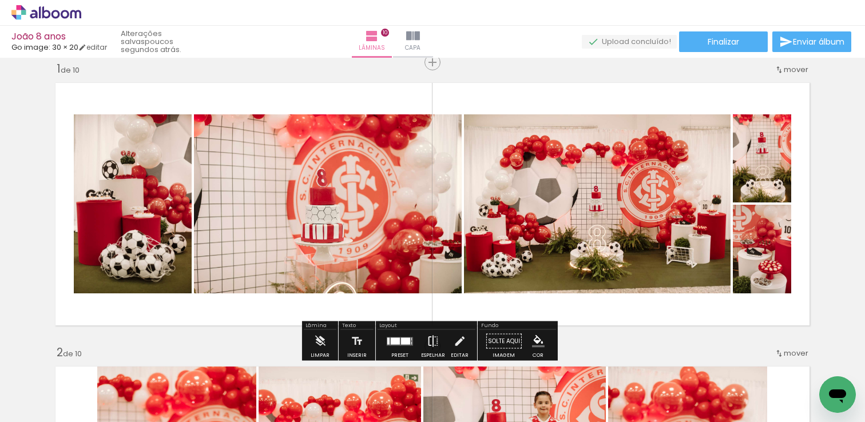
click at [427, 340] on iron-icon at bounding box center [433, 341] width 13 height 23
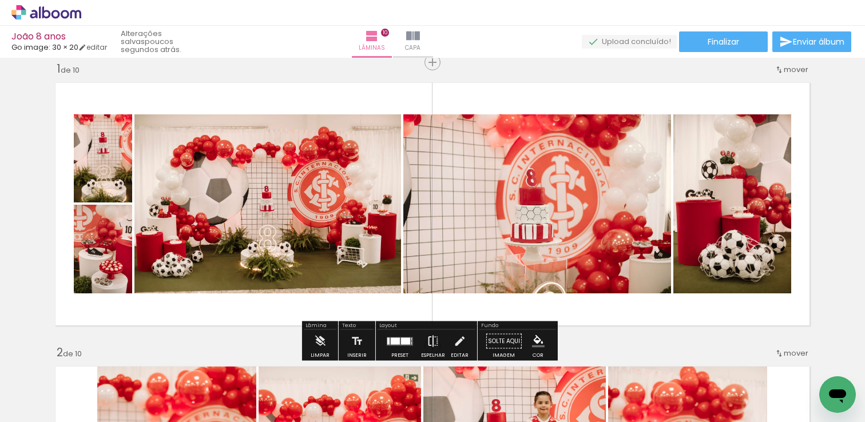
click at [420, 340] on paper-button "Espelhar" at bounding box center [433, 344] width 30 height 29
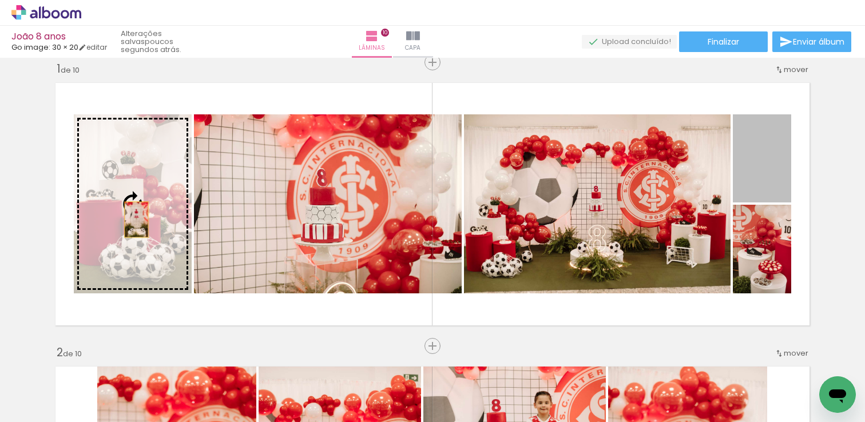
drag, startPoint x: 760, startPoint y: 175, endPoint x: 132, endPoint y: 220, distance: 629.1
click at [0, 0] on slot at bounding box center [0, 0] width 0 height 0
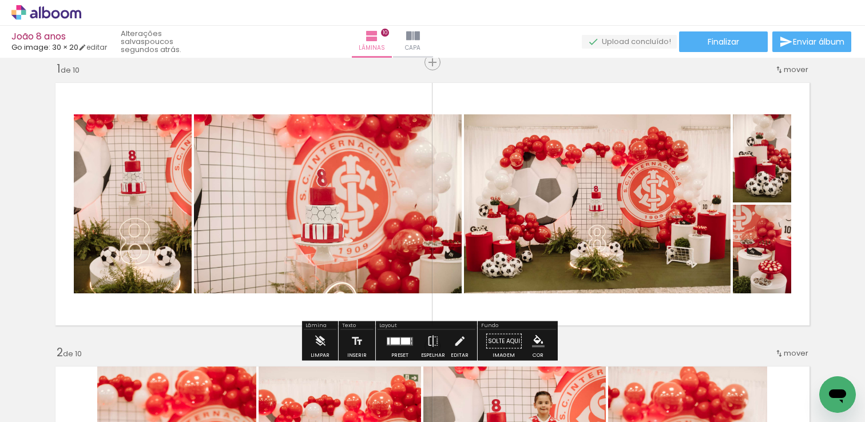
click at [693, 252] on quentale-photo at bounding box center [597, 203] width 267 height 179
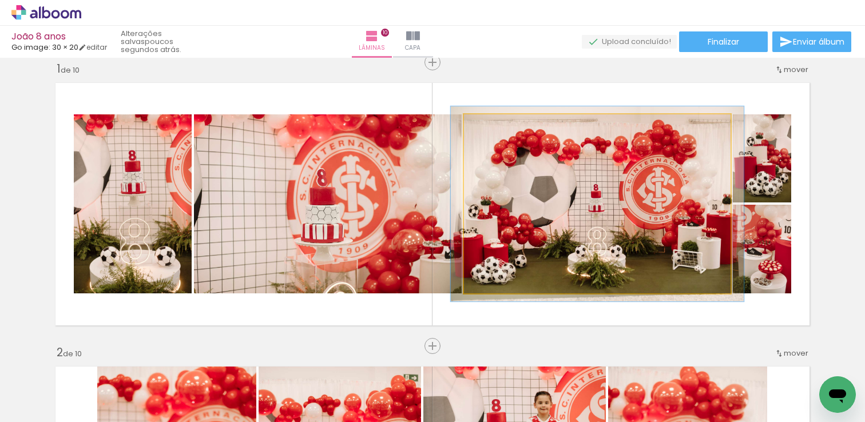
click at [490, 125] on div at bounding box center [494, 126] width 10 height 10
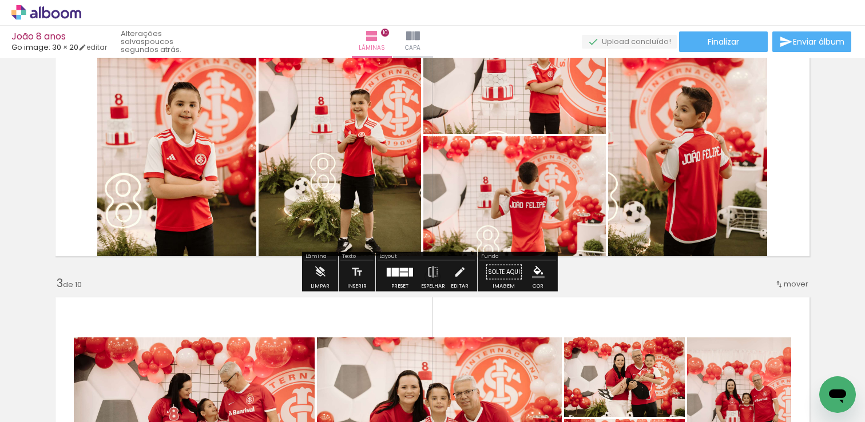
scroll to position [0, 0]
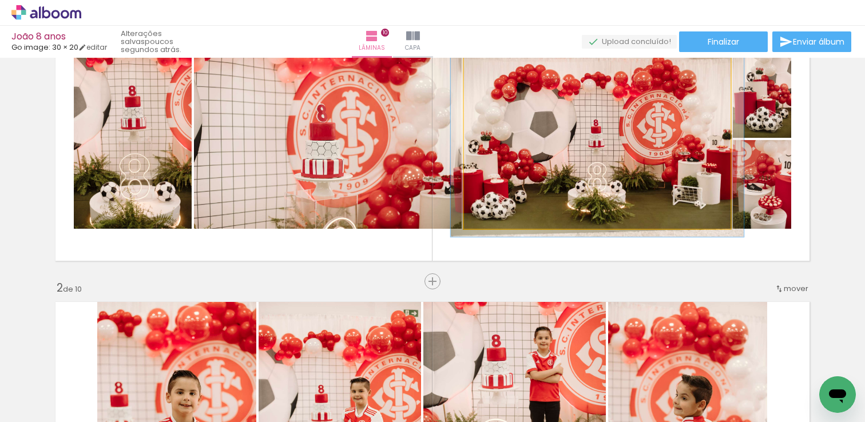
click at [643, 152] on quentale-photo at bounding box center [597, 139] width 267 height 179
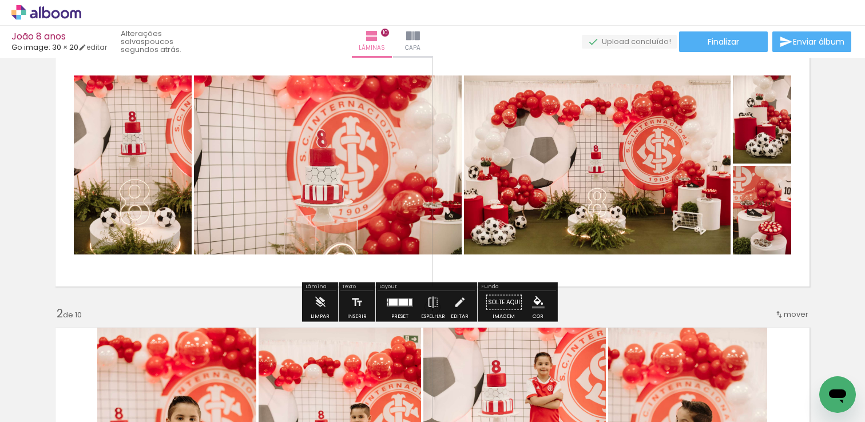
scroll to position [51, 0]
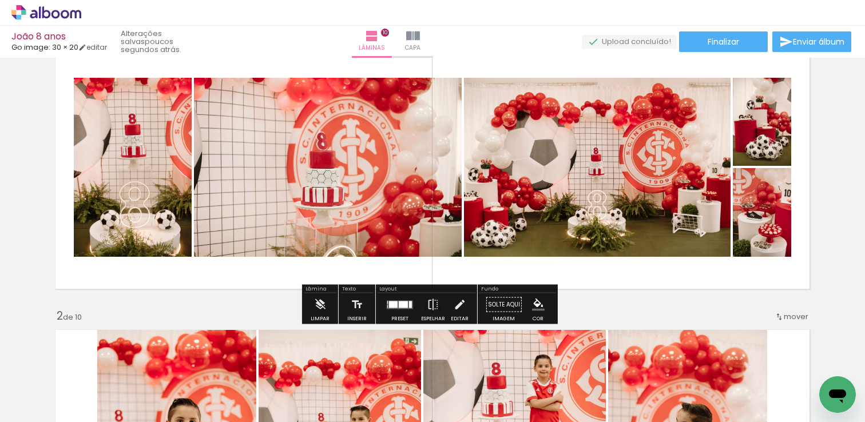
click at [644, 170] on quentale-photo at bounding box center [597, 167] width 267 height 179
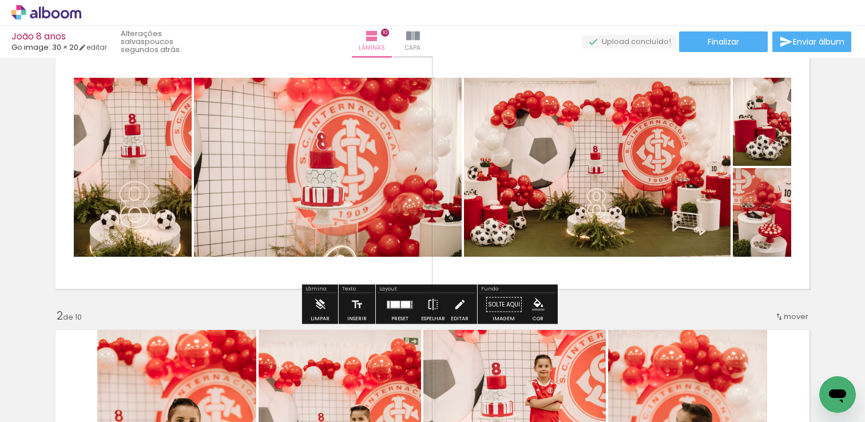
drag, startPoint x: 817, startPoint y: 150, endPoint x: 824, endPoint y: 150, distance: 6.3
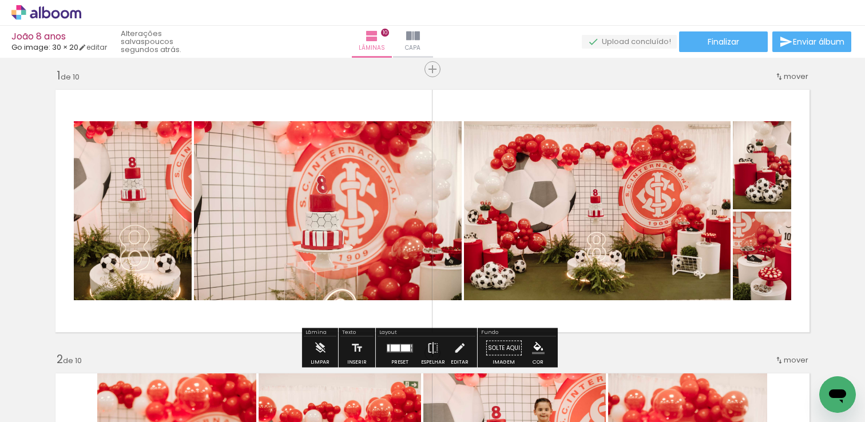
scroll to position [13, 0]
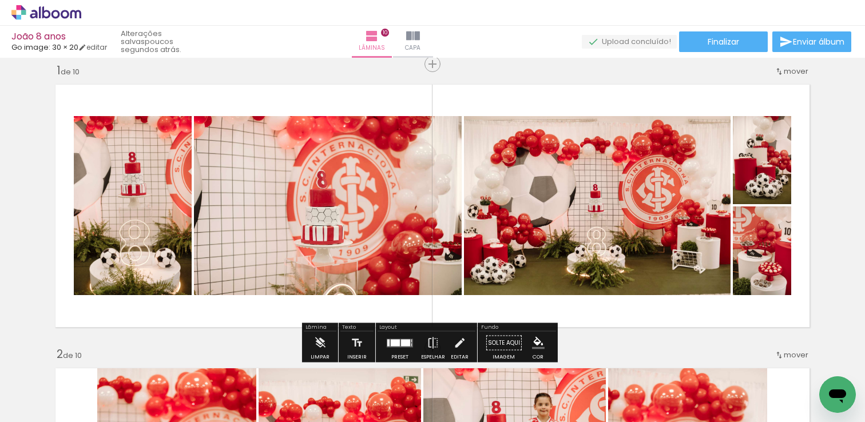
click at [647, 200] on quentale-photo at bounding box center [597, 205] width 267 height 179
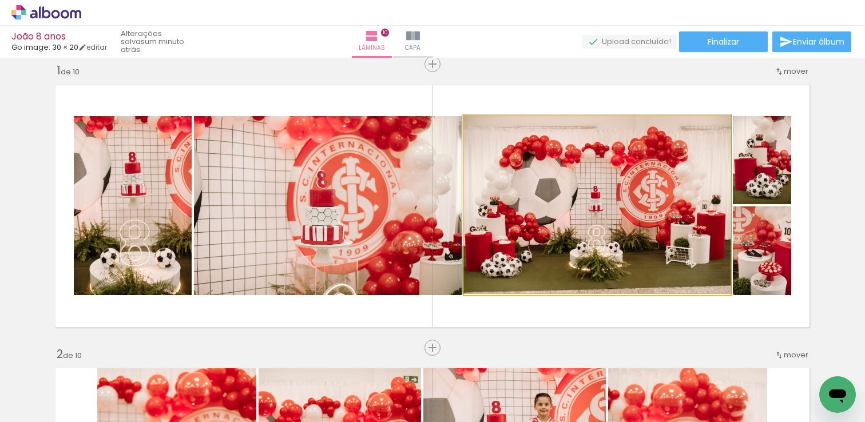
drag, startPoint x: 491, startPoint y: 129, endPoint x: 464, endPoint y: 128, distance: 26.4
type paper-slider "100"
click at [467, 128] on div at bounding box center [507, 128] width 80 height 17
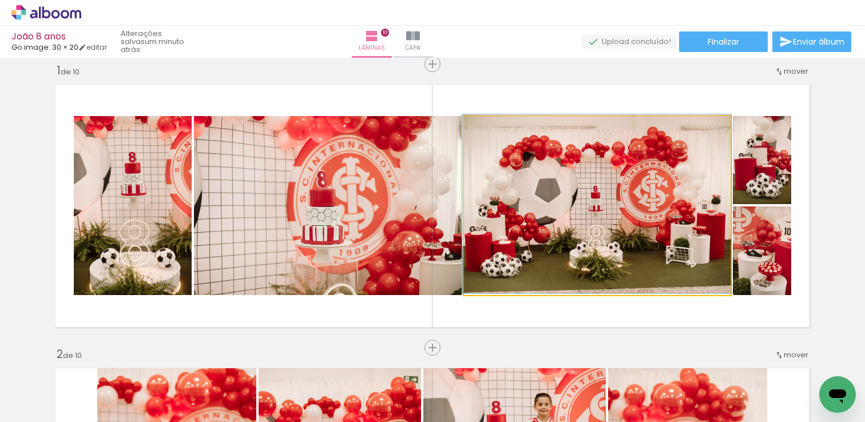
click at [664, 240] on quentale-photo at bounding box center [597, 205] width 267 height 179
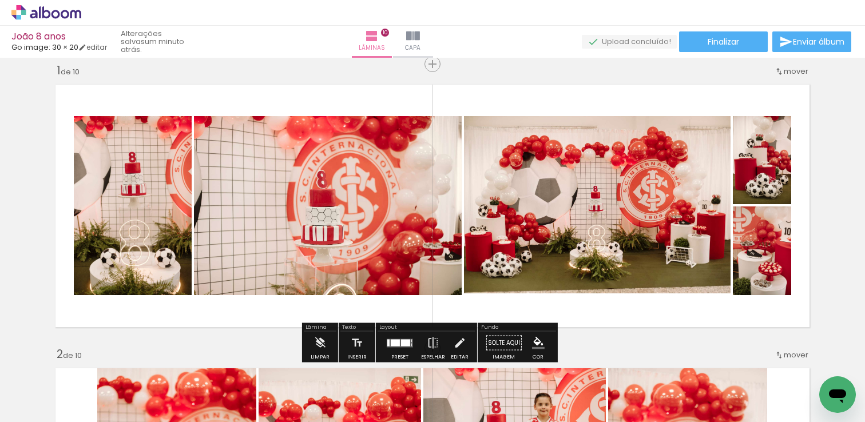
click at [0, 0] on slot "P&B" at bounding box center [0, 0] width 0 height 0
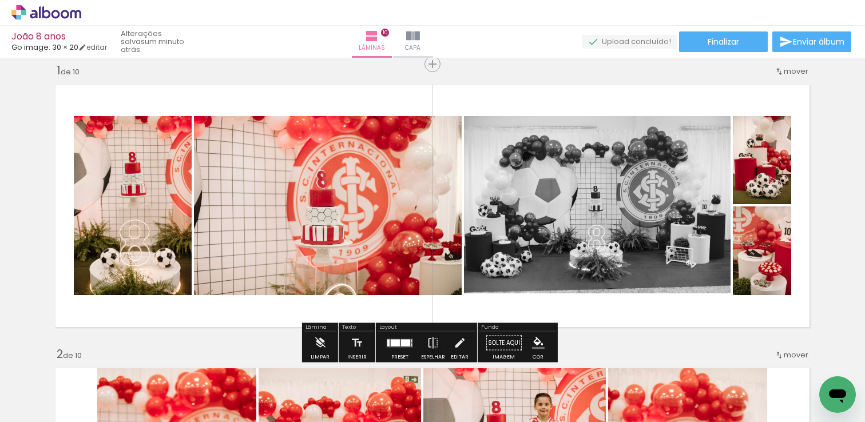
click at [0, 0] on slot "P&B" at bounding box center [0, 0] width 0 height 0
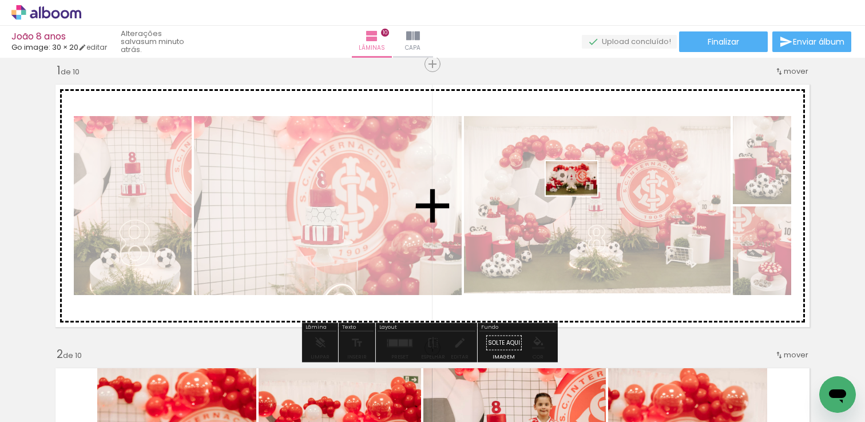
drag, startPoint x: 175, startPoint y: 390, endPoint x: 575, endPoint y: 213, distance: 437.9
click at [574, 198] on quentale-workspace at bounding box center [432, 211] width 865 height 422
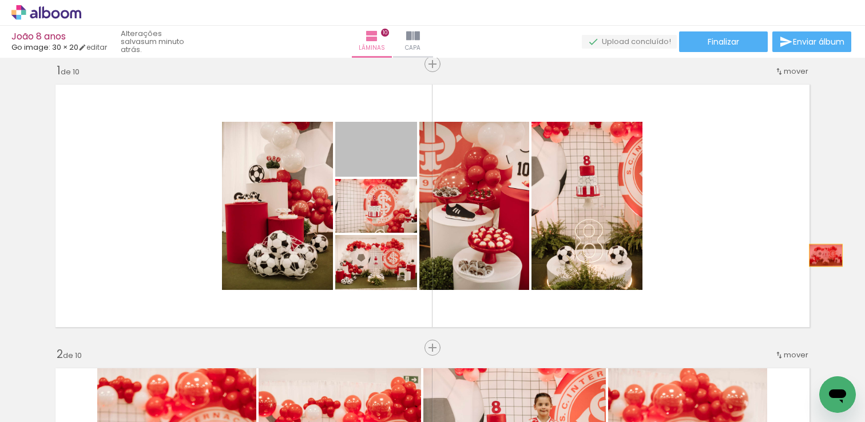
drag, startPoint x: 387, startPoint y: 161, endPoint x: 821, endPoint y: 255, distance: 444.2
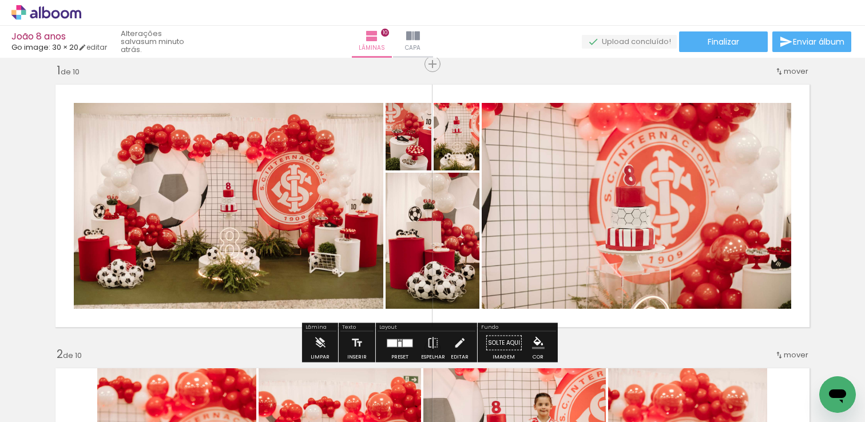
click at [403, 343] on div at bounding box center [408, 342] width 10 height 7
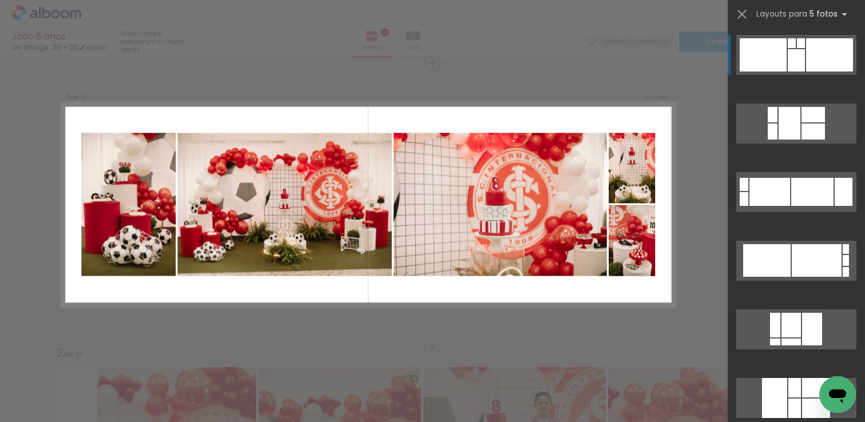
scroll to position [14, 0]
click at [780, 185] on div at bounding box center [769, 192] width 41 height 28
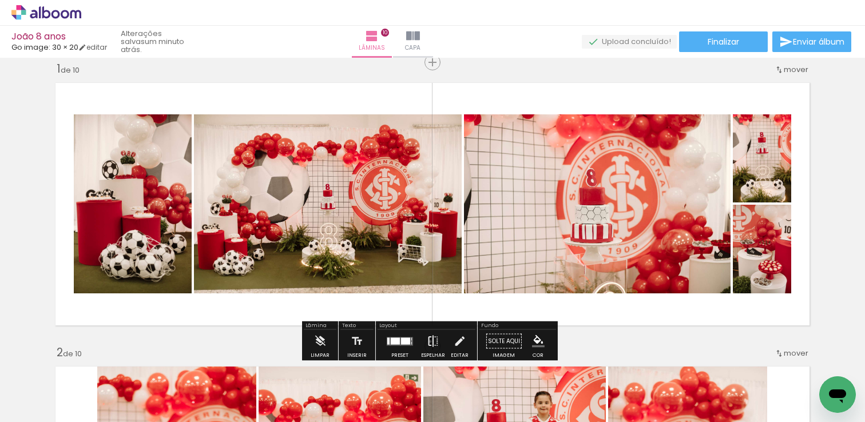
click at [427, 341] on iron-icon at bounding box center [433, 341] width 13 height 23
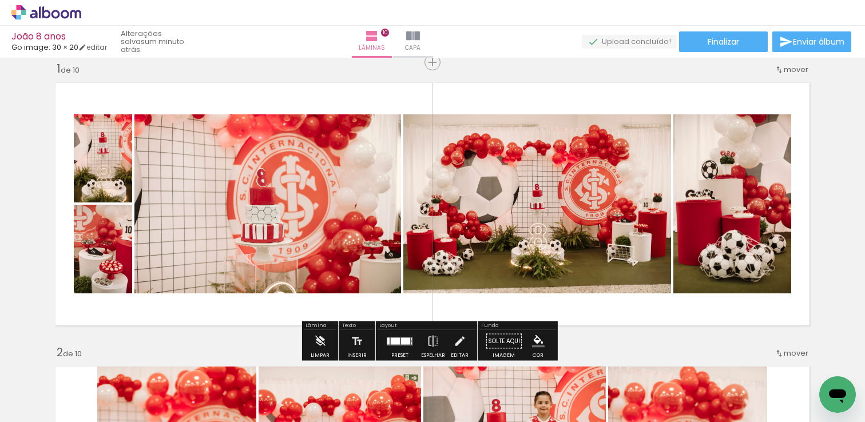
drag, startPoint x: 427, startPoint y: 338, endPoint x: 419, endPoint y: 324, distance: 15.9
click at [427, 337] on iron-icon at bounding box center [433, 341] width 13 height 23
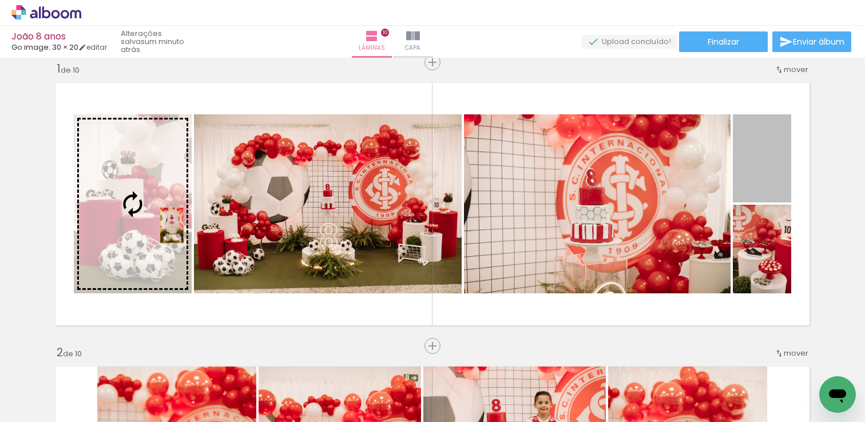
drag, startPoint x: 767, startPoint y: 171, endPoint x: 166, endPoint y: 225, distance: 603.6
click at [0, 0] on slot at bounding box center [0, 0] width 0 height 0
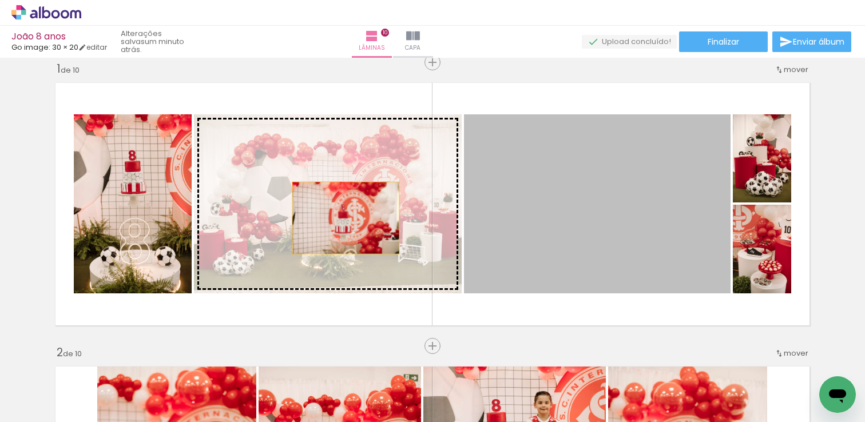
drag, startPoint x: 646, startPoint y: 223, endPoint x: 341, endPoint y: 218, distance: 304.4
click at [0, 0] on slot at bounding box center [0, 0] width 0 height 0
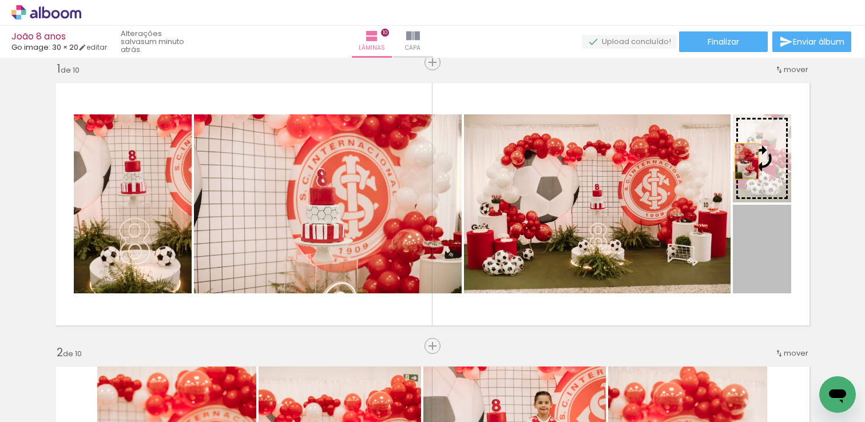
drag, startPoint x: 760, startPoint y: 270, endPoint x: 742, endPoint y: 161, distance: 110.1
click at [0, 0] on slot at bounding box center [0, 0] width 0 height 0
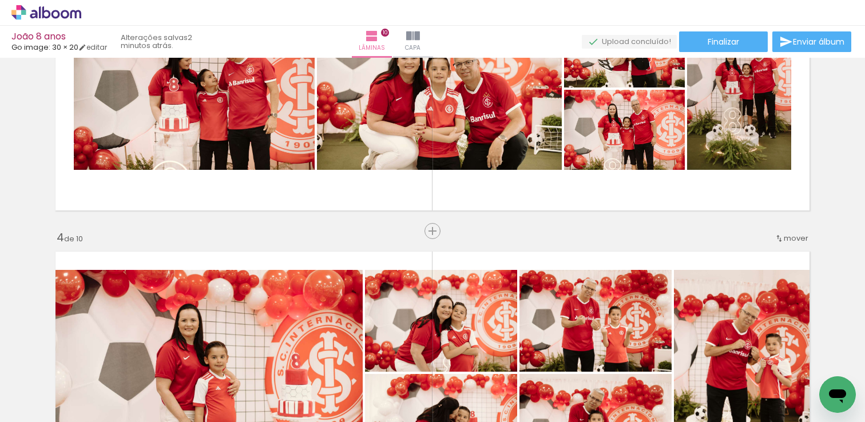
scroll to position [0, 0]
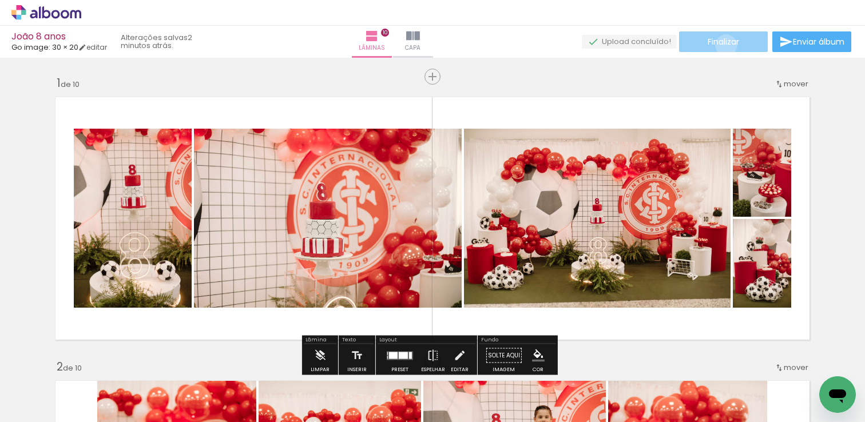
click at [722, 45] on span "Finalizar" at bounding box center [723, 42] width 31 height 8
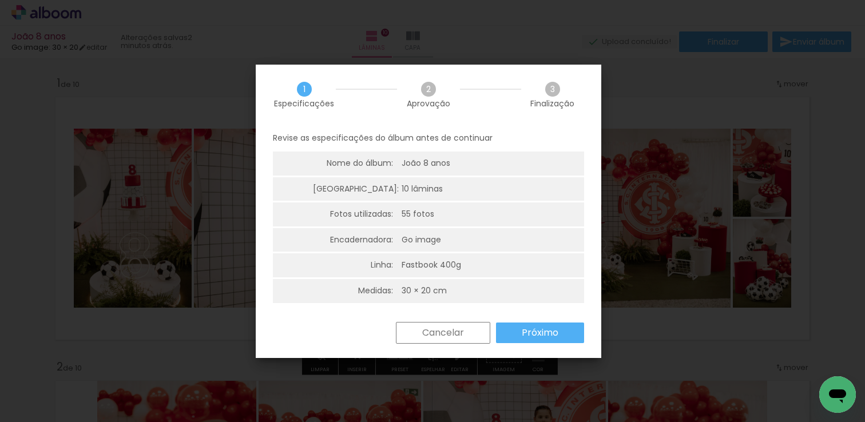
click at [0, 0] on slot "Próximo" at bounding box center [0, 0] width 0 height 0
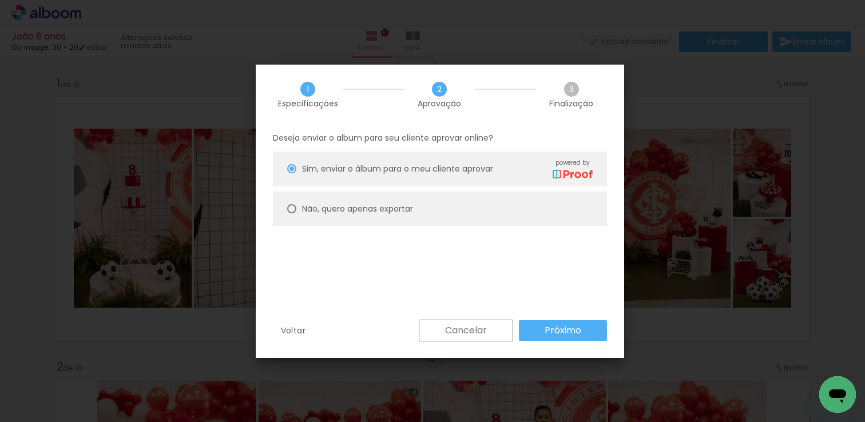
click at [0, 0] on slot "Não, quero apenas exportar" at bounding box center [0, 0] width 0 height 0
type paper-radio-button "on"
click at [585, 332] on paper-button "Próximo" at bounding box center [563, 330] width 88 height 21
type input "Alta, 300 DPI"
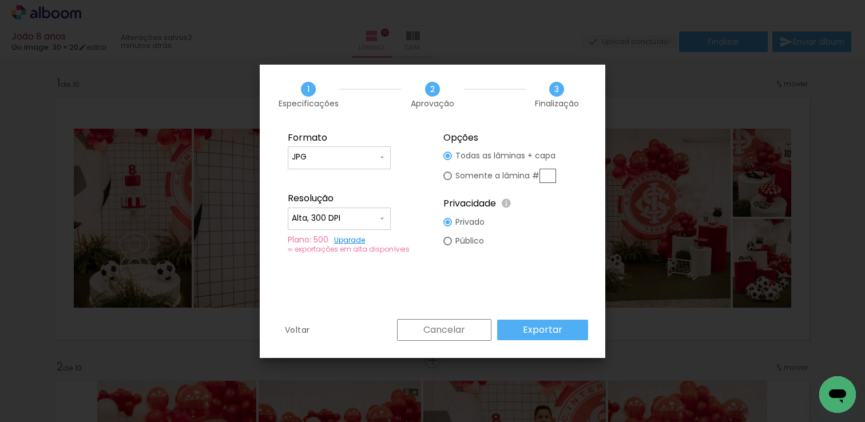
click at [0, 0] on slot "Exportar" at bounding box center [0, 0] width 0 height 0
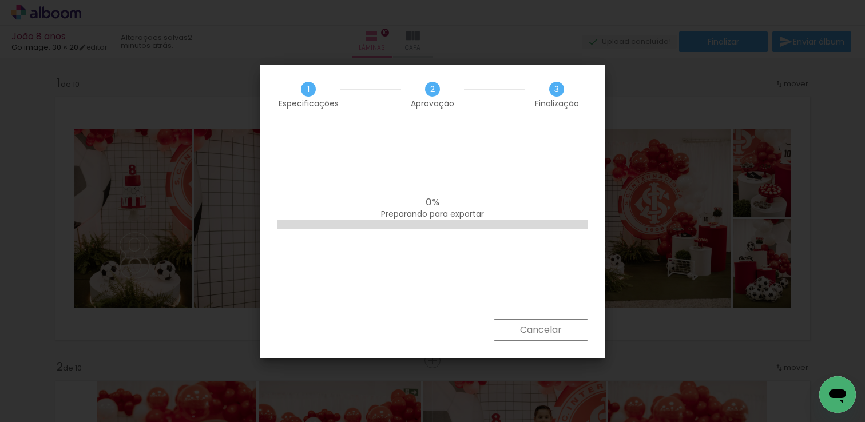
click at [426, 235] on div "0% Preparando para exportar" at bounding box center [432, 222] width 345 height 194
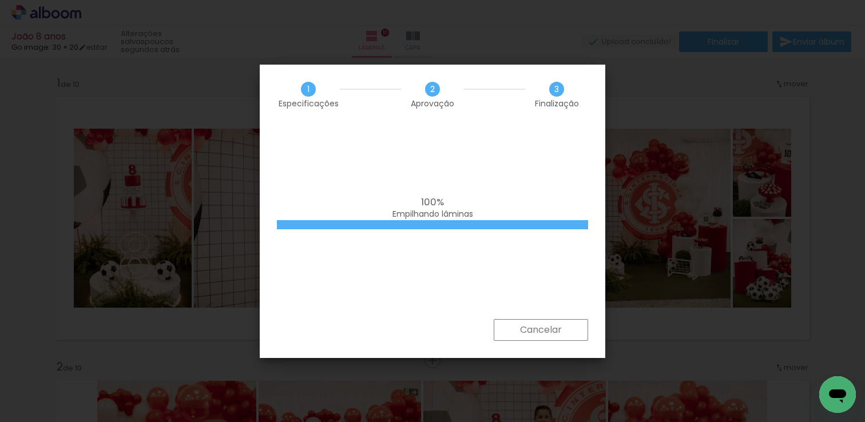
click at [432, 225] on div at bounding box center [432, 224] width 311 height 9
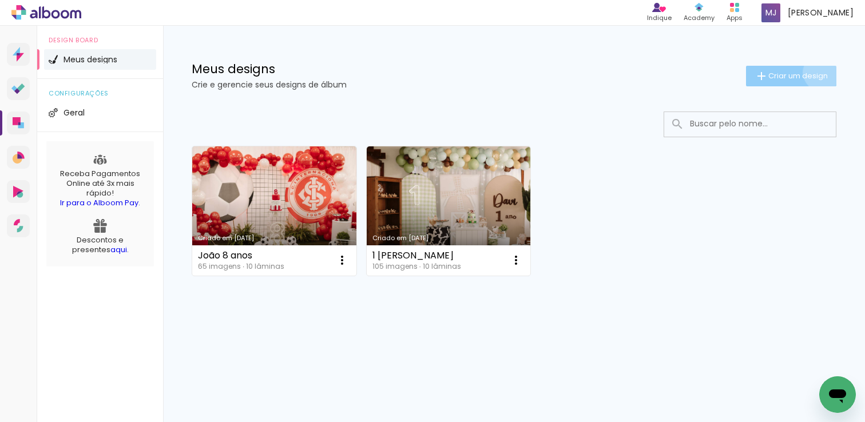
click at [820, 72] on span "Criar um design" at bounding box center [797, 75] width 59 height 7
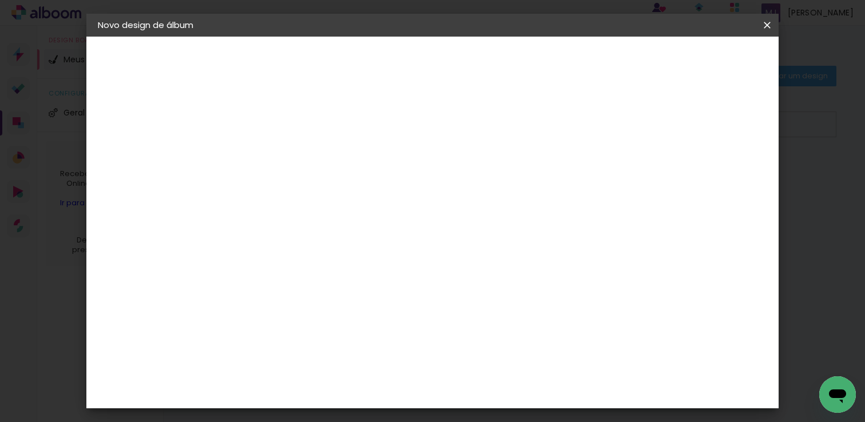
click at [289, 144] on paper-input-container "Título do álbum" at bounding box center [285, 154] width 8 height 29
type input "5 anos da [PERSON_NAME]"
type paper-input "5 anos da [PERSON_NAME]"
click at [402, 62] on paper-button "Avançar" at bounding box center [374, 60] width 56 height 19
click at [335, 218] on input at bounding box center [314, 217] width 116 height 14
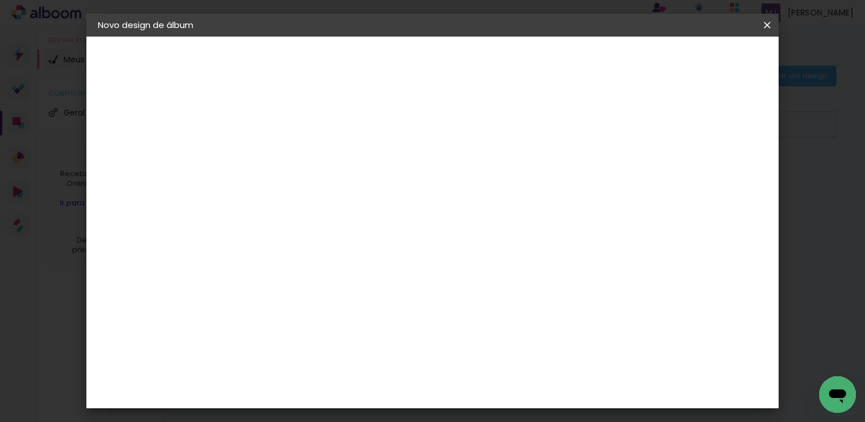
type input "go i"
type paper-input "go i"
click at [305, 261] on div "Go image" at bounding box center [291, 261] width 28 height 18
click at [0, 0] on slot "Avançar" at bounding box center [0, 0] width 0 height 0
click at [329, 190] on input "text" at bounding box center [307, 199] width 45 height 18
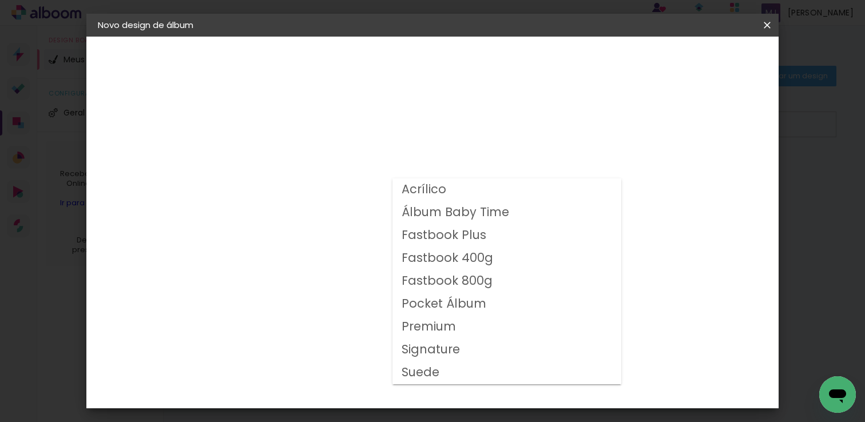
click at [0, 0] on slot "Fastbook 400g" at bounding box center [0, 0] width 0 height 0
type input "Fastbook 400g"
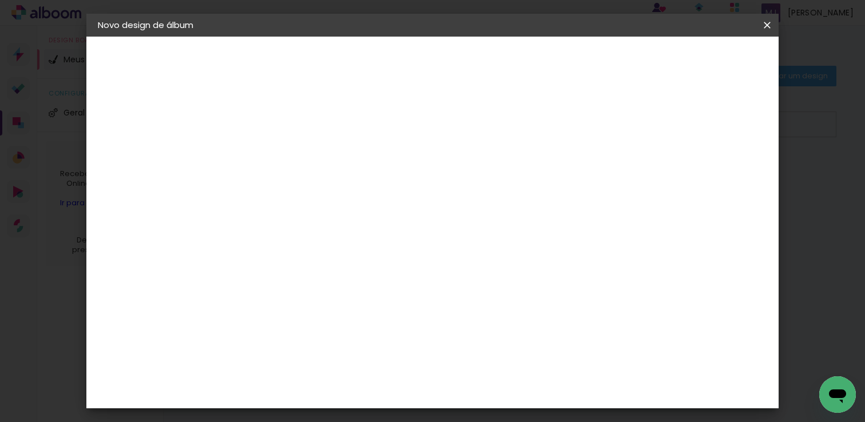
scroll to position [92, 0]
click at [362, 264] on span "30 × 20" at bounding box center [335, 282] width 53 height 37
click at [471, 66] on paper-button "Avançar" at bounding box center [443, 60] width 56 height 19
click at [695, 61] on span "Iniciar design" at bounding box center [669, 61] width 52 height 8
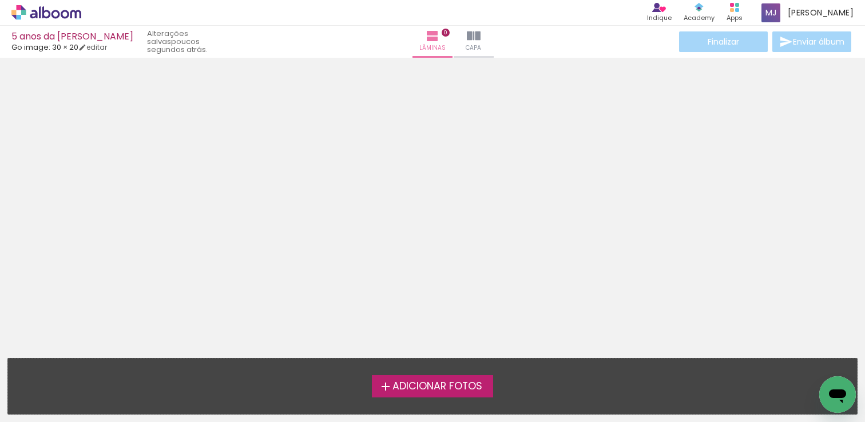
click at [432, 392] on span "Adicionar Fotos" at bounding box center [437, 387] width 90 height 10
click at [0, 0] on input "file" at bounding box center [0, 0] width 0 height 0
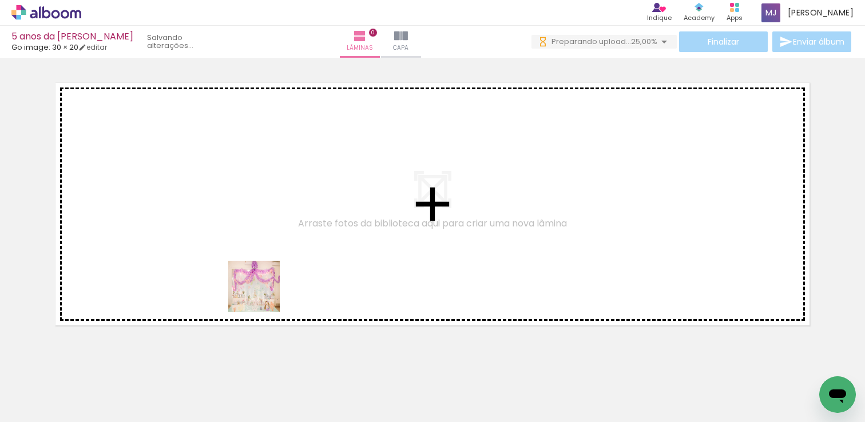
drag, startPoint x: 121, startPoint y: 384, endPoint x: 261, endPoint y: 312, distance: 158.1
click at [320, 249] on quentale-workspace at bounding box center [432, 211] width 865 height 422
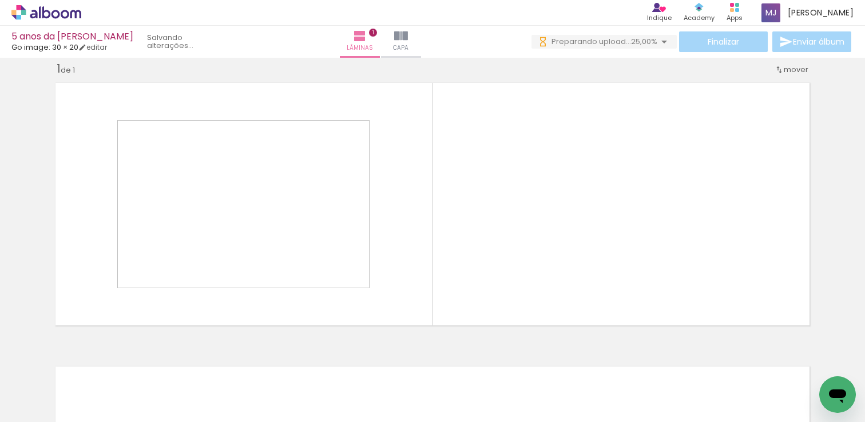
scroll to position [14, 0]
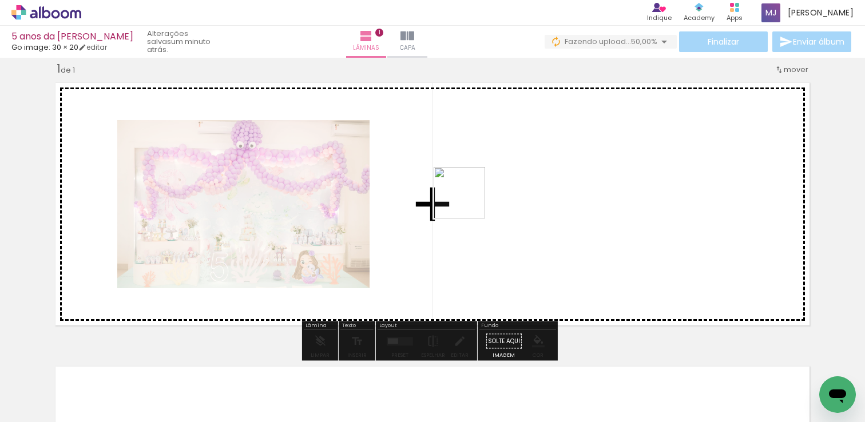
drag, startPoint x: 185, startPoint y: 384, endPoint x: 468, endPoint y: 201, distance: 336.4
click at [468, 201] on quentale-workspace at bounding box center [432, 211] width 865 height 422
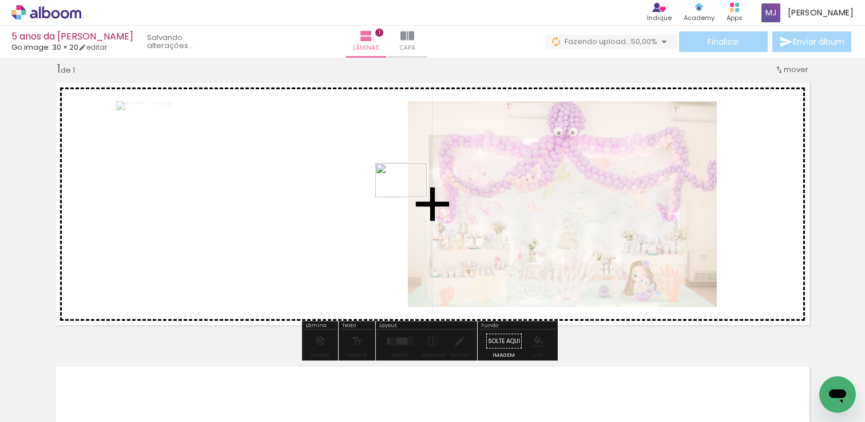
drag, startPoint x: 249, startPoint y: 387, endPoint x: 410, endPoint y: 197, distance: 248.4
click at [410, 197] on quentale-workspace at bounding box center [432, 211] width 865 height 422
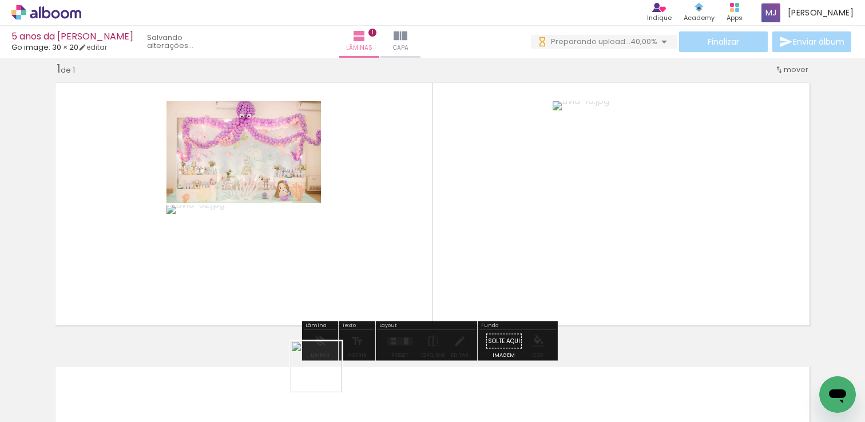
drag, startPoint x: 325, startPoint y: 375, endPoint x: 420, endPoint y: 205, distance: 195.4
click at [420, 205] on quentale-workspace at bounding box center [432, 211] width 865 height 422
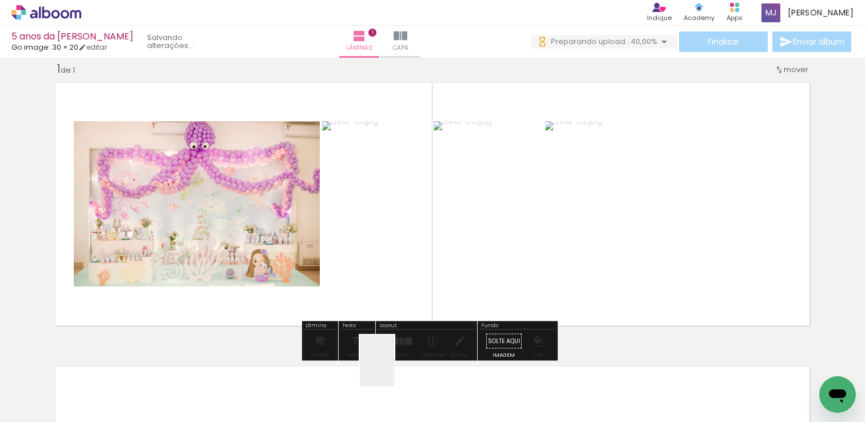
scroll to position [0, 0]
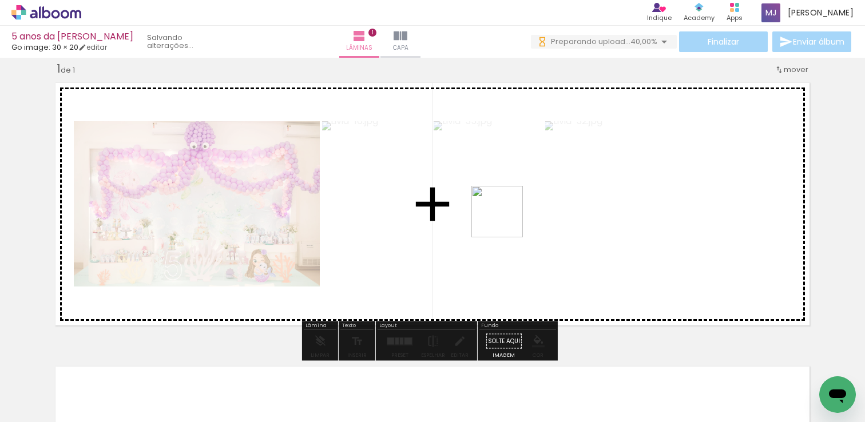
drag, startPoint x: 394, startPoint y: 370, endPoint x: 506, endPoint y: 220, distance: 186.4
click at [506, 220] on quentale-workspace at bounding box center [432, 211] width 865 height 422
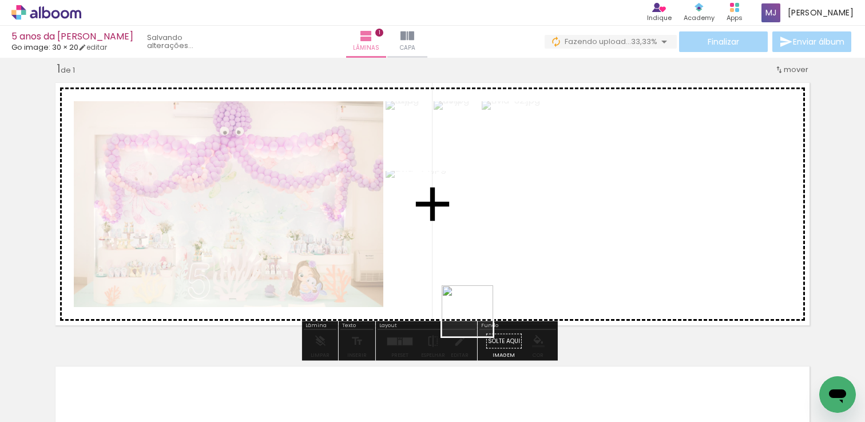
drag, startPoint x: 476, startPoint y: 320, endPoint x: 500, endPoint y: 245, distance: 78.7
click at [500, 245] on quentale-workspace at bounding box center [432, 211] width 865 height 422
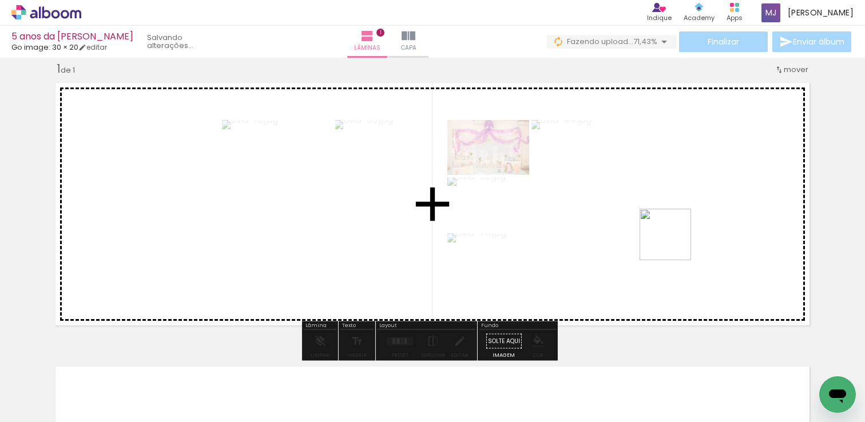
drag, startPoint x: 574, startPoint y: 310, endPoint x: 674, endPoint y: 243, distance: 119.9
click at [674, 243] on quentale-workspace at bounding box center [432, 211] width 865 height 422
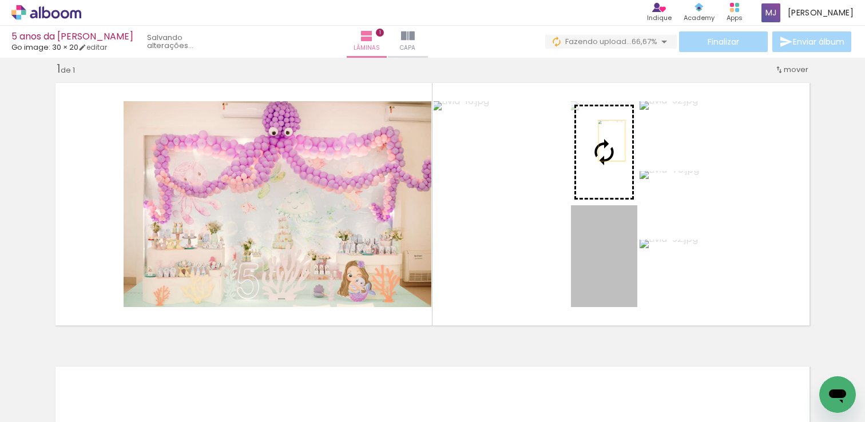
drag, startPoint x: 615, startPoint y: 284, endPoint x: 607, endPoint y: 141, distance: 143.2
click at [0, 0] on slot at bounding box center [0, 0] width 0 height 0
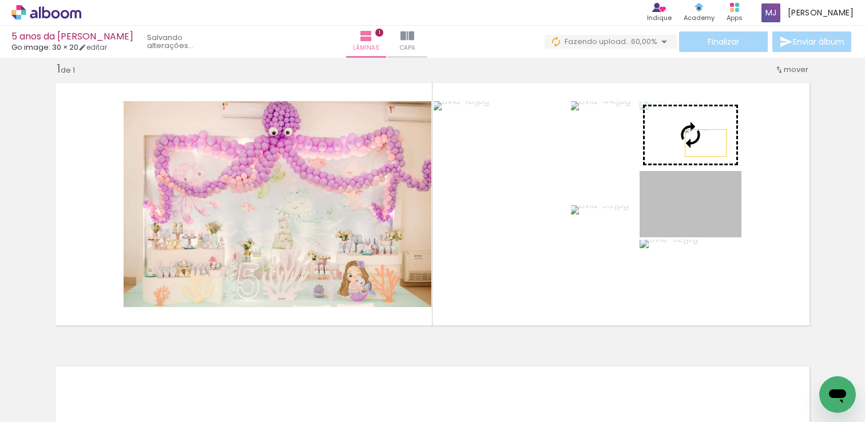
drag, startPoint x: 708, startPoint y: 216, endPoint x: 700, endPoint y: 139, distance: 77.6
click at [0, 0] on slot at bounding box center [0, 0] width 0 height 0
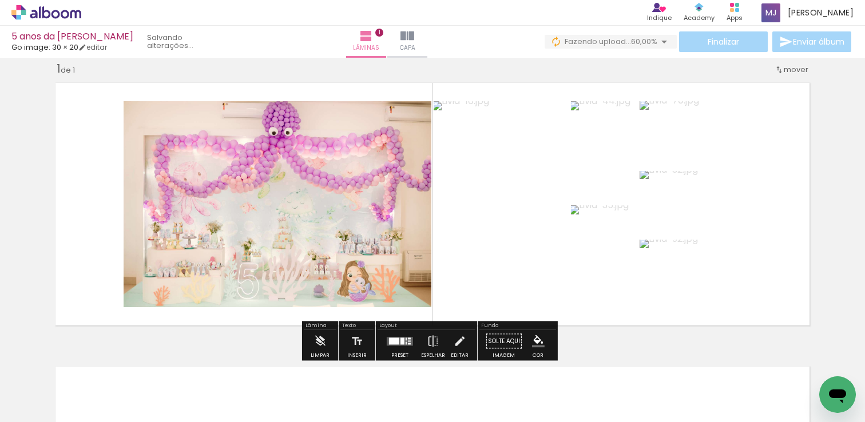
click at [770, 256] on quentale-layouter at bounding box center [432, 204] width 766 height 255
click at [506, 258] on quentale-photo at bounding box center [501, 204] width 135 height 206
click at [775, 309] on quentale-layouter at bounding box center [432, 204] width 766 height 255
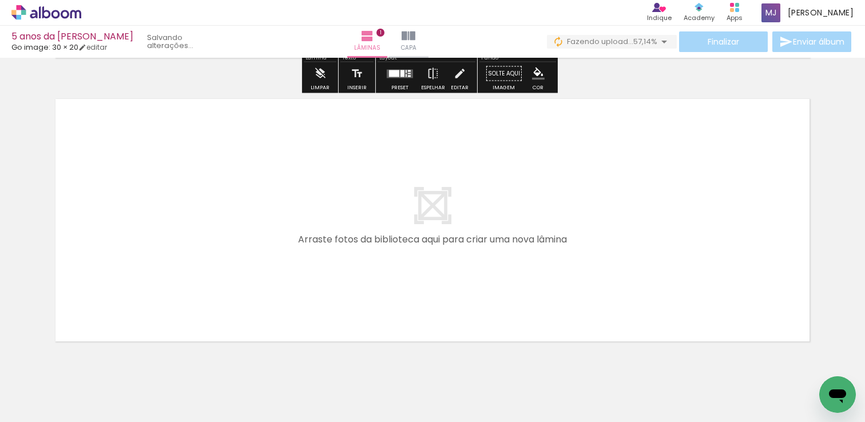
scroll to position [319, 0]
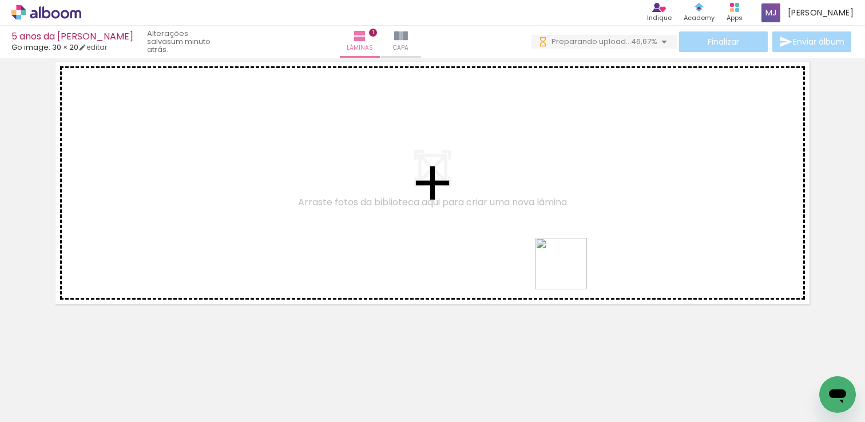
drag, startPoint x: 571, startPoint y: 340, endPoint x: 567, endPoint y: 260, distance: 80.2
click at [567, 260] on quentale-workspace at bounding box center [432, 211] width 865 height 422
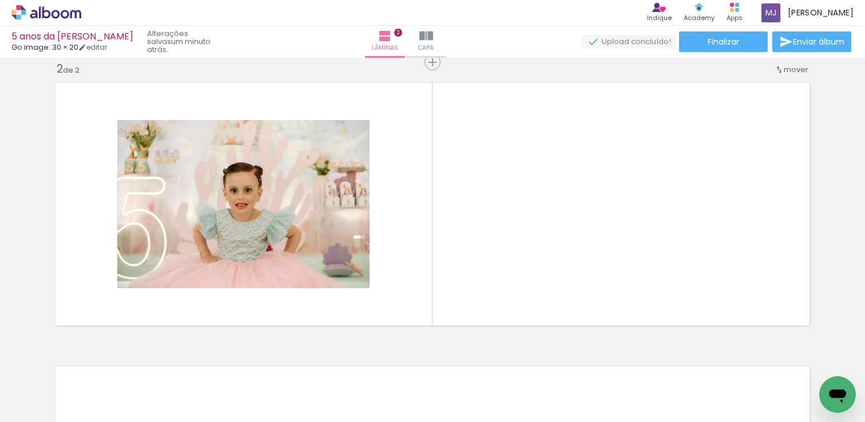
scroll to position [0, 359]
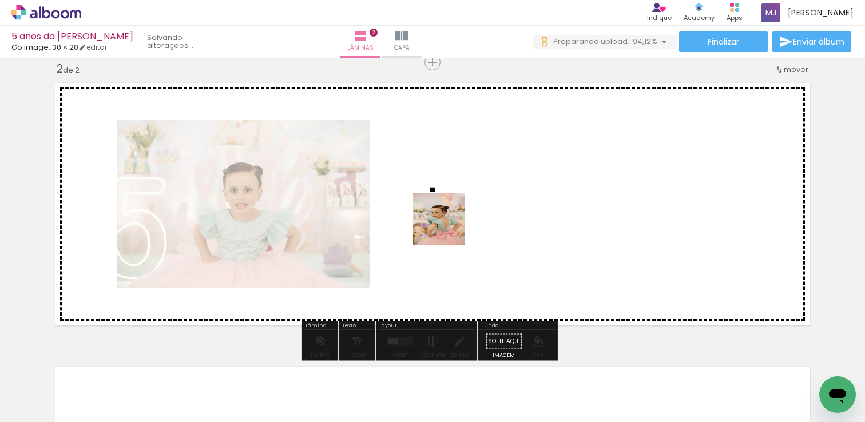
drag, startPoint x: 285, startPoint y: 376, endPoint x: 447, endPoint y: 227, distance: 220.2
click at [447, 227] on quentale-workspace at bounding box center [432, 211] width 865 height 422
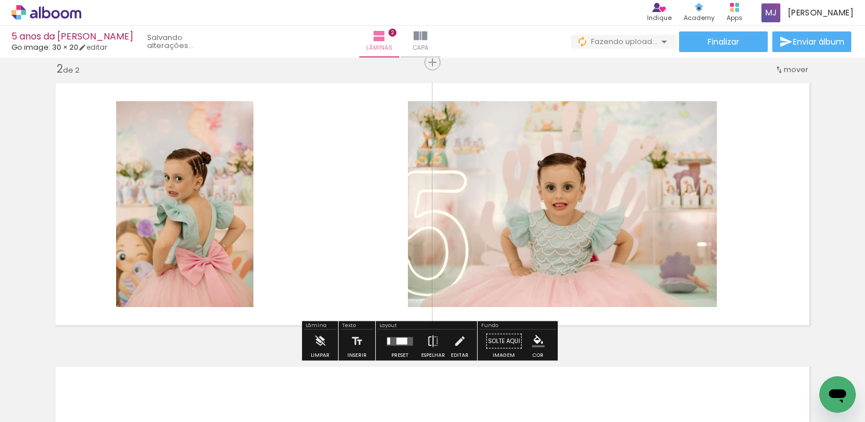
scroll to position [0, 0]
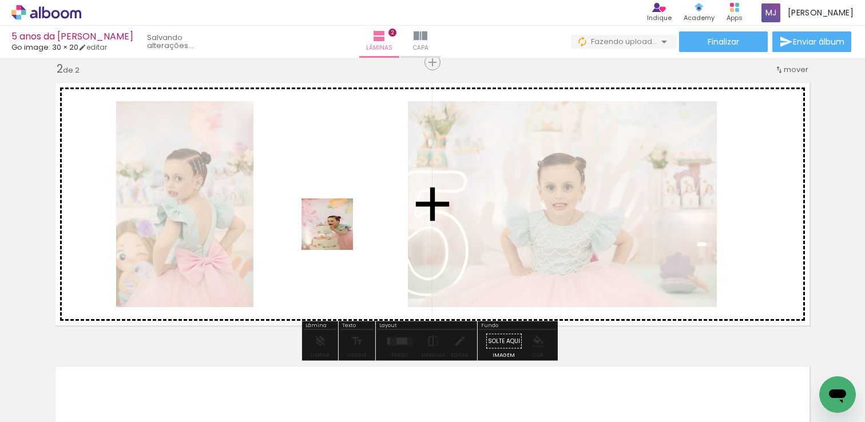
drag, startPoint x: 339, startPoint y: 386, endPoint x: 336, endPoint y: 233, distance: 153.3
click at [336, 233] on quentale-workspace at bounding box center [432, 211] width 865 height 422
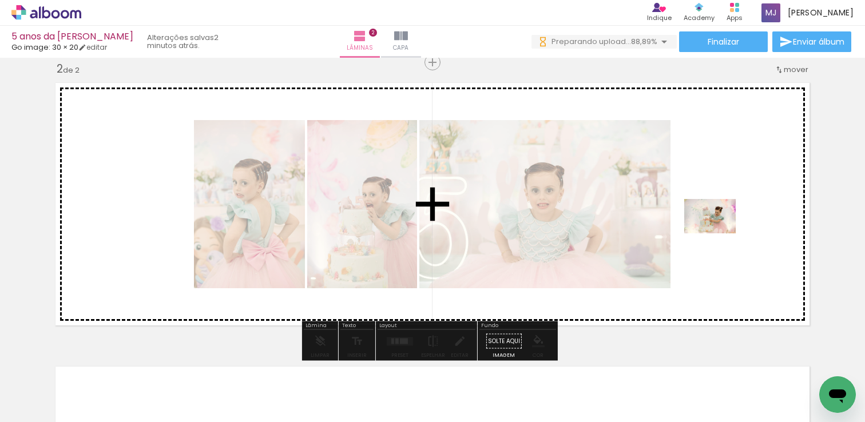
drag, startPoint x: 408, startPoint y: 382, endPoint x: 718, endPoint y: 233, distance: 343.6
click at [718, 233] on quentale-workspace at bounding box center [432, 211] width 865 height 422
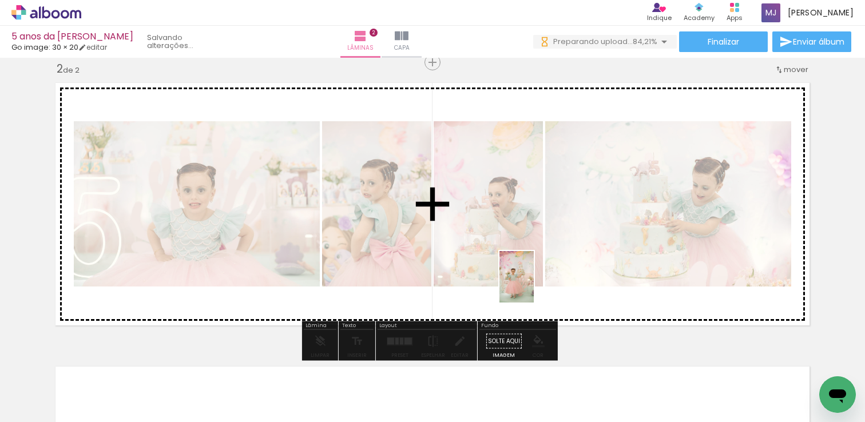
drag, startPoint x: 474, startPoint y: 388, endPoint x: 534, endPoint y: 285, distance: 119.2
click at [534, 285] on quentale-workspace at bounding box center [432, 211] width 865 height 422
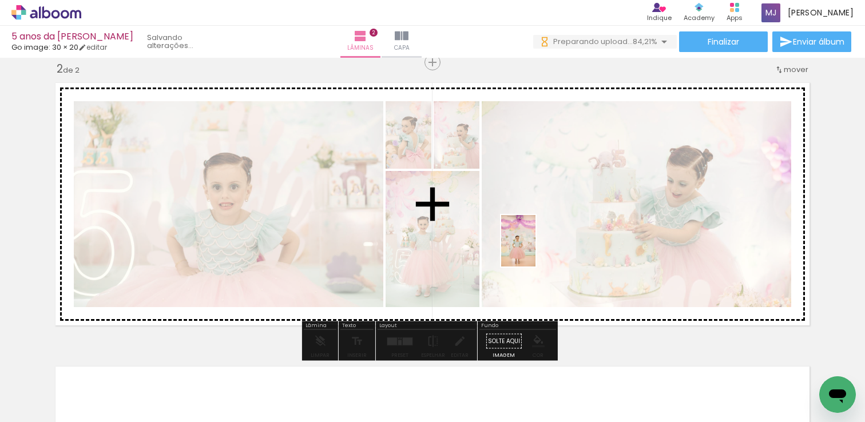
drag, startPoint x: 527, startPoint y: 381, endPoint x: 535, endPoint y: 249, distance: 131.8
click at [535, 249] on quentale-workspace at bounding box center [432, 211] width 865 height 422
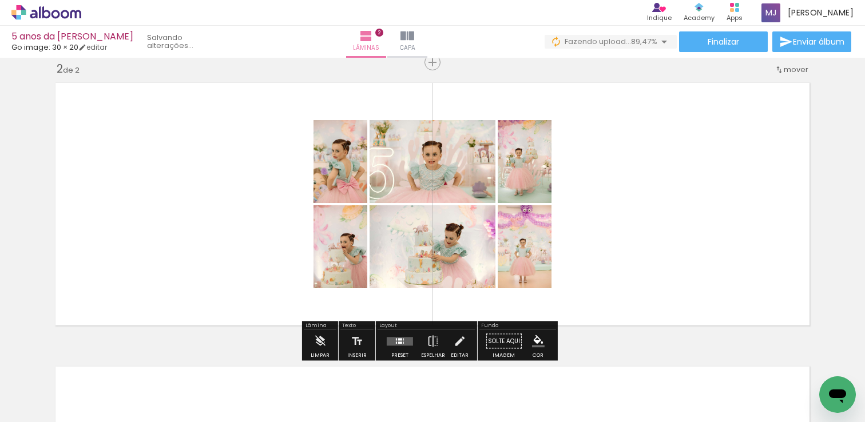
click at [407, 339] on quentale-layouter at bounding box center [400, 341] width 26 height 9
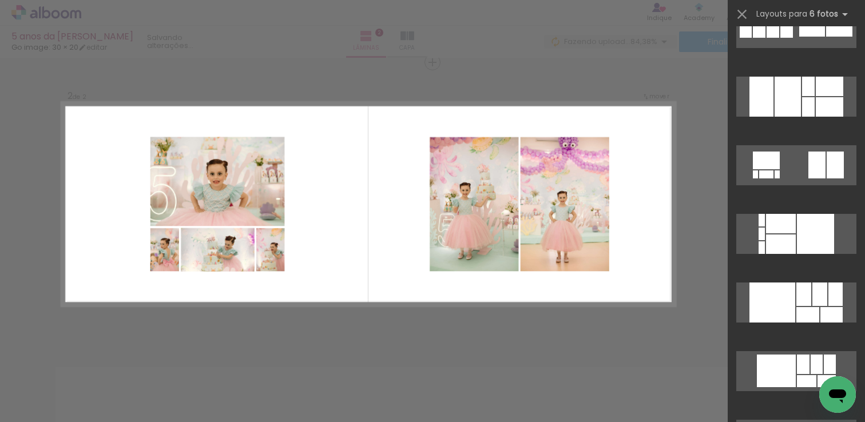
scroll to position [3823, 0]
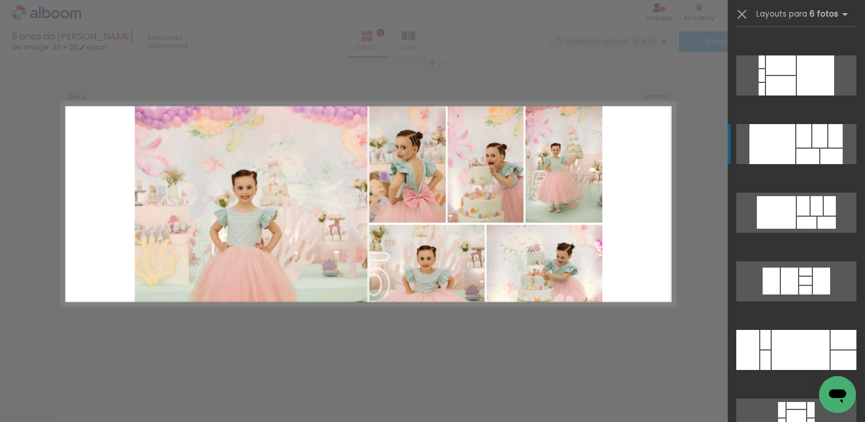
click at [796, 148] on quentale-layouter at bounding box center [796, 144] width 120 height 40
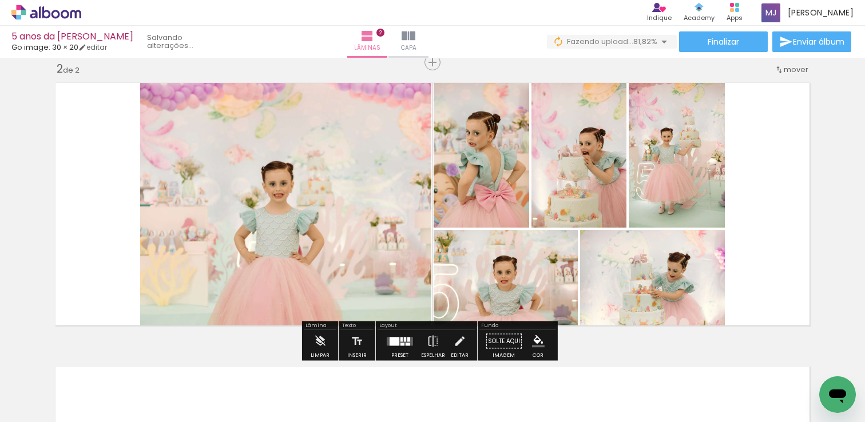
scroll to position [0, 0]
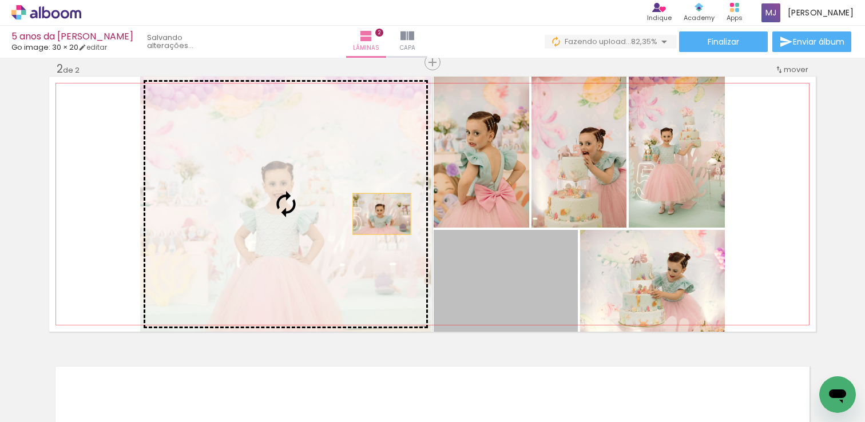
drag, startPoint x: 538, startPoint y: 288, endPoint x: 377, endPoint y: 213, distance: 177.1
click at [0, 0] on slot at bounding box center [0, 0] width 0 height 0
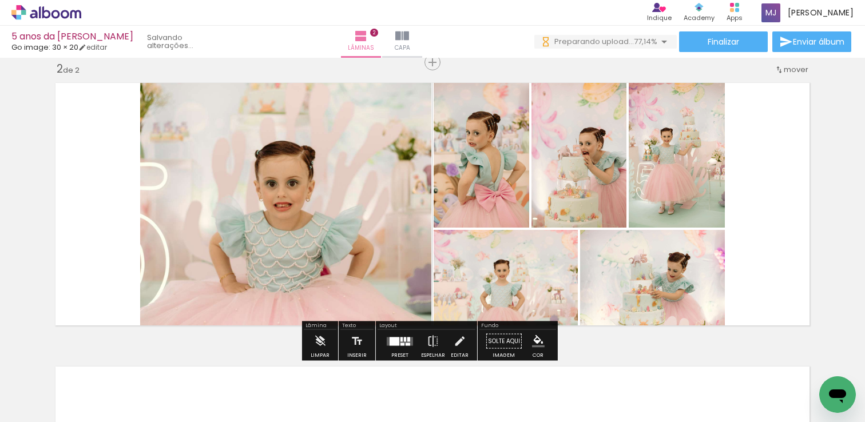
click at [809, 235] on quentale-layouter at bounding box center [432, 204] width 766 height 255
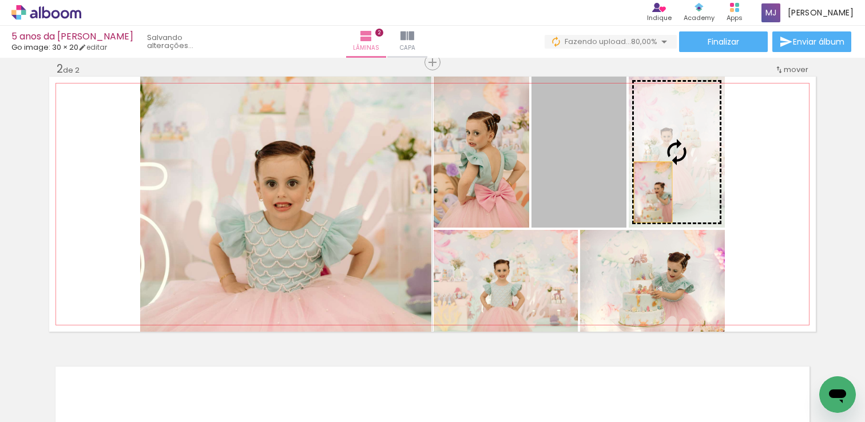
drag, startPoint x: 569, startPoint y: 196, endPoint x: 653, endPoint y: 192, distance: 84.2
click at [0, 0] on slot at bounding box center [0, 0] width 0 height 0
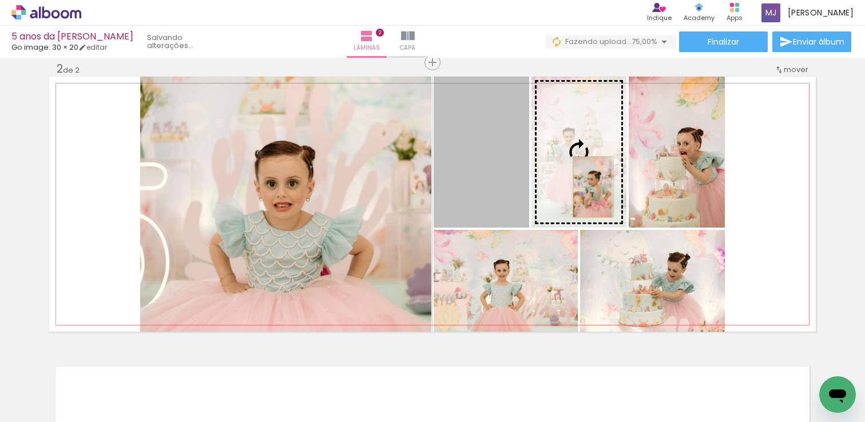
drag, startPoint x: 483, startPoint y: 192, endPoint x: 588, endPoint y: 187, distance: 104.8
click at [0, 0] on slot at bounding box center [0, 0] width 0 height 0
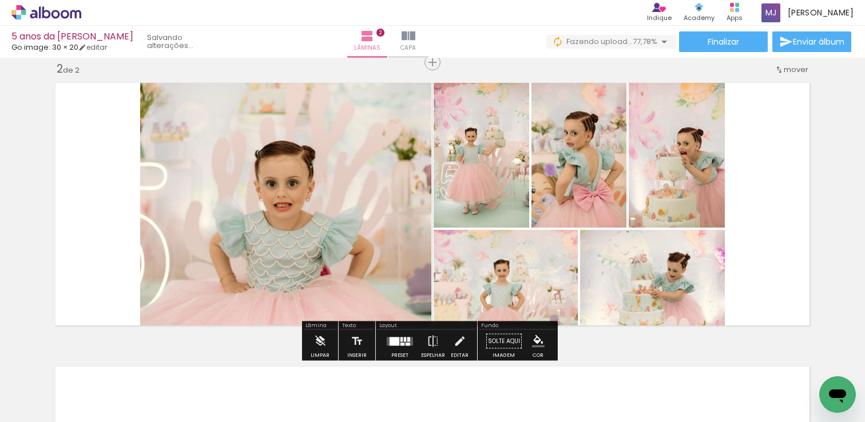
click at [748, 197] on quentale-layouter at bounding box center [432, 204] width 766 height 255
click at [817, 213] on div "Inserir lâmina 1 de 2 Inserir lâmina 2 de 2" at bounding box center [432, 190] width 865 height 852
click at [399, 336] on div at bounding box center [399, 341] width 31 height 23
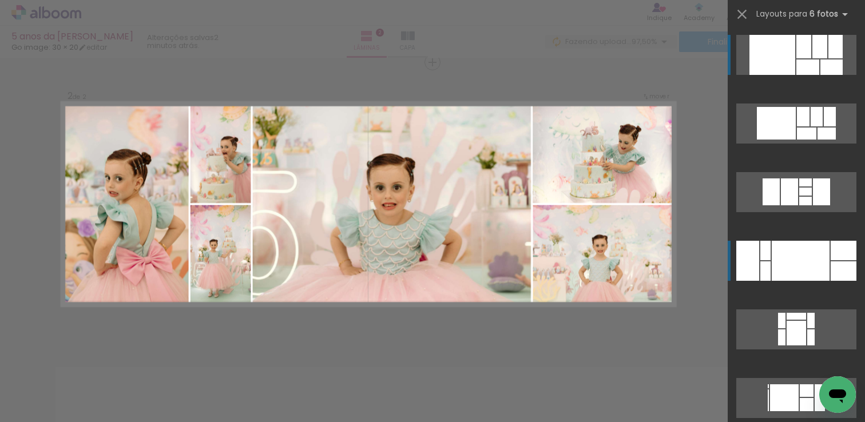
click at [804, 245] on div at bounding box center [801, 261] width 58 height 40
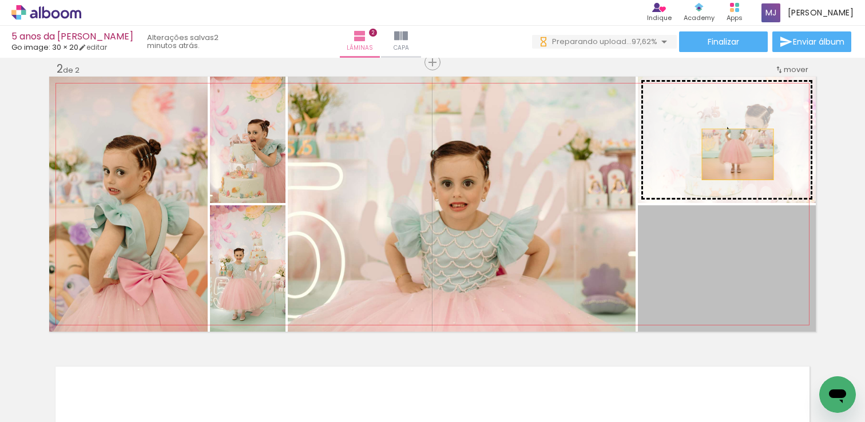
drag, startPoint x: 758, startPoint y: 291, endPoint x: 733, endPoint y: 154, distance: 139.0
click at [0, 0] on slot at bounding box center [0, 0] width 0 height 0
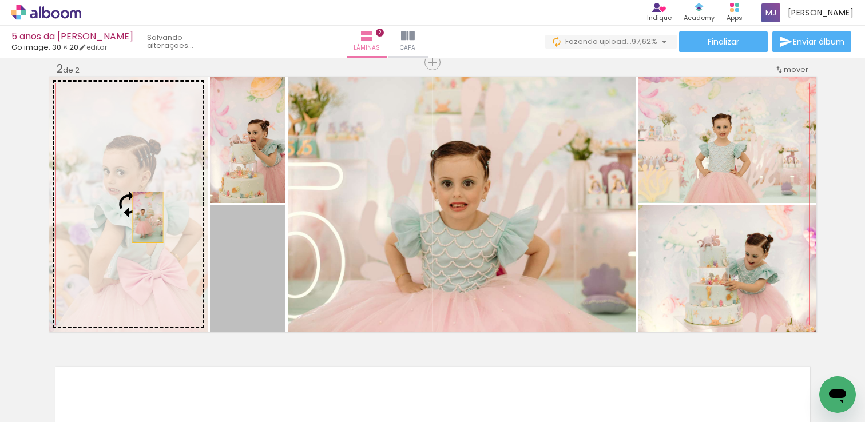
drag, startPoint x: 256, startPoint y: 272, endPoint x: 144, endPoint y: 217, distance: 125.4
click at [0, 0] on slot at bounding box center [0, 0] width 0 height 0
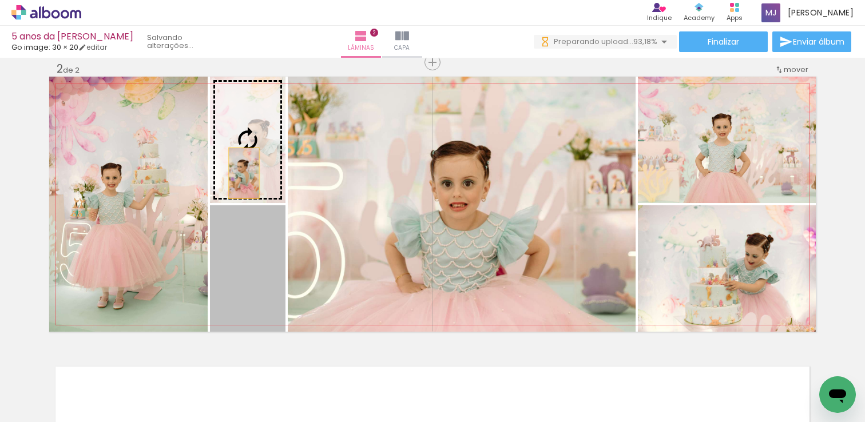
drag, startPoint x: 259, startPoint y: 285, endPoint x: 240, endPoint y: 169, distance: 117.1
click at [0, 0] on slot at bounding box center [0, 0] width 0 height 0
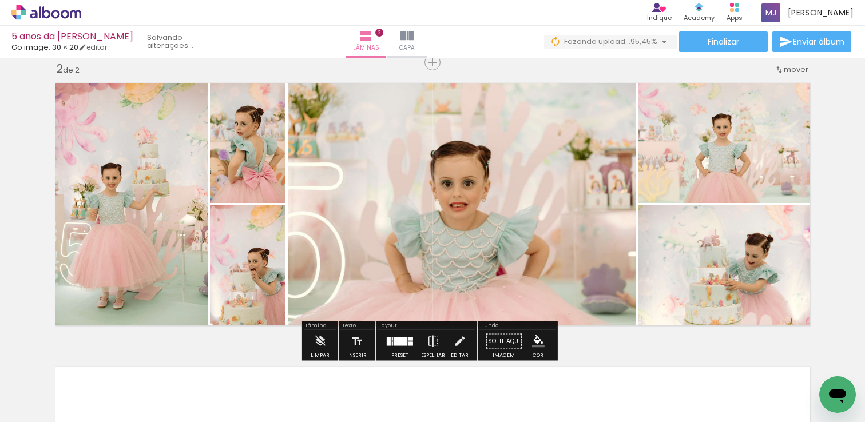
click at [843, 180] on div "Inserir lâmina 1 de 2 Inserir lâmina 2 de 2" at bounding box center [432, 190] width 865 height 852
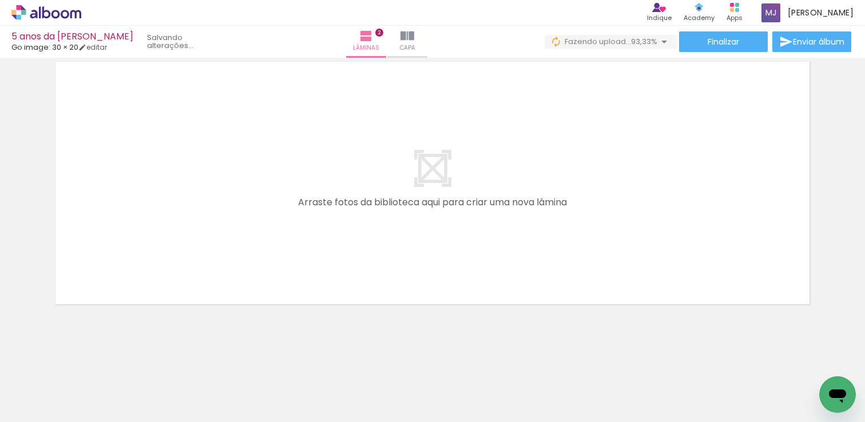
scroll to position [0, 630]
drag, startPoint x: 375, startPoint y: 414, endPoint x: 394, endPoint y: 404, distance: 20.5
click at [0, 0] on slot at bounding box center [0, 0] width 0 height 0
drag, startPoint x: 248, startPoint y: 383, endPoint x: 315, endPoint y: 264, distance: 136.8
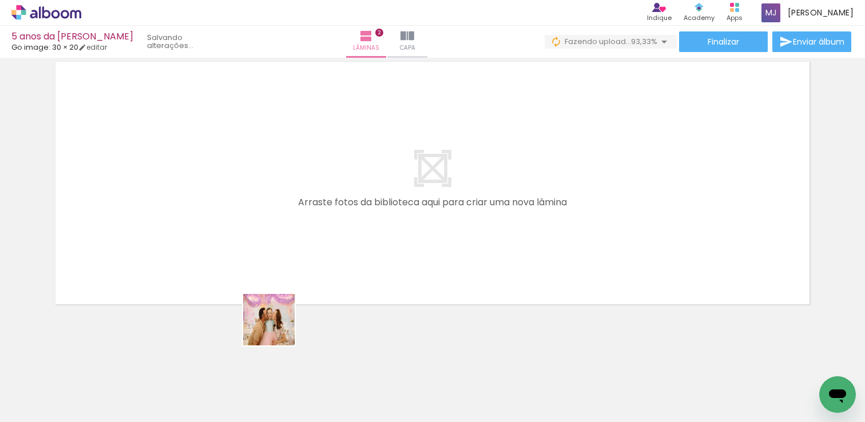
click at [315, 264] on quentale-workspace at bounding box center [432, 211] width 865 height 422
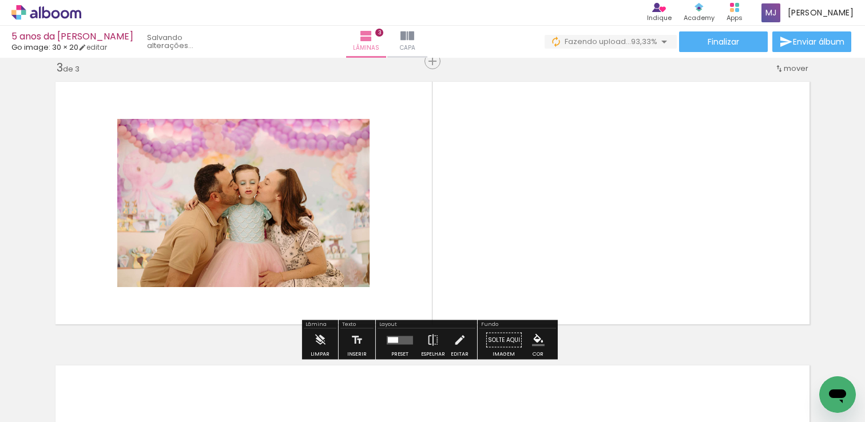
scroll to position [582, 0]
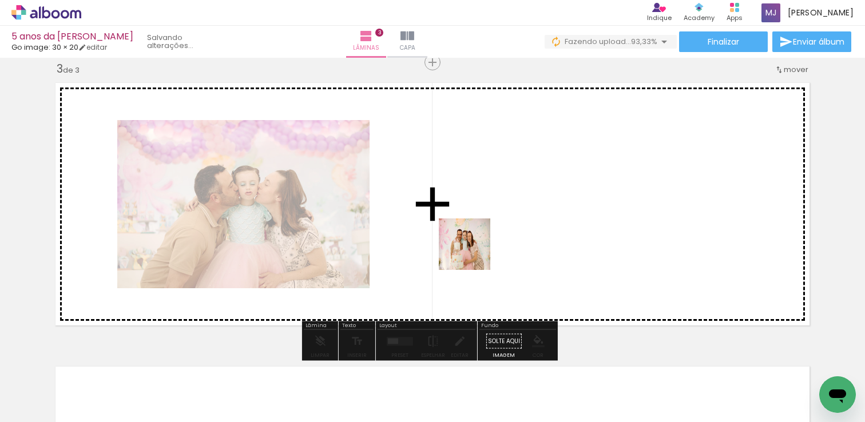
drag, startPoint x: 323, startPoint y: 388, endPoint x: 473, endPoint y: 253, distance: 202.5
click at [473, 253] on quentale-workspace at bounding box center [432, 211] width 865 height 422
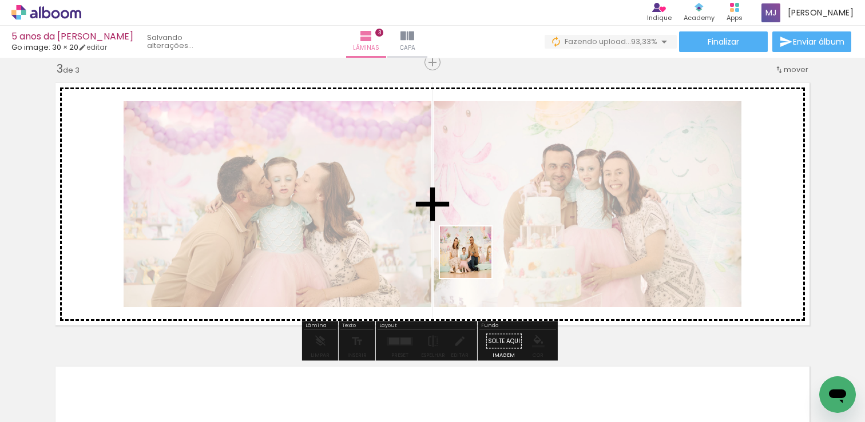
drag, startPoint x: 411, startPoint y: 328, endPoint x: 474, endPoint y: 261, distance: 91.9
click at [474, 261] on quentale-workspace at bounding box center [432, 211] width 865 height 422
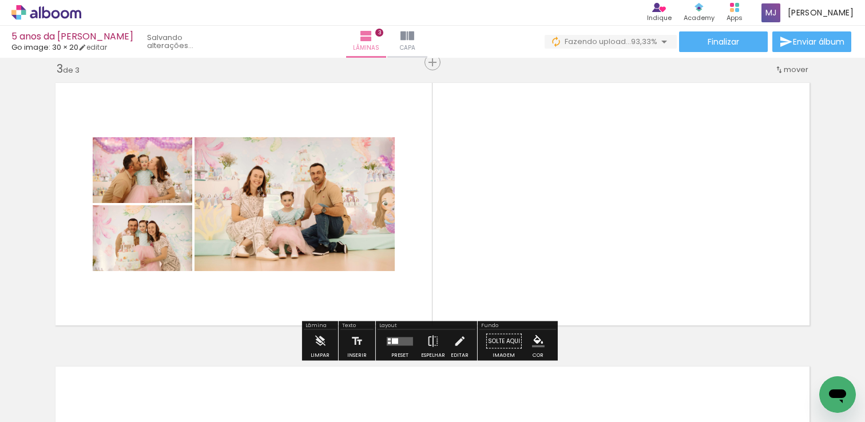
click at [402, 340] on quentale-layouter at bounding box center [400, 341] width 26 height 9
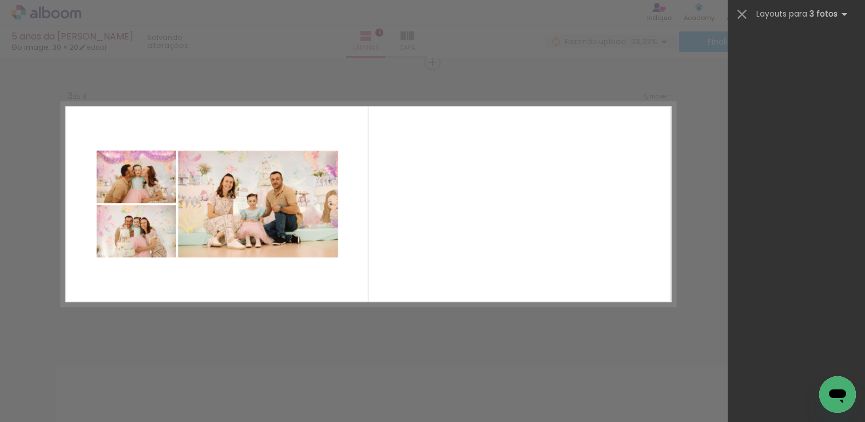
scroll to position [0, 0]
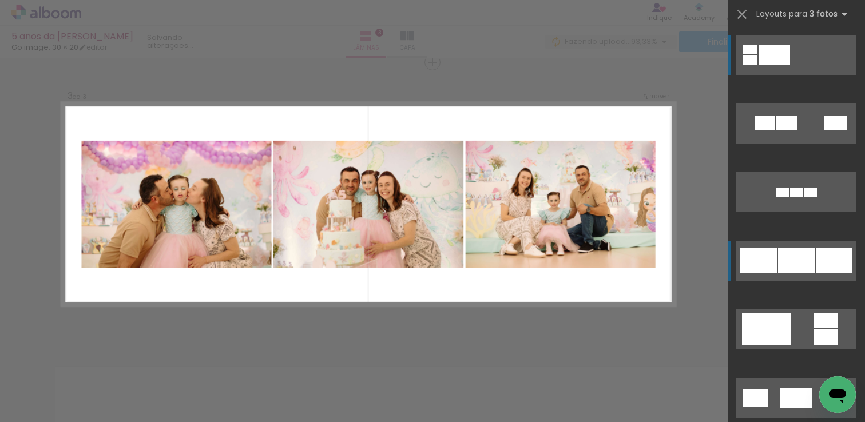
click at [816, 259] on div at bounding box center [834, 260] width 37 height 25
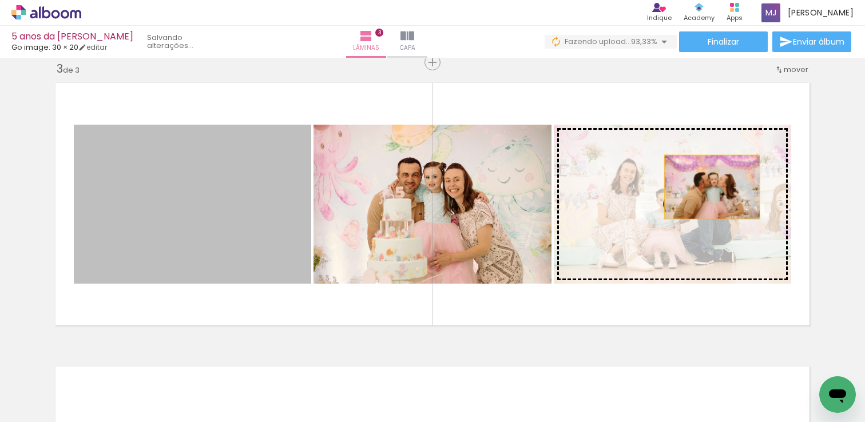
drag, startPoint x: 197, startPoint y: 241, endPoint x: 708, endPoint y: 187, distance: 513.1
click at [0, 0] on slot at bounding box center [0, 0] width 0 height 0
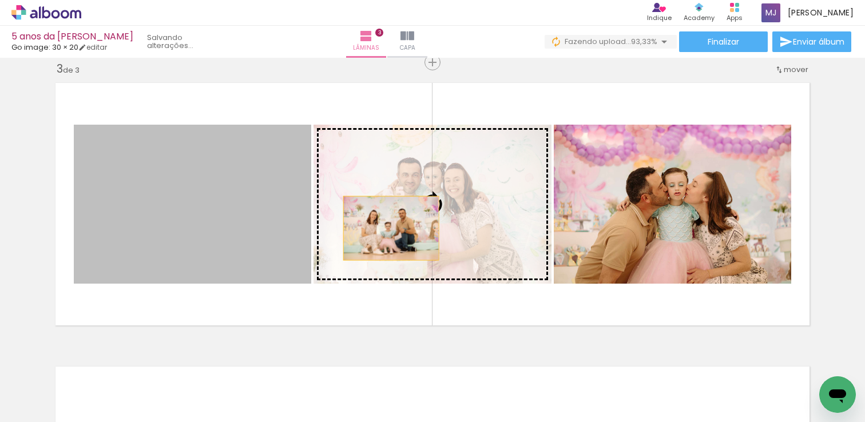
drag, startPoint x: 230, startPoint y: 237, endPoint x: 387, endPoint y: 228, distance: 157.0
click at [0, 0] on slot at bounding box center [0, 0] width 0 height 0
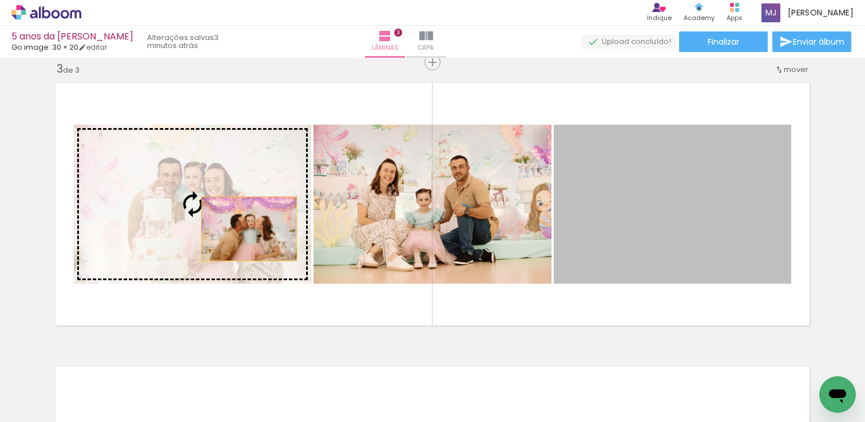
drag, startPoint x: 737, startPoint y: 229, endPoint x: 204, endPoint y: 231, distance: 533.7
click at [0, 0] on slot at bounding box center [0, 0] width 0 height 0
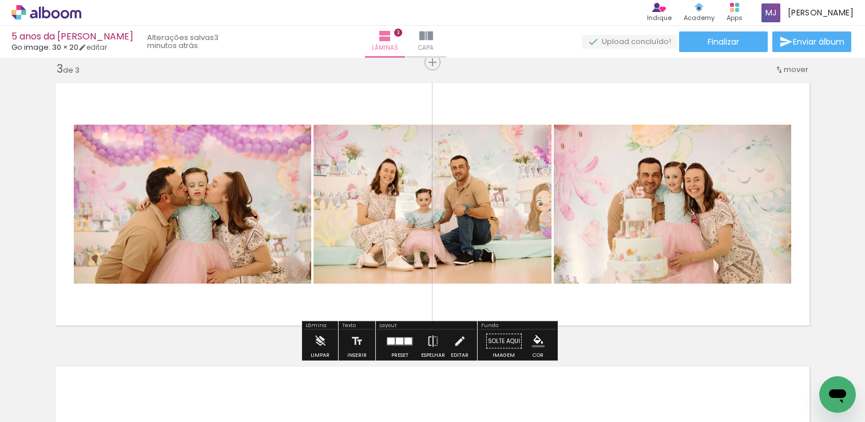
click at [834, 160] on div "Inserir lâmina 1 de 3 Inserir lâmina 2 de 3 Inserir lâmina 3 de 3" at bounding box center [432, 47] width 865 height 1135
click at [429, 343] on iron-icon at bounding box center [433, 341] width 13 height 23
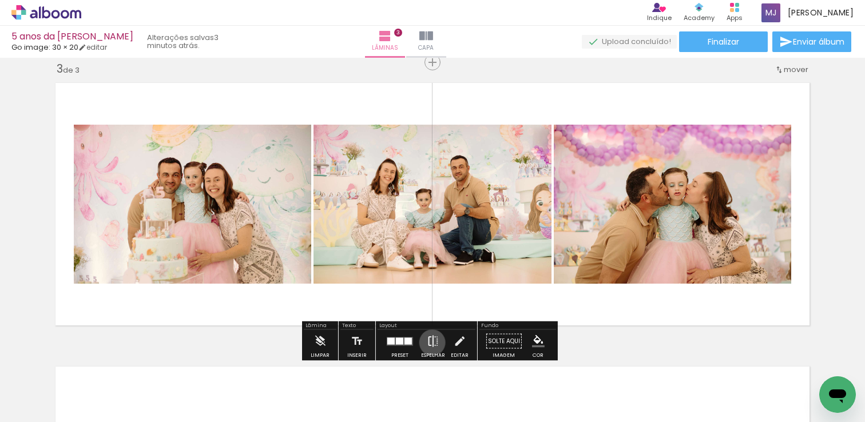
click at [430, 343] on iron-icon at bounding box center [433, 341] width 13 height 23
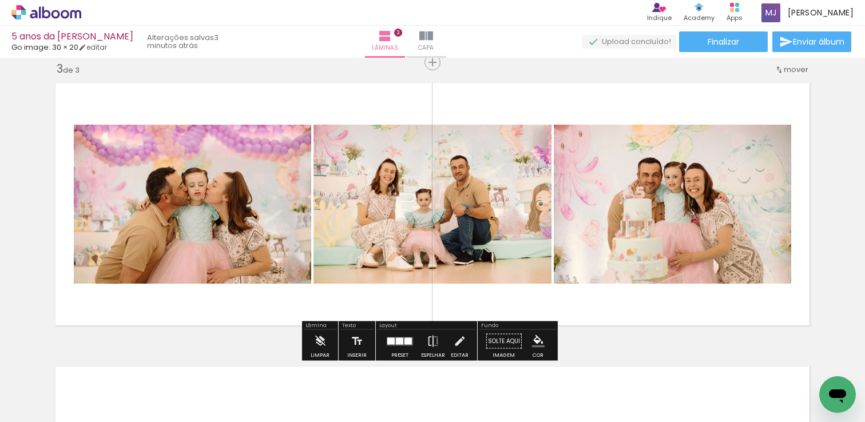
click at [828, 154] on div "Inserir lâmina 1 de 3 Inserir lâmina 2 de 3 Inserir lâmina 3 de 3" at bounding box center [432, 47] width 865 height 1135
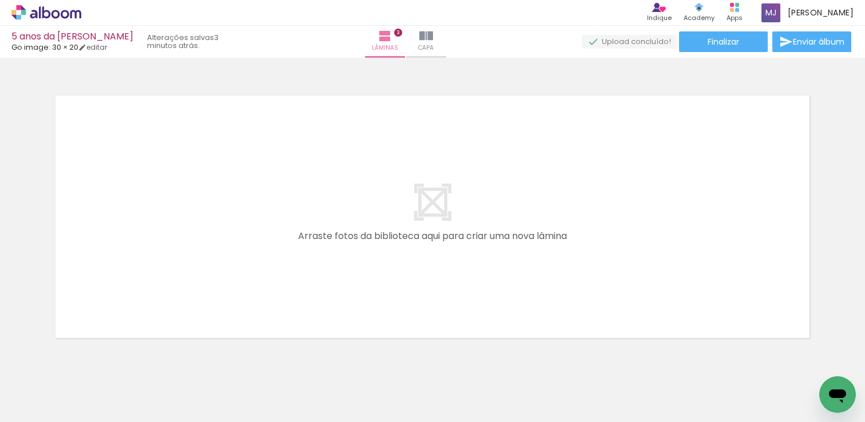
scroll to position [856, 0]
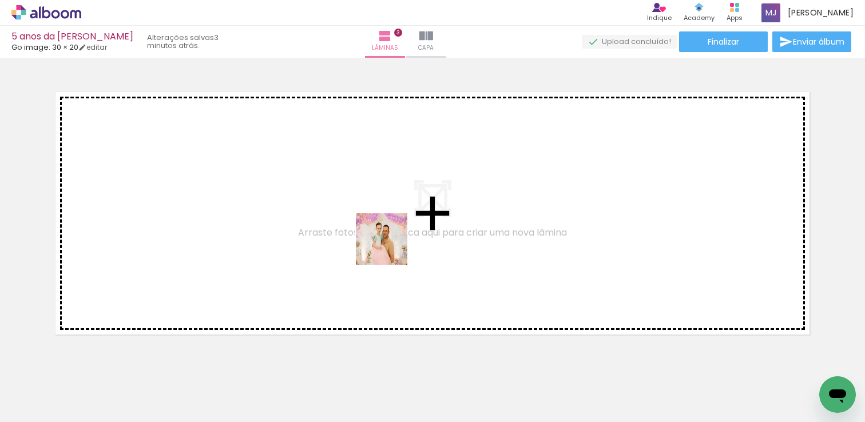
drag, startPoint x: 498, startPoint y: 368, endPoint x: 390, endPoint y: 248, distance: 161.7
click at [390, 248] on quentale-workspace at bounding box center [432, 211] width 865 height 422
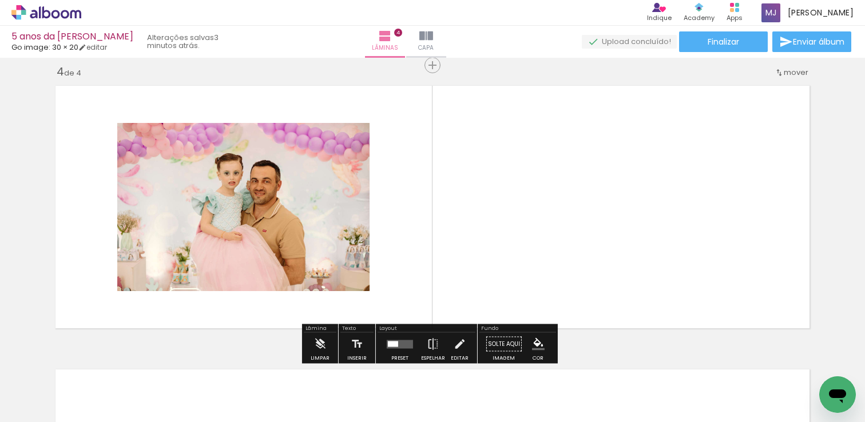
scroll to position [865, 0]
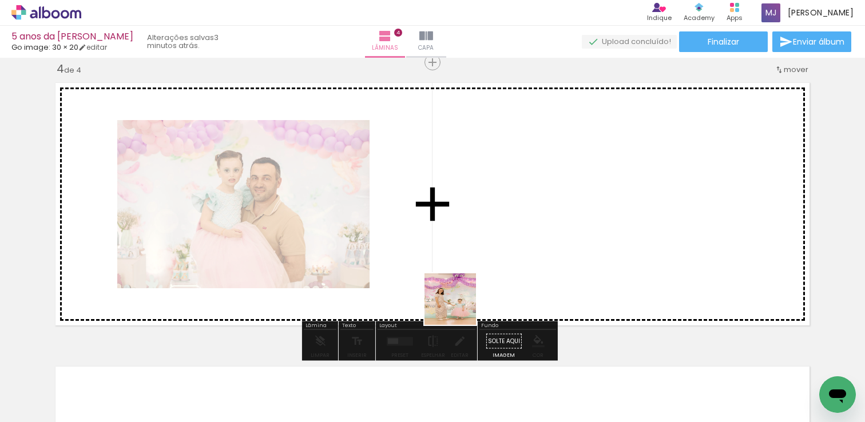
drag, startPoint x: 436, startPoint y: 381, endPoint x: 455, endPoint y: 240, distance: 142.5
click at [455, 240] on quentale-workspace at bounding box center [432, 211] width 865 height 422
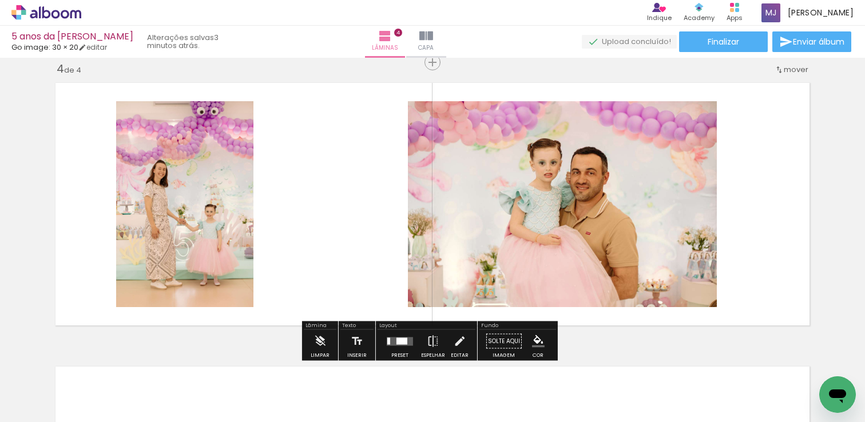
drag, startPoint x: 402, startPoint y: 341, endPoint x: 421, endPoint y: 328, distance: 23.3
click at [402, 341] on div at bounding box center [401, 340] width 11 height 7
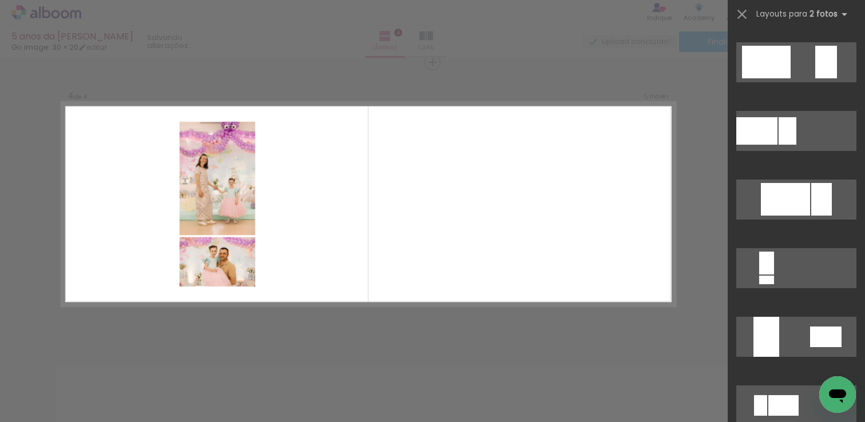
scroll to position [348, 0]
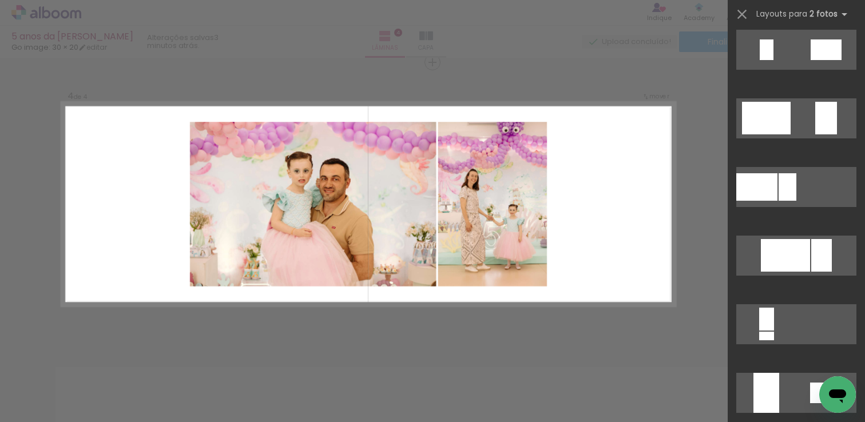
click at [780, 259] on div at bounding box center [785, 255] width 49 height 33
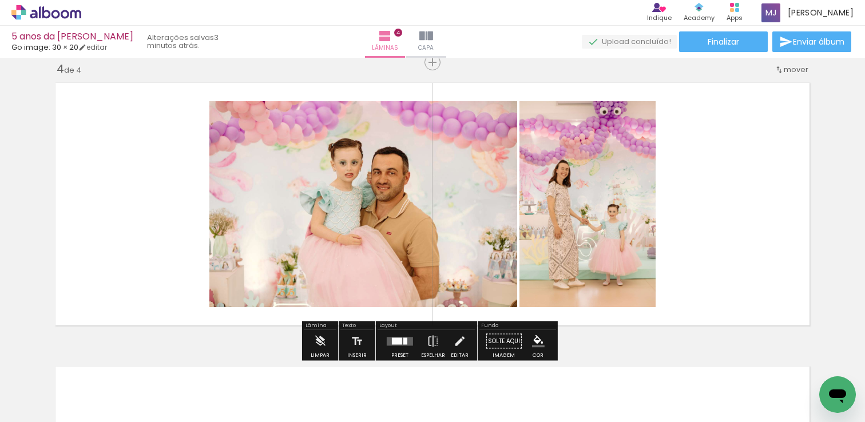
click at [795, 219] on quentale-layouter at bounding box center [432, 204] width 766 height 255
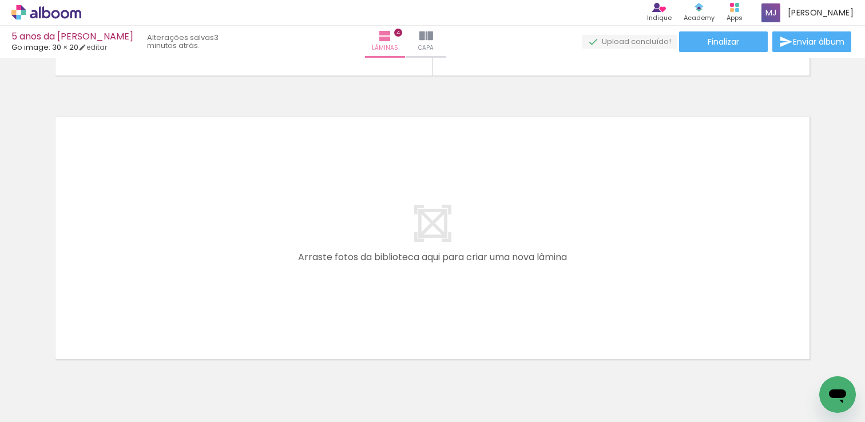
scroll to position [0, 1063]
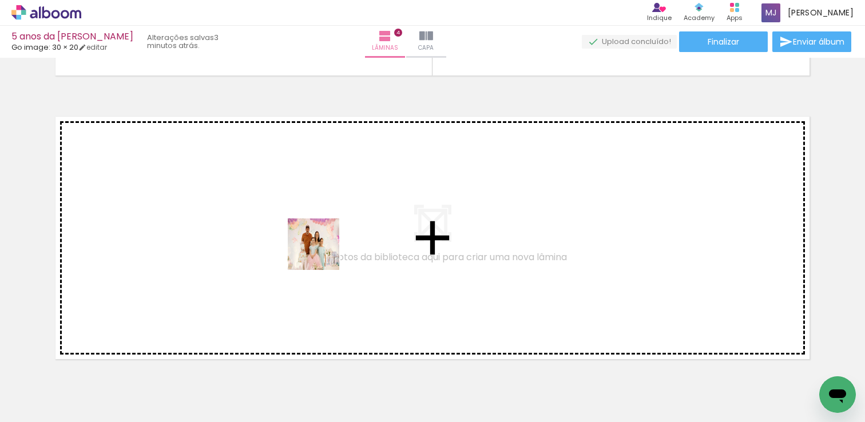
drag, startPoint x: 235, startPoint y: 394, endPoint x: 322, endPoint y: 253, distance: 165.9
click at [322, 253] on quentale-workspace at bounding box center [432, 211] width 865 height 422
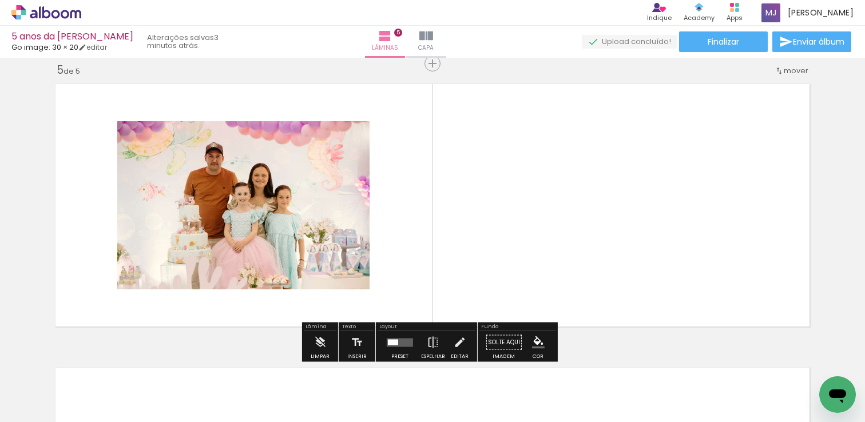
scroll to position [1149, 0]
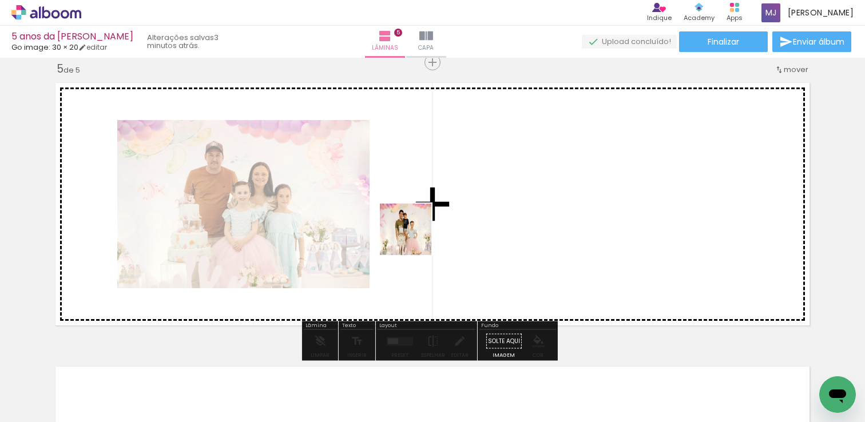
drag, startPoint x: 284, startPoint y: 385, endPoint x: 456, endPoint y: 212, distance: 244.3
click at [456, 212] on quentale-workspace at bounding box center [432, 211] width 865 height 422
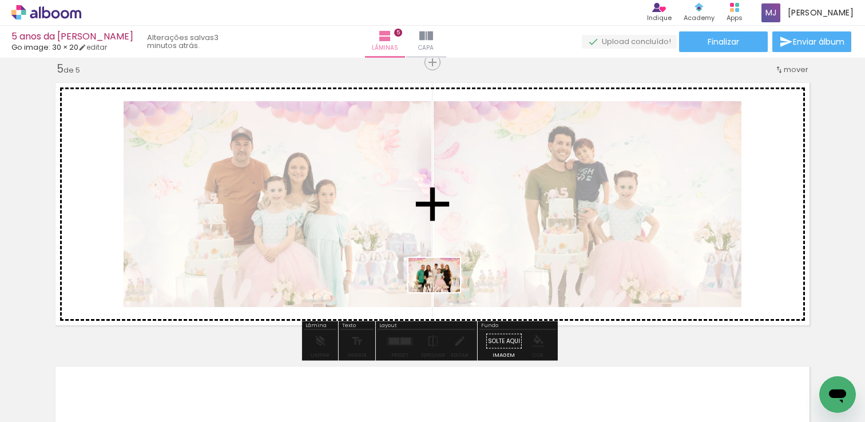
drag, startPoint x: 345, startPoint y: 383, endPoint x: 443, endPoint y: 292, distance: 133.6
click at [443, 292] on quentale-workspace at bounding box center [432, 211] width 865 height 422
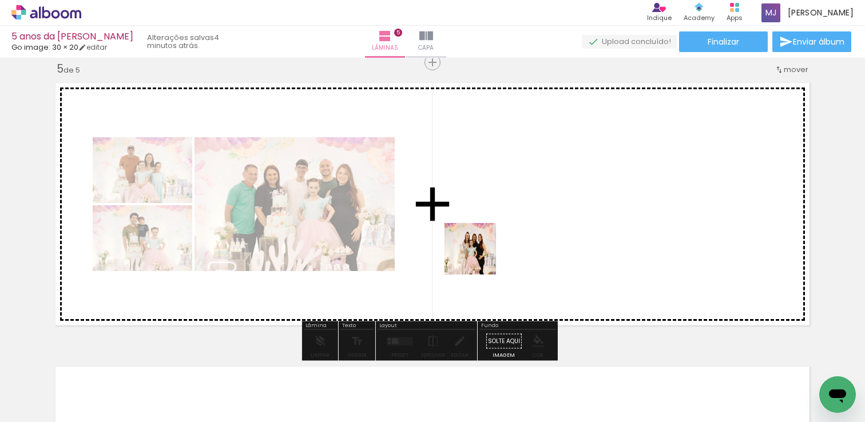
drag, startPoint x: 406, startPoint y: 380, endPoint x: 479, endPoint y: 257, distance: 142.8
click at [479, 257] on quentale-workspace at bounding box center [432, 211] width 865 height 422
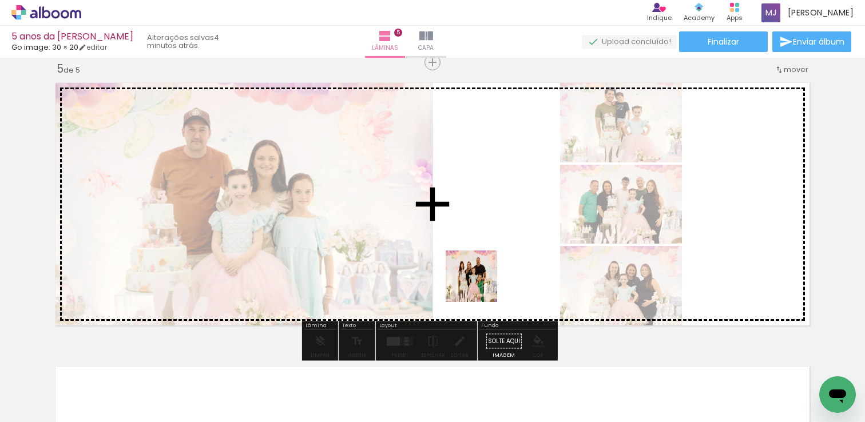
drag, startPoint x: 467, startPoint y: 372, endPoint x: 480, endPoint y: 284, distance: 88.4
click at [480, 284] on quentale-workspace at bounding box center [432, 211] width 865 height 422
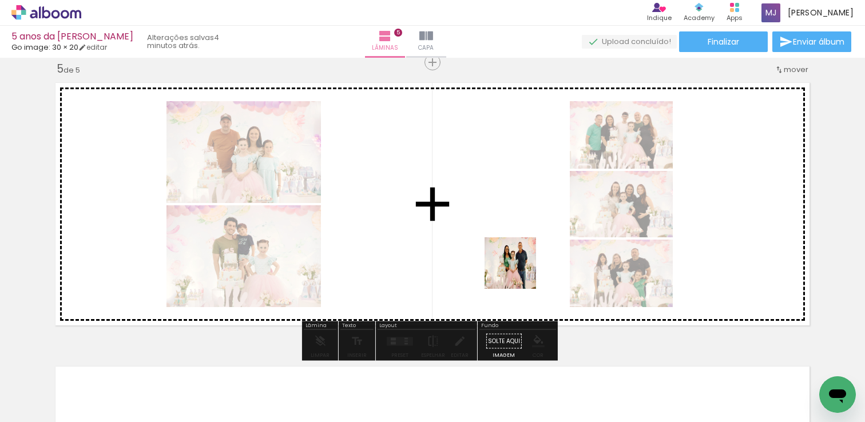
drag, startPoint x: 533, startPoint y: 378, endPoint x: 559, endPoint y: 348, distance: 39.3
click at [519, 272] on quentale-workspace at bounding box center [432, 211] width 865 height 422
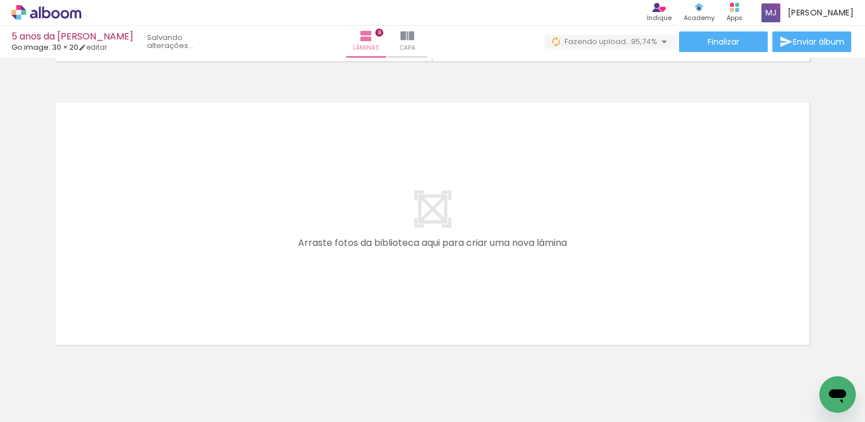
scroll to position [2021, 0]
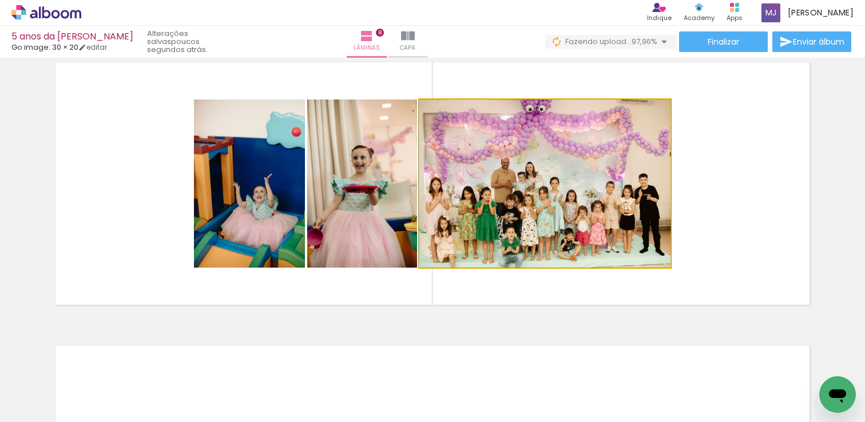
click at [517, 199] on quentale-photo at bounding box center [544, 184] width 251 height 168
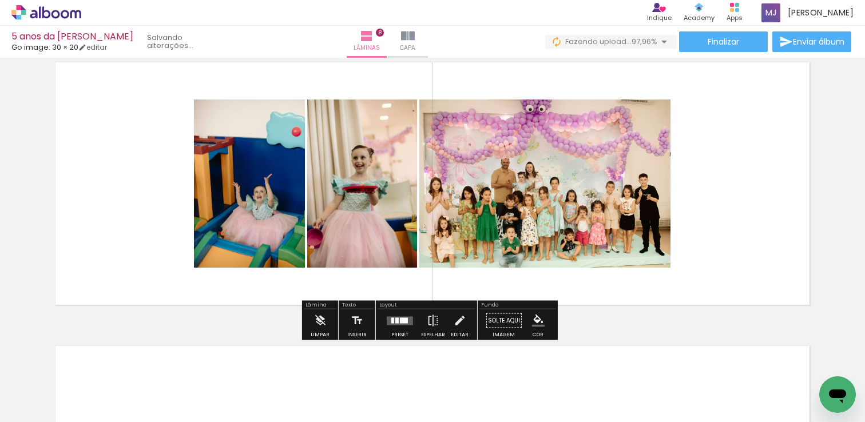
click at [766, 204] on quentale-layouter at bounding box center [432, 183] width 766 height 255
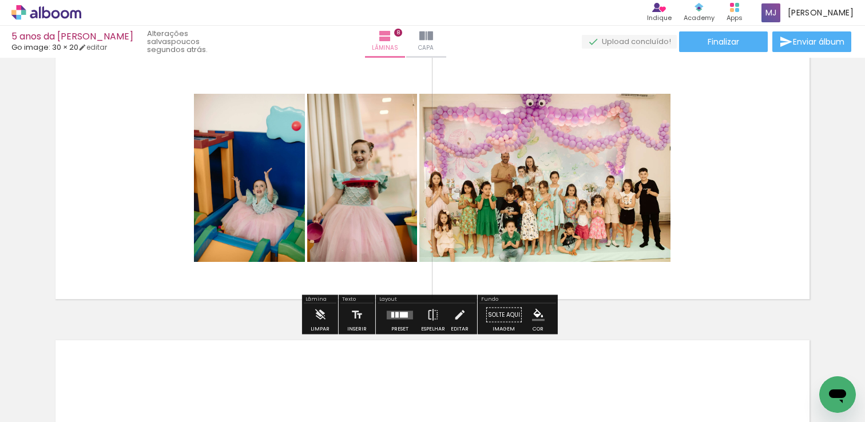
scroll to position [2004, 0]
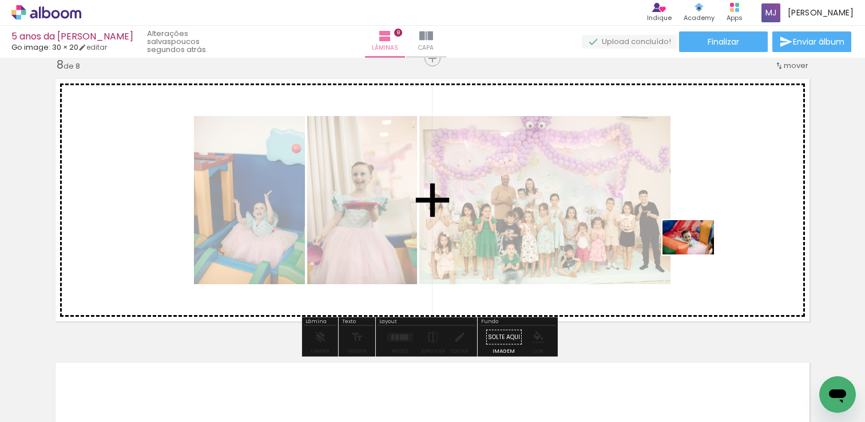
drag, startPoint x: 547, startPoint y: 397, endPoint x: 697, endPoint y: 255, distance: 206.3
click at [697, 255] on quentale-workspace at bounding box center [432, 211] width 865 height 422
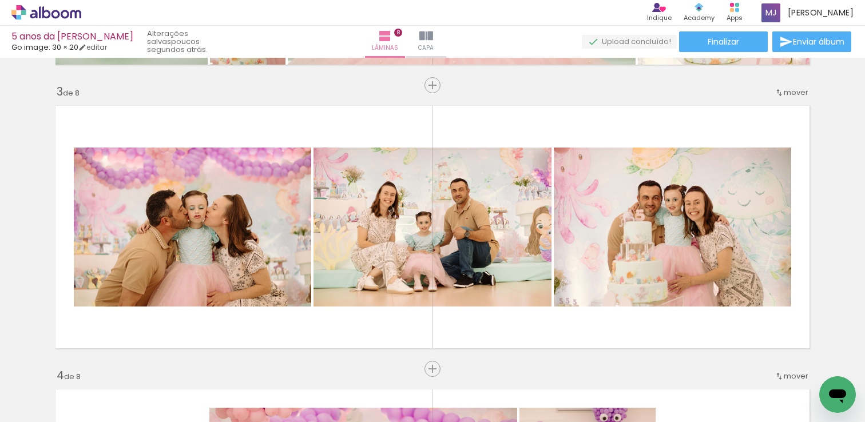
scroll to position [460, 0]
